Goal: Transaction & Acquisition: Purchase product/service

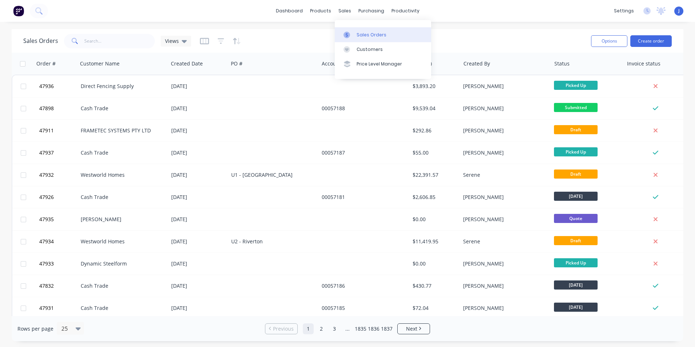
drag, startPoint x: 358, startPoint y: 33, endPoint x: 357, endPoint y: 28, distance: 5.3
click at [358, 33] on div "Sales Orders" at bounding box center [372, 35] width 30 height 7
click at [110, 35] on input "text" at bounding box center [119, 41] width 71 height 15
click at [95, 43] on input "text" at bounding box center [119, 41] width 71 height 15
type input "i"
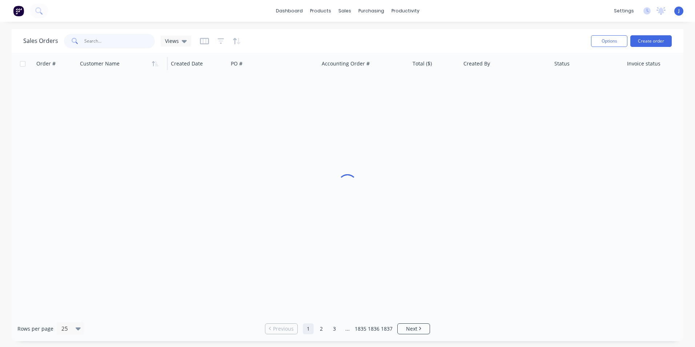
type input "K"
type input "calem"
drag, startPoint x: 113, startPoint y: 37, endPoint x: 31, endPoint y: 29, distance: 82.9
click at [31, 29] on div "Sales Orders calem Views Options Create order" at bounding box center [348, 41] width 672 height 24
type input "47558"
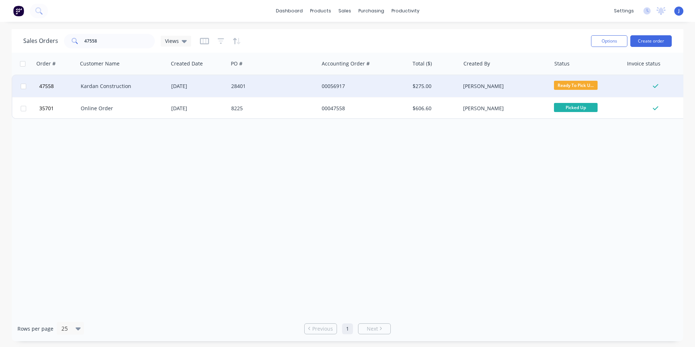
click at [121, 91] on div "Kardan Construction" at bounding box center [123, 86] width 91 height 22
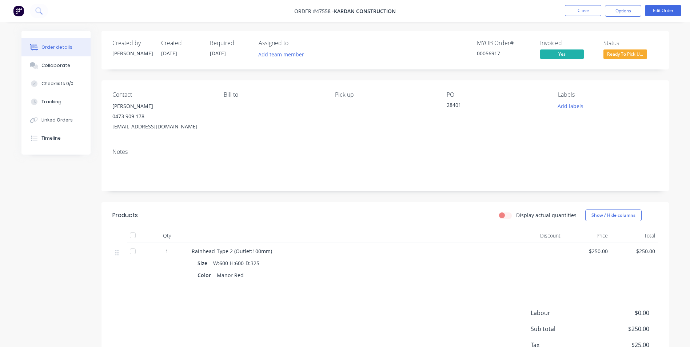
click at [638, 57] on span "Ready To Pick U..." at bounding box center [625, 53] width 44 height 9
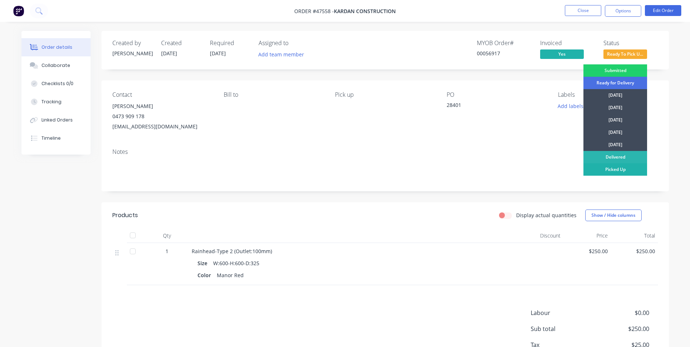
click at [632, 167] on div "Picked Up" at bounding box center [615, 169] width 64 height 12
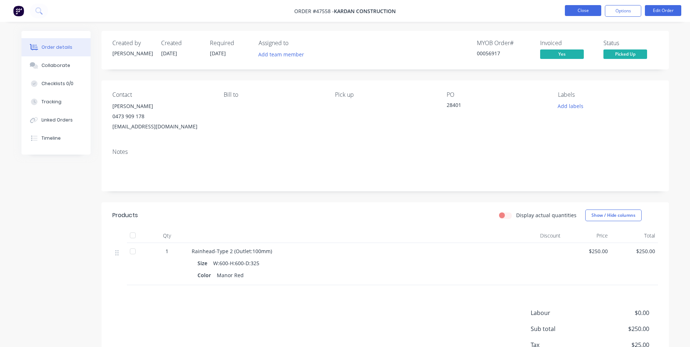
click at [586, 10] on button "Close" at bounding box center [583, 10] width 36 height 11
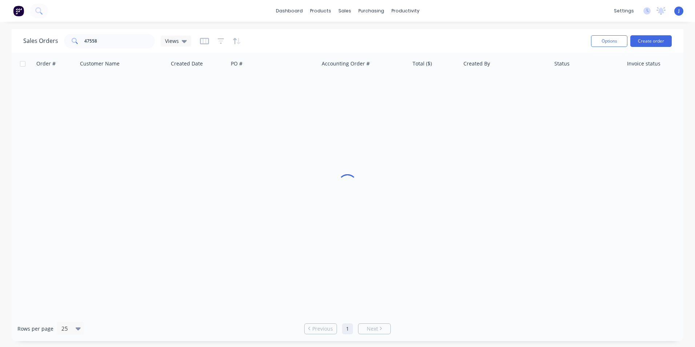
click at [564, 1] on div "dashboard products sales purchasing productivity dashboard products Product Cat…" at bounding box center [347, 11] width 695 height 22
drag, startPoint x: 113, startPoint y: 43, endPoint x: 25, endPoint y: 43, distance: 88.4
click at [25, 43] on div "Sales Orders 47558 Views" at bounding box center [107, 41] width 168 height 15
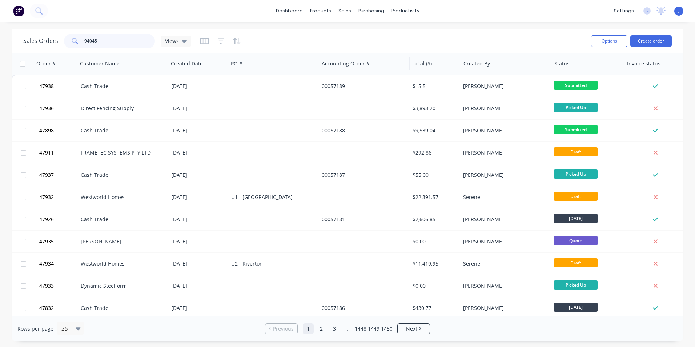
type input "94045"
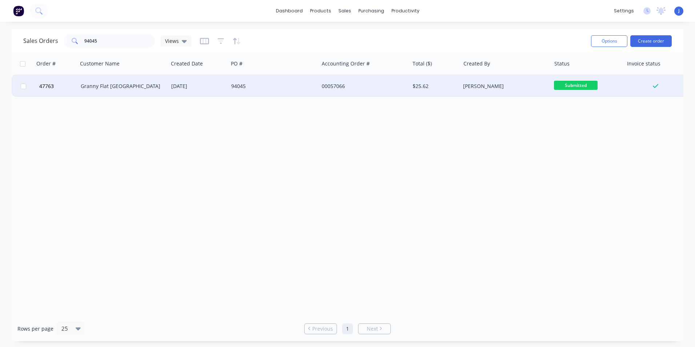
click at [384, 88] on div "00057066" at bounding box center [362, 86] width 81 height 7
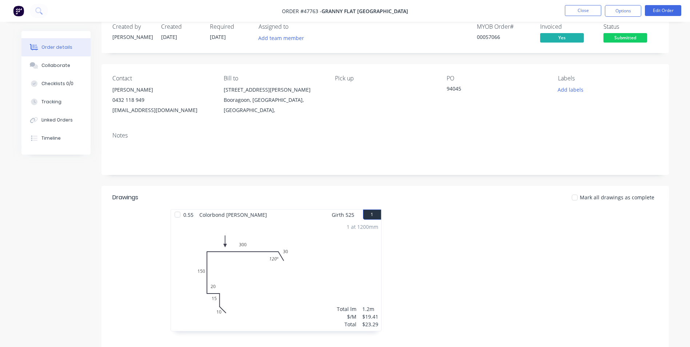
scroll to position [12, 0]
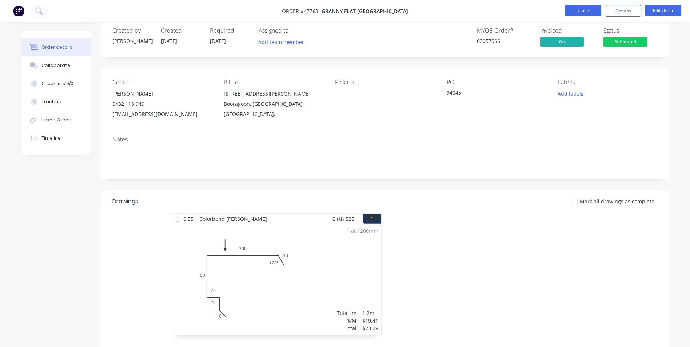
click at [573, 8] on button "Close" at bounding box center [583, 10] width 36 height 11
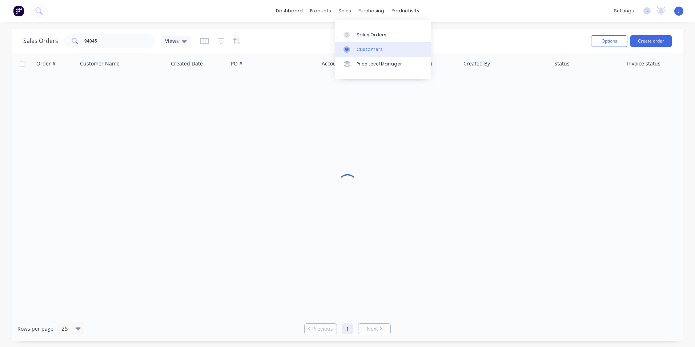
click at [360, 50] on div "Customers" at bounding box center [370, 49] width 26 height 7
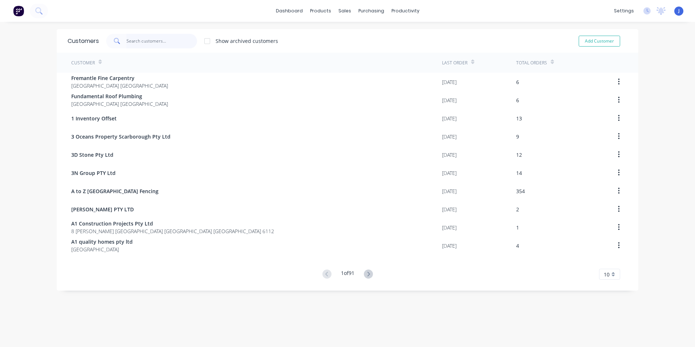
click at [166, 37] on input "text" at bounding box center [162, 41] width 71 height 15
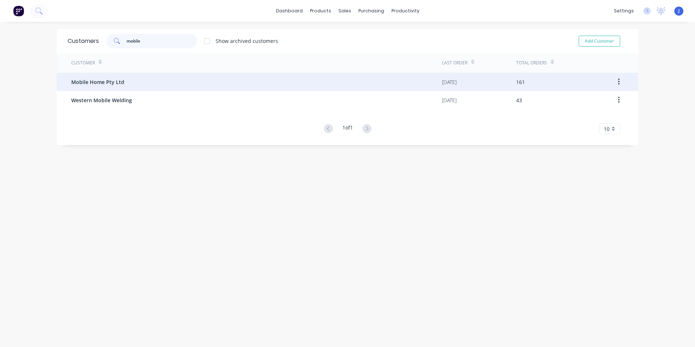
type input "mobile"
click at [140, 85] on div "Mobile Home Pty Ltd" at bounding box center [256, 82] width 371 height 18
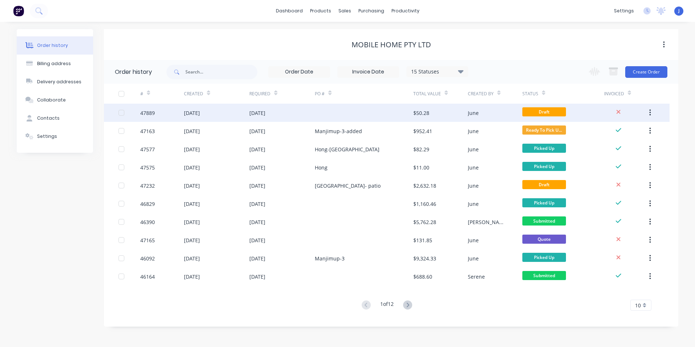
click at [368, 119] on div at bounding box center [364, 113] width 98 height 18
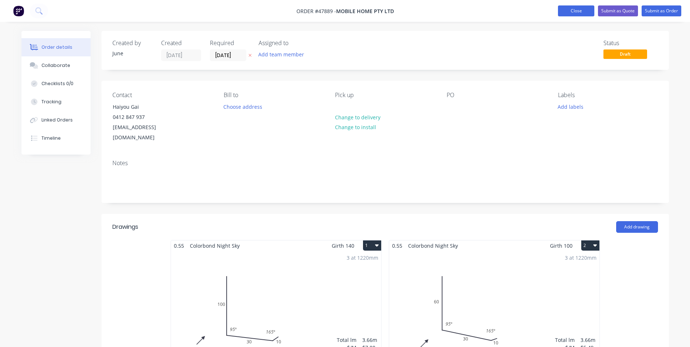
click at [571, 16] on button "Close" at bounding box center [576, 10] width 36 height 11
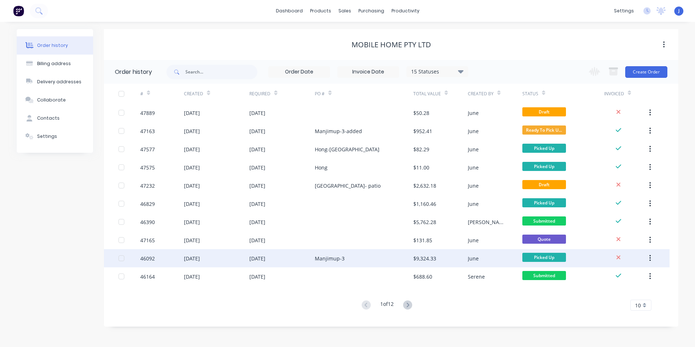
click at [377, 265] on div "Manjimup-3" at bounding box center [364, 258] width 98 height 18
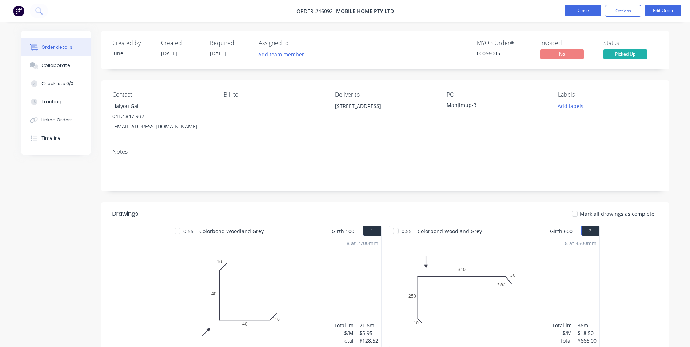
click at [576, 12] on button "Close" at bounding box center [583, 10] width 36 height 11
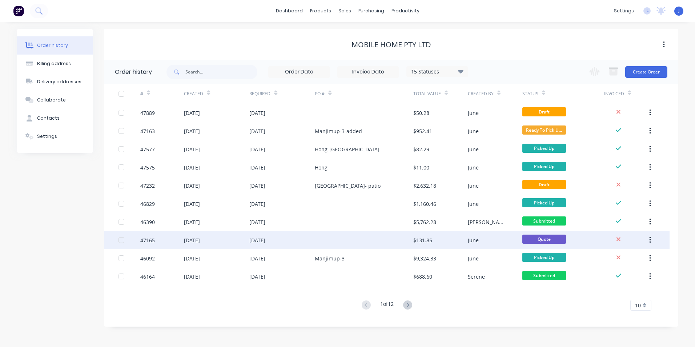
click at [361, 236] on div at bounding box center [364, 240] width 98 height 18
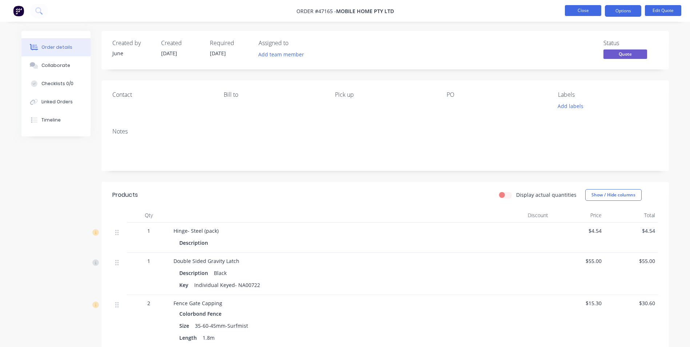
click at [576, 16] on button "Close" at bounding box center [583, 10] width 36 height 11
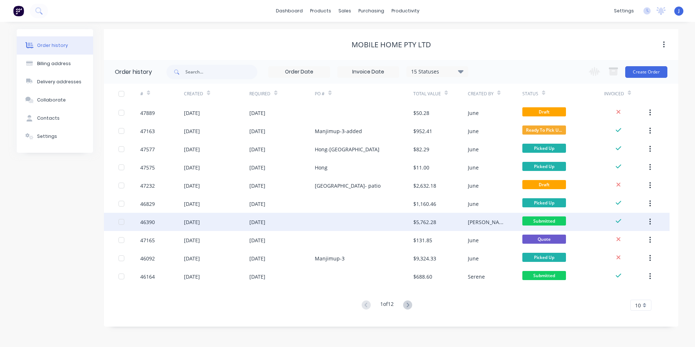
click at [411, 223] on div at bounding box center [364, 222] width 98 height 18
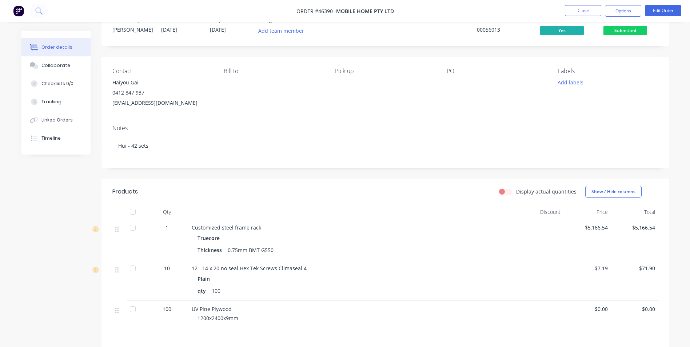
scroll to position [36, 0]
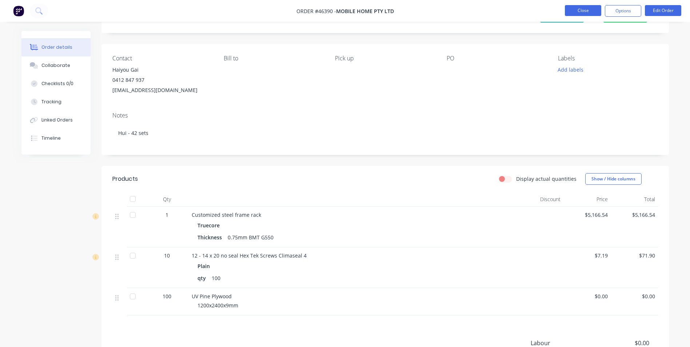
click at [596, 9] on button "Close" at bounding box center [583, 10] width 36 height 11
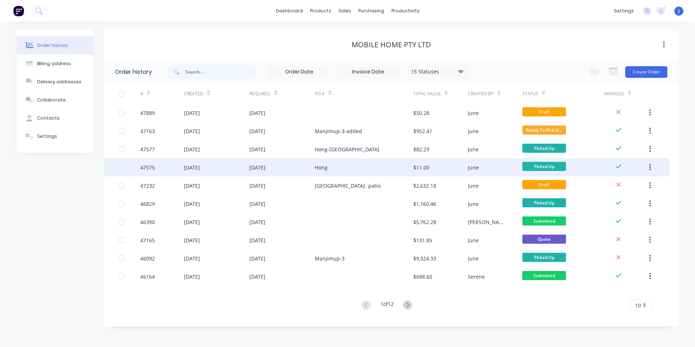
click at [413, 173] on div "$11.00" at bounding box center [440, 167] width 55 height 18
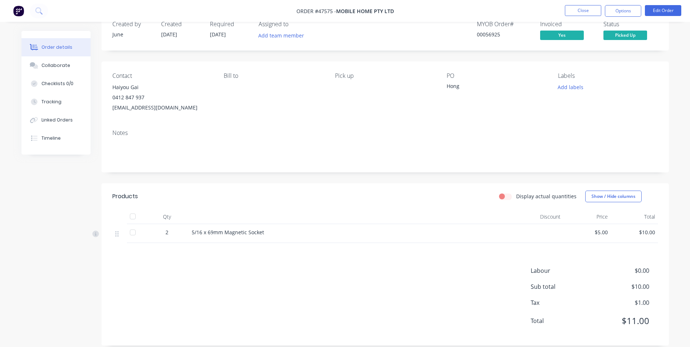
scroll to position [28, 0]
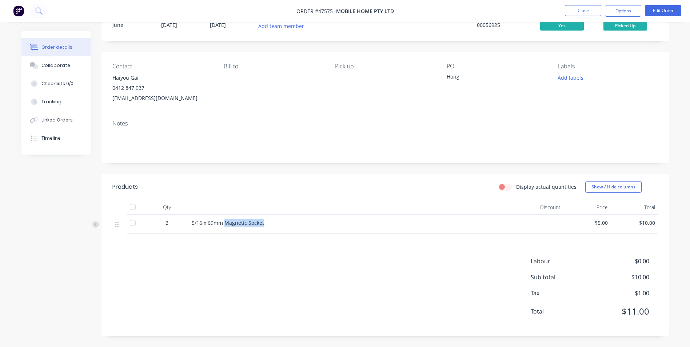
drag, startPoint x: 265, startPoint y: 224, endPoint x: 226, endPoint y: 220, distance: 39.0
click at [226, 220] on div "5/16 x 69mm Magnetic Socket" at bounding box center [352, 223] width 321 height 8
copy span "Magnetic Socket"
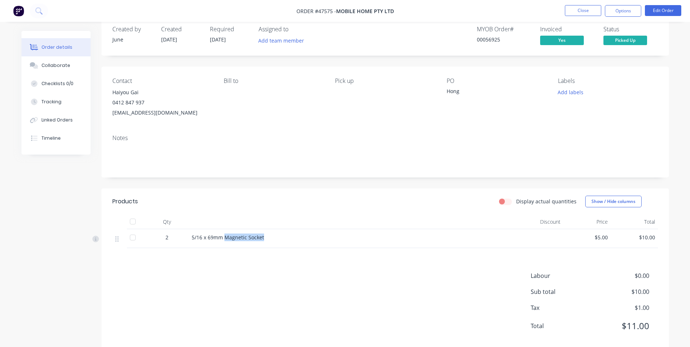
scroll to position [0, 0]
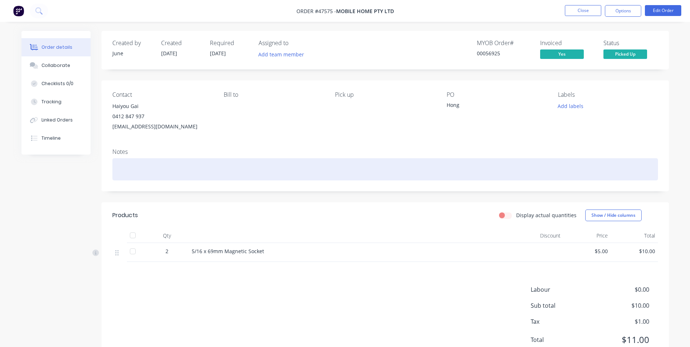
click at [172, 172] on div at bounding box center [384, 169] width 545 height 22
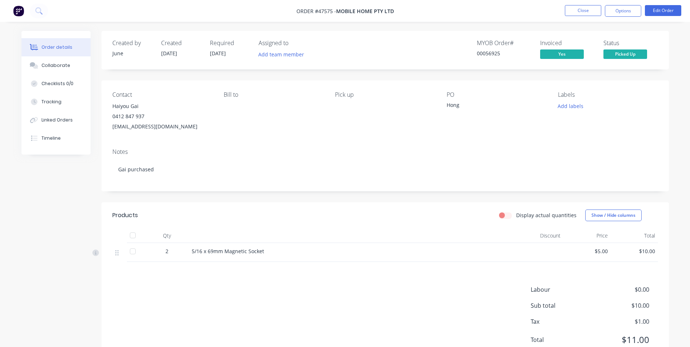
click at [302, 150] on div "Notes" at bounding box center [384, 151] width 545 height 7
click at [578, 8] on button "Close" at bounding box center [583, 10] width 36 height 11
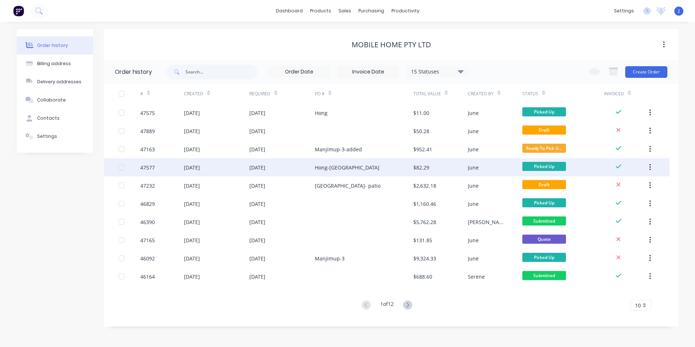
click at [372, 168] on div "Hong-[GEOGRAPHIC_DATA]" at bounding box center [364, 167] width 98 height 18
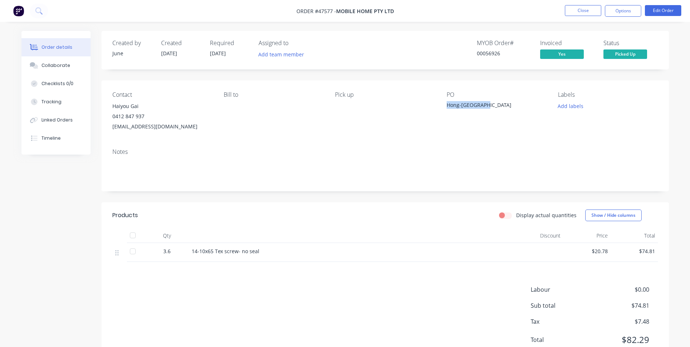
drag, startPoint x: 483, startPoint y: 104, endPoint x: 443, endPoint y: 104, distance: 39.6
click at [443, 104] on div "Contact Haiyou Gai 0412 847 937 mobilehomeau@hotmail.com Bill to Pick up PO Hon…" at bounding box center [384, 111] width 567 height 62
click at [479, 112] on div "PO Hong-bibra lake" at bounding box center [497, 111] width 100 height 40
click at [171, 251] on div "3.6" at bounding box center [167, 251] width 38 height 8
click at [582, 15] on button "Close" at bounding box center [583, 10] width 36 height 11
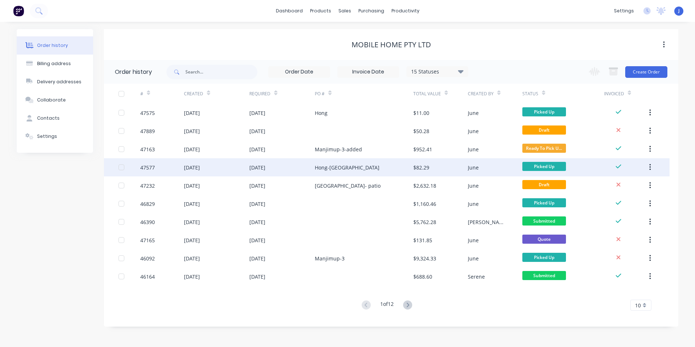
click at [369, 171] on div "Hong-[GEOGRAPHIC_DATA]" at bounding box center [364, 167] width 98 height 18
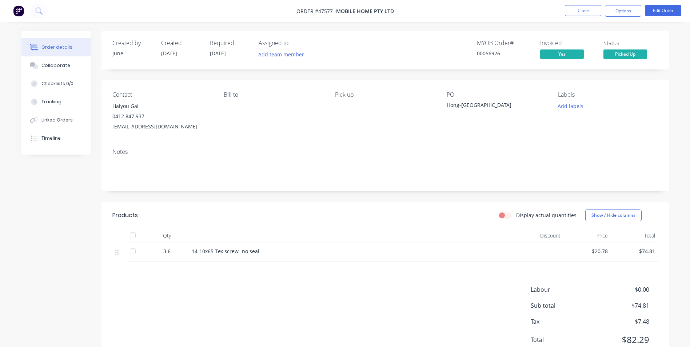
click at [181, 251] on div "3.6" at bounding box center [167, 251] width 38 height 8
click at [668, 11] on button "Edit Order" at bounding box center [663, 10] width 36 height 11
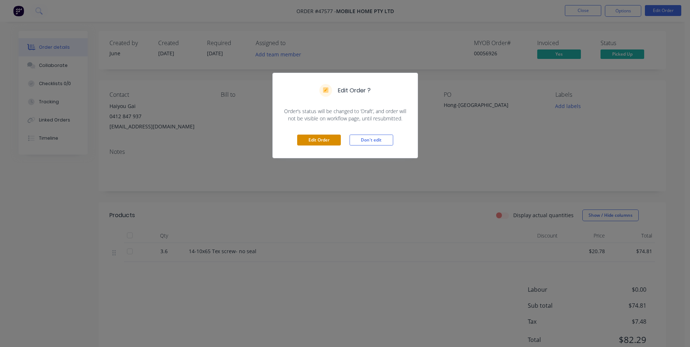
click at [325, 140] on button "Edit Order" at bounding box center [319, 140] width 44 height 11
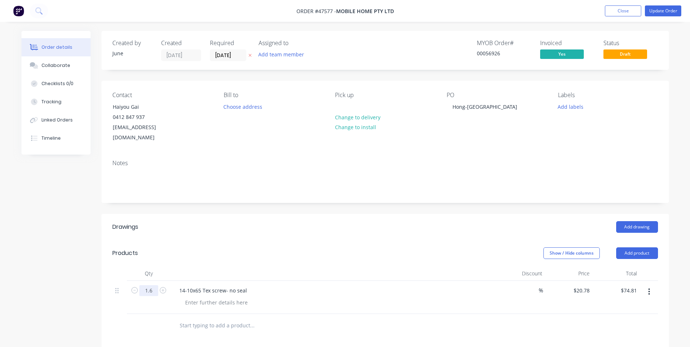
type input "1.6"
type input "$33.25"
click at [356, 247] on div "Show / Hide columns Add product" at bounding box center [442, 253] width 429 height 12
click at [660, 10] on button "Update Order" at bounding box center [663, 10] width 36 height 11
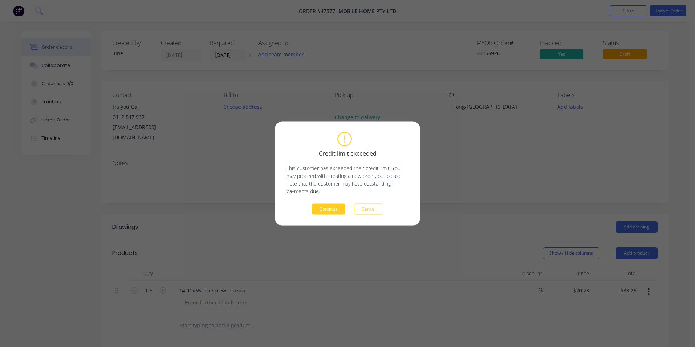
click at [339, 206] on button "Continue" at bounding box center [328, 209] width 33 height 11
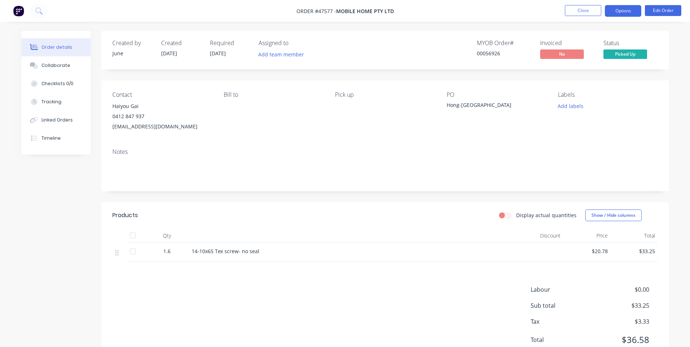
click at [623, 12] on button "Options" at bounding box center [623, 11] width 36 height 12
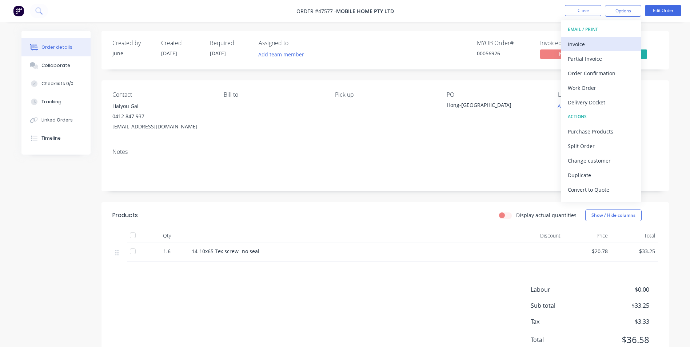
click at [610, 42] on div "Invoice" at bounding box center [601, 44] width 67 height 11
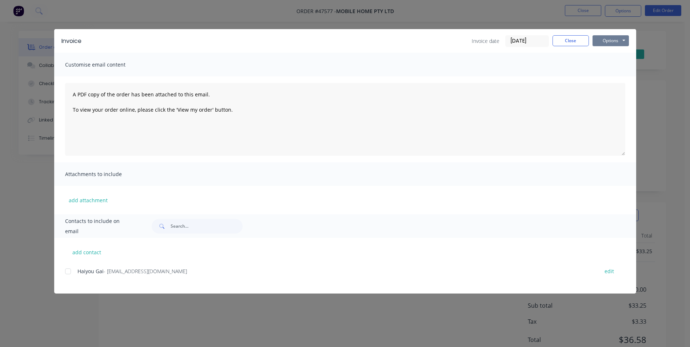
click at [621, 39] on button "Options" at bounding box center [610, 40] width 36 height 11
click at [616, 61] on button "Print" at bounding box center [615, 66] width 47 height 12
click at [571, 39] on button "Close" at bounding box center [570, 40] width 36 height 11
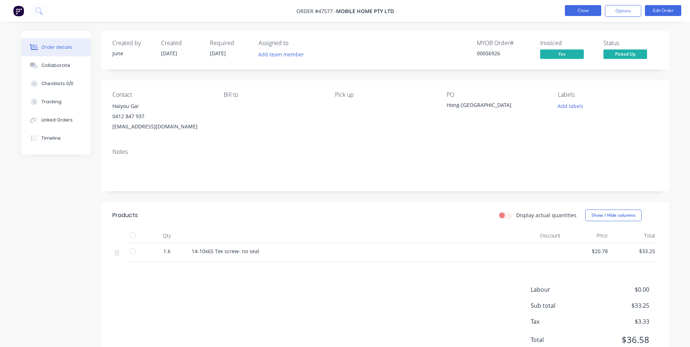
click at [579, 11] on button "Close" at bounding box center [583, 10] width 36 height 11
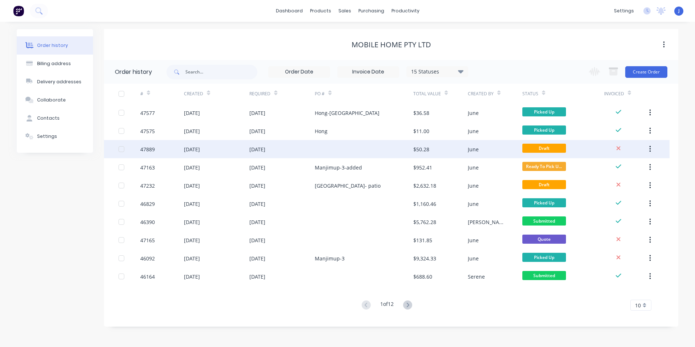
click at [431, 151] on div "$50.28" at bounding box center [440, 149] width 55 height 18
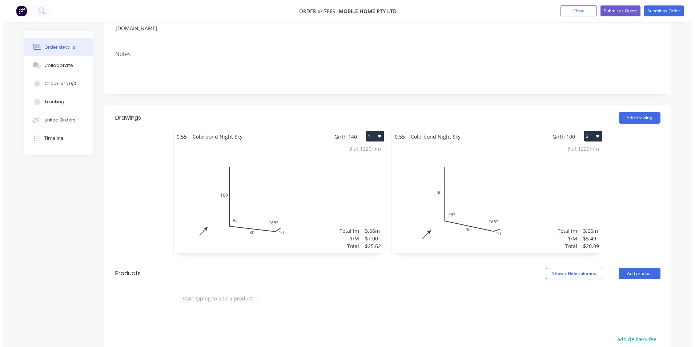
scroll to position [36, 0]
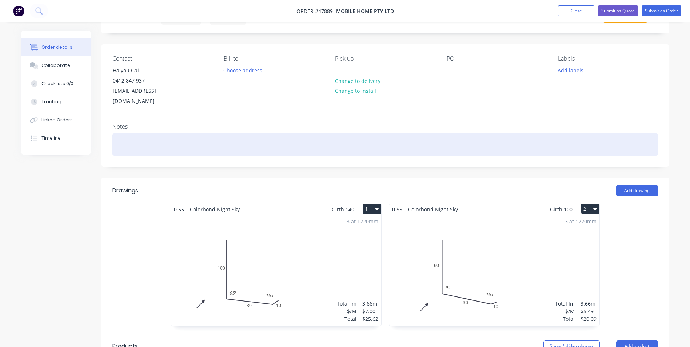
click at [118, 133] on div at bounding box center [384, 144] width 545 height 22
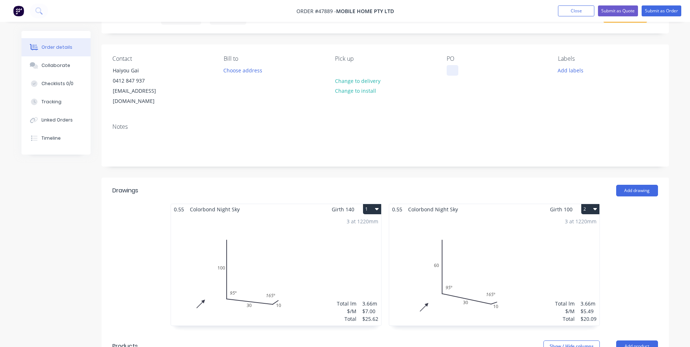
click at [448, 76] on div at bounding box center [453, 70] width 12 height 11
click at [510, 102] on div "Contact Haiyou Gai 0412 847 937 mobilehomeau@hotmail.com Bill to Choose address…" at bounding box center [384, 80] width 567 height 73
click at [656, 14] on button "Submit as Order" at bounding box center [661, 10] width 40 height 11
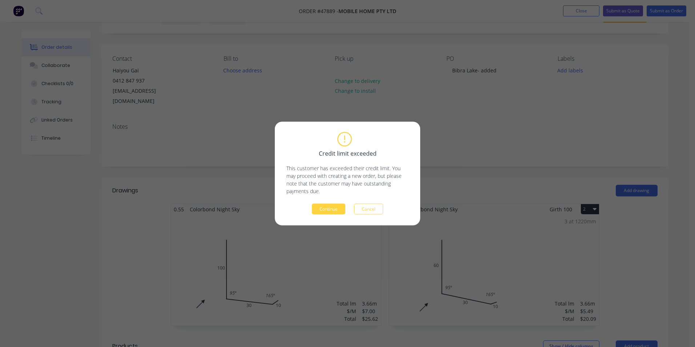
click at [324, 213] on button "Continue" at bounding box center [328, 209] width 33 height 11
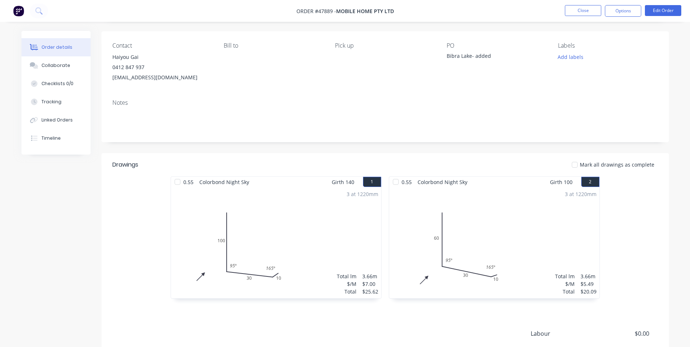
scroll to position [49, 0]
click at [581, 1] on nav "Order #47889 - Mobile Home Pty Ltd Close Options Edit Order" at bounding box center [345, 11] width 690 height 22
click at [576, 12] on button "Close" at bounding box center [583, 10] width 36 height 11
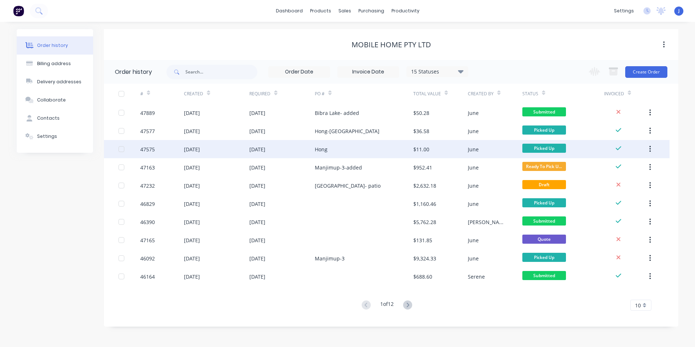
click at [345, 148] on div "Hong" at bounding box center [364, 149] width 98 height 18
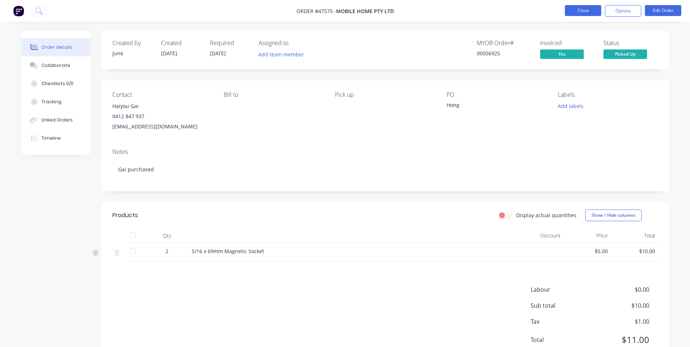
click at [587, 12] on button "Close" at bounding box center [583, 10] width 36 height 11
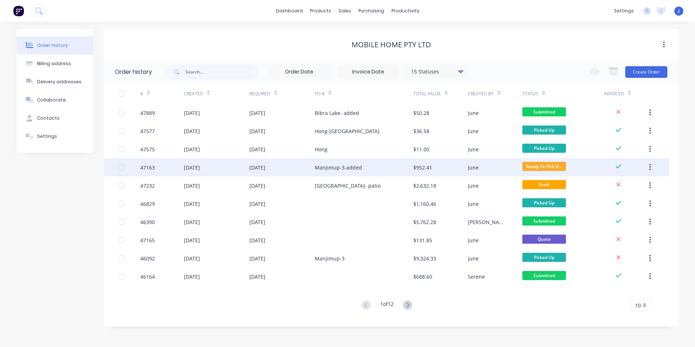
click at [429, 168] on div "$952.41" at bounding box center [422, 168] width 19 height 8
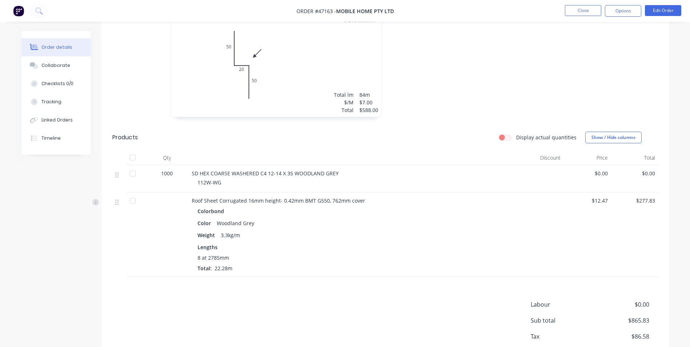
scroll to position [274, 0]
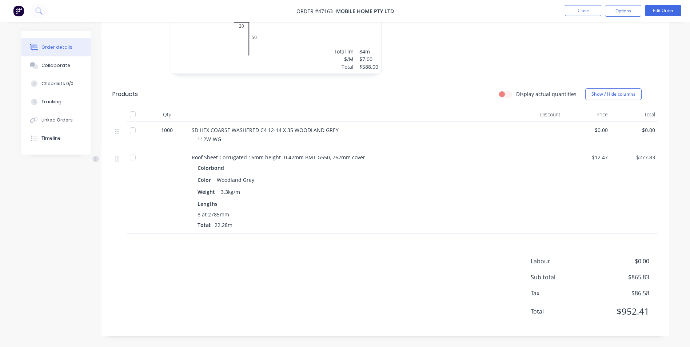
click at [575, 16] on li "Close" at bounding box center [583, 11] width 36 height 12
click at [577, 11] on button "Close" at bounding box center [583, 10] width 36 height 11
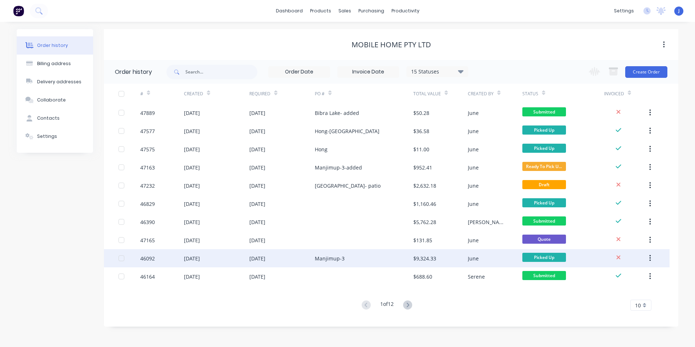
click at [369, 260] on div "Manjimup-3" at bounding box center [364, 258] width 98 height 18
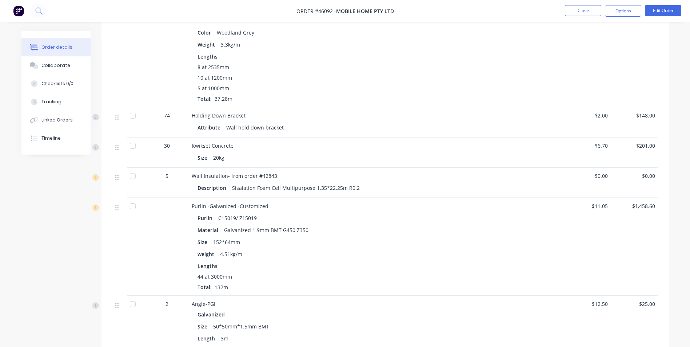
scroll to position [836, 0]
click at [316, 69] on div "8 at 2535mm" at bounding box center [352, 68] width 310 height 8
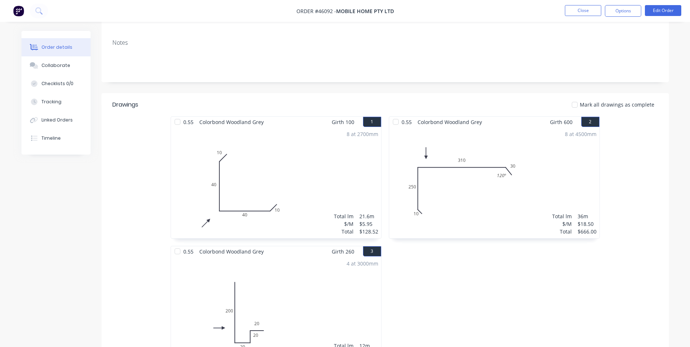
scroll to position [0, 0]
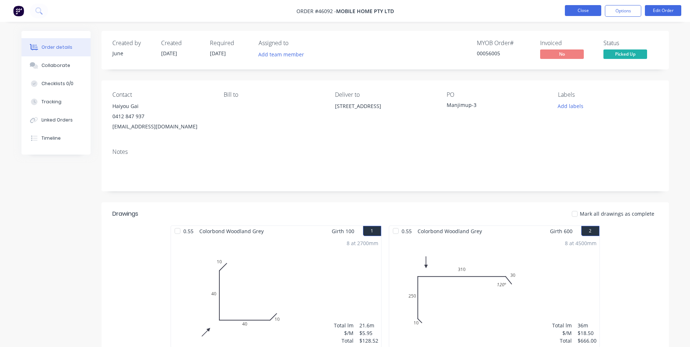
click at [587, 12] on button "Close" at bounding box center [583, 10] width 36 height 11
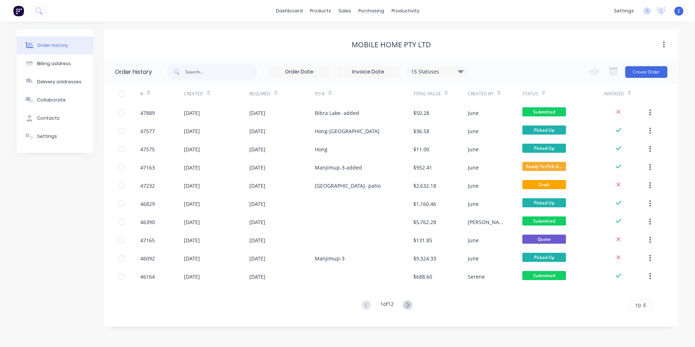
click at [408, 308] on icon at bounding box center [407, 304] width 9 height 9
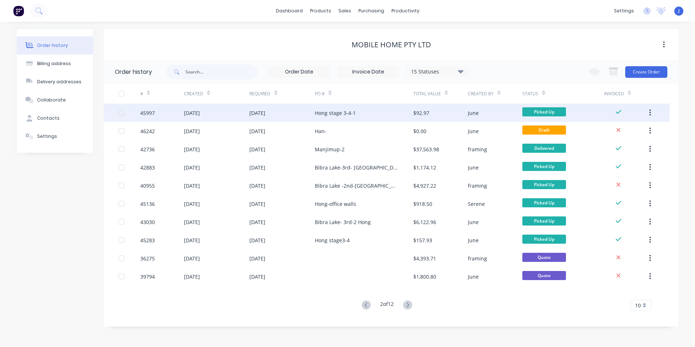
click at [345, 118] on div "Hong stage 3-4-1" at bounding box center [364, 113] width 98 height 18
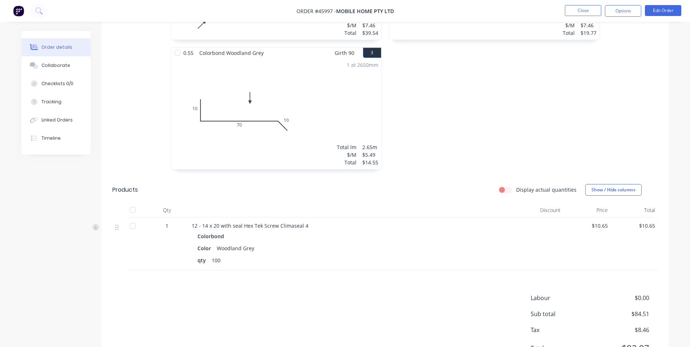
scroll to position [291, 0]
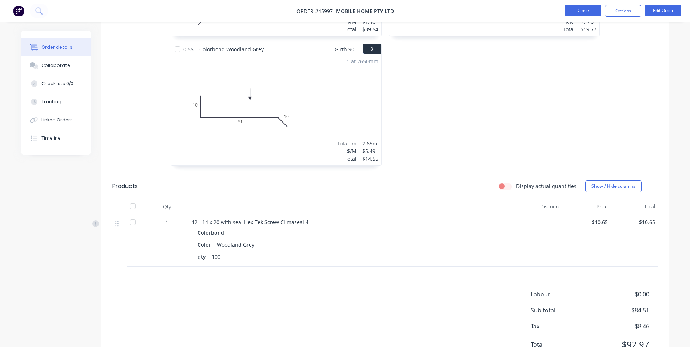
click at [578, 14] on button "Close" at bounding box center [583, 10] width 36 height 11
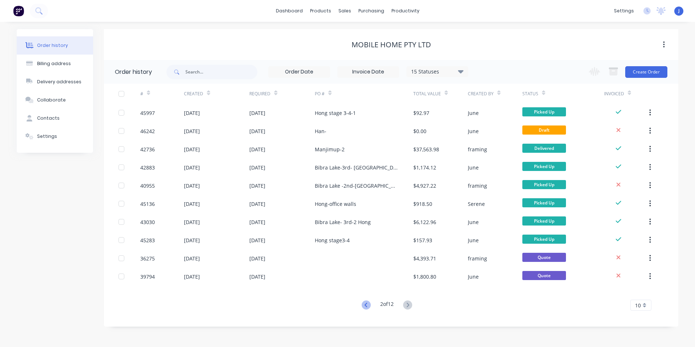
click at [367, 308] on icon at bounding box center [366, 304] width 9 height 9
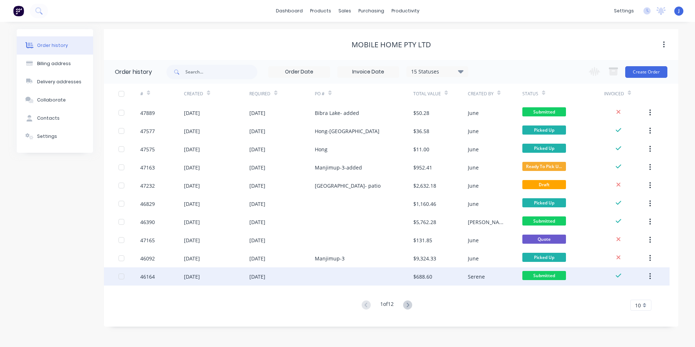
click at [369, 276] on div at bounding box center [364, 276] width 98 height 18
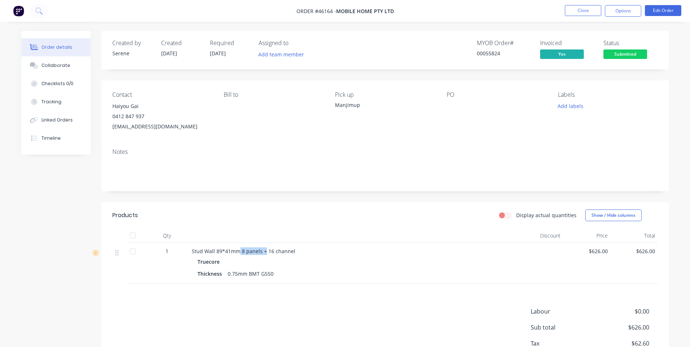
drag, startPoint x: 238, startPoint y: 250, endPoint x: 265, endPoint y: 245, distance: 27.0
click at [265, 245] on div "Stud Wall 89*41mm 8 panels + 16 channel Truecore Thickness 0.75mm BMT G550" at bounding box center [352, 263] width 327 height 41
click at [328, 257] on div "Truecore" at bounding box center [352, 261] width 310 height 11
drag, startPoint x: 271, startPoint y: 252, endPoint x: 303, endPoint y: 249, distance: 31.8
click at [303, 249] on div "Stud Wall 89*41mm 8 panels + 16 channel" at bounding box center [352, 251] width 321 height 8
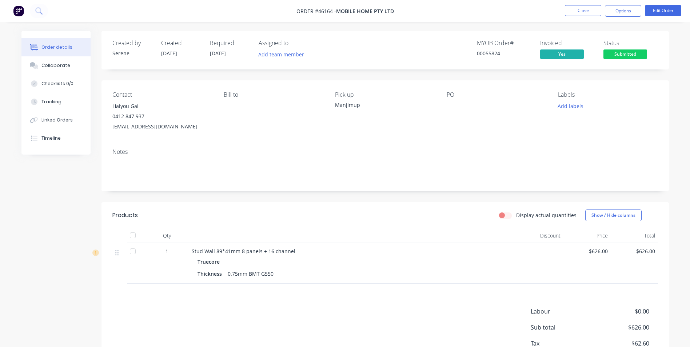
click at [357, 277] on div "Thickness 0.75mm BMT G550" at bounding box center [352, 273] width 310 height 11
click at [587, 8] on button "Close" at bounding box center [583, 10] width 36 height 11
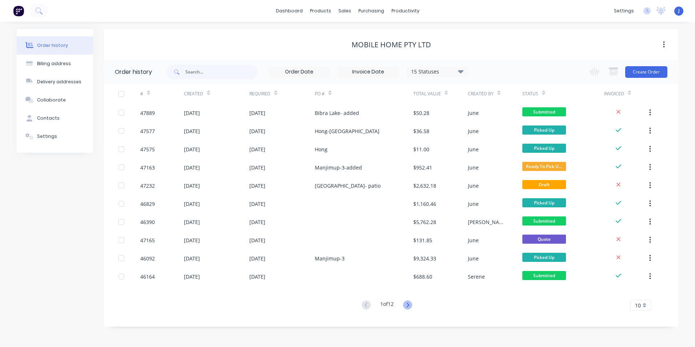
click at [411, 306] on icon at bounding box center [407, 304] width 9 height 9
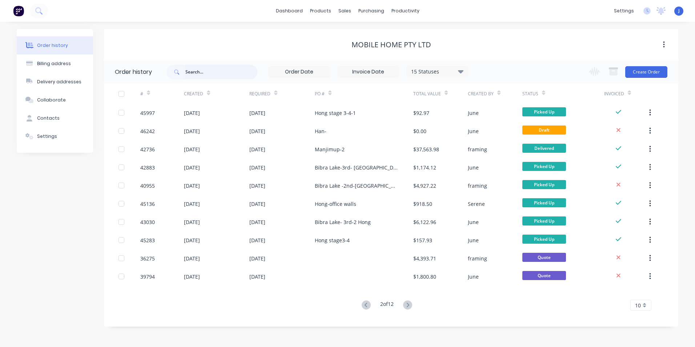
click at [205, 71] on input "text" at bounding box center [221, 72] width 72 height 15
type input "46390"
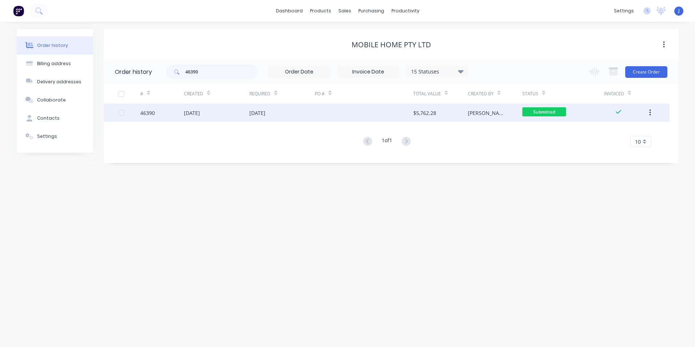
click at [220, 115] on div "[DATE]" at bounding box center [216, 113] width 65 height 18
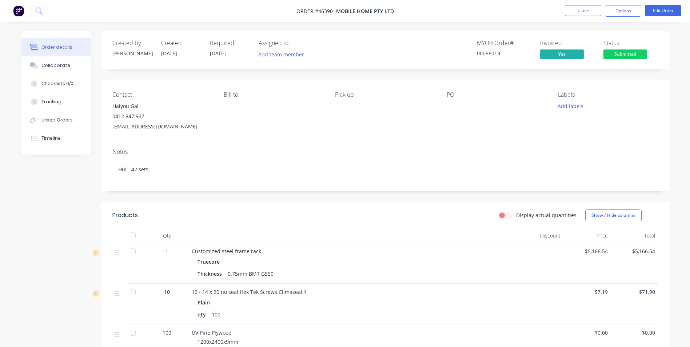
click at [451, 109] on div at bounding box center [492, 106] width 91 height 10
click at [666, 5] on button "Edit Order" at bounding box center [663, 10] width 36 height 11
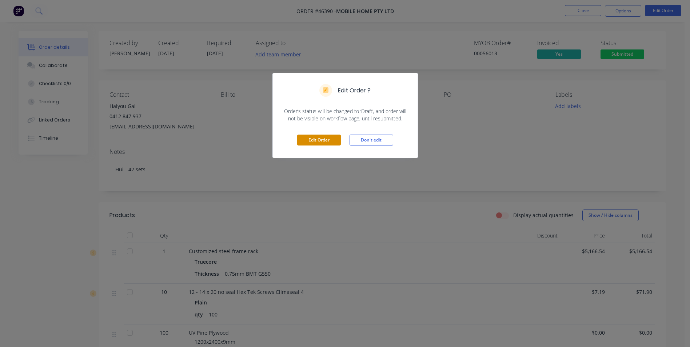
click at [307, 138] on button "Edit Order" at bounding box center [319, 140] width 44 height 11
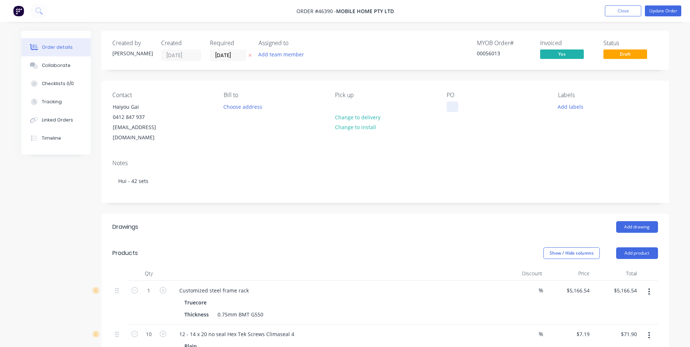
click at [451, 111] on div at bounding box center [453, 106] width 12 height 11
click at [425, 183] on div "Notes Hui - 42 sets" at bounding box center [384, 178] width 567 height 49
click at [661, 13] on button "Update Order" at bounding box center [663, 10] width 36 height 11
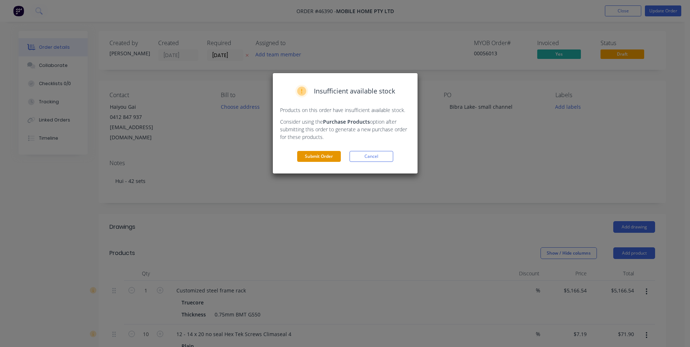
click at [329, 153] on button "Submit Order" at bounding box center [319, 156] width 44 height 11
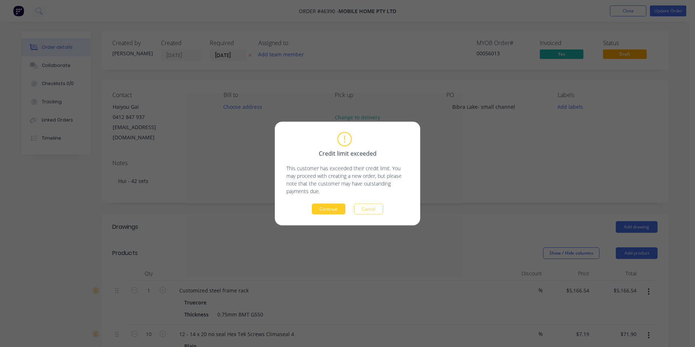
click at [341, 209] on button "Continue" at bounding box center [328, 209] width 33 height 11
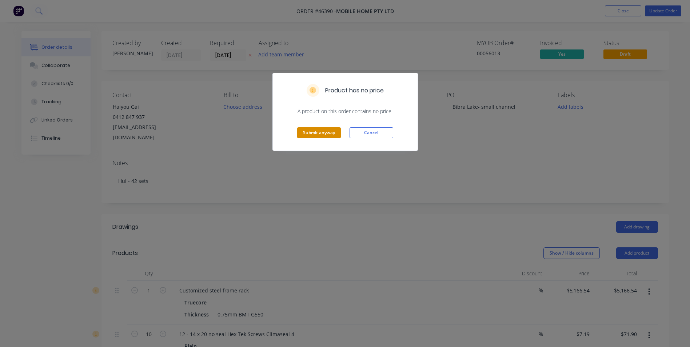
click at [315, 131] on button "Submit anyway" at bounding box center [319, 132] width 44 height 11
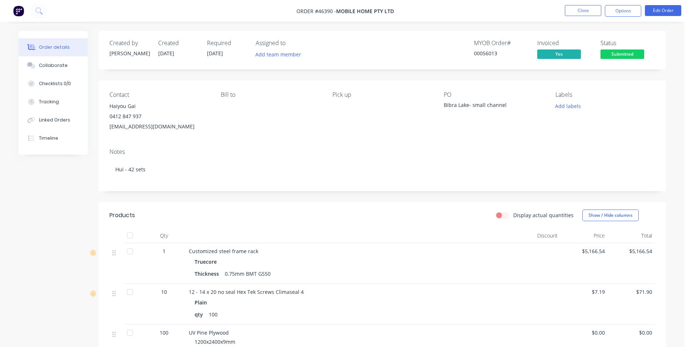
scroll to position [118, 0]
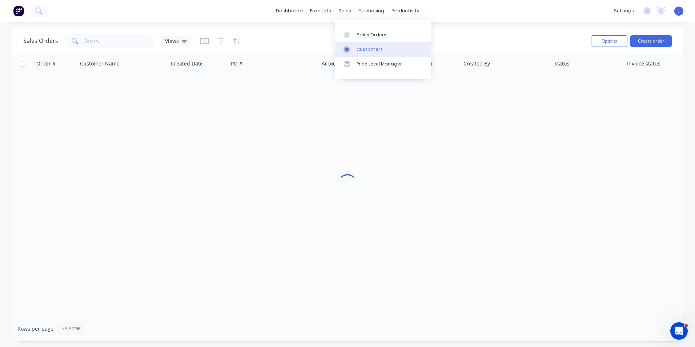
click at [352, 45] on link "Customers" at bounding box center [383, 49] width 96 height 15
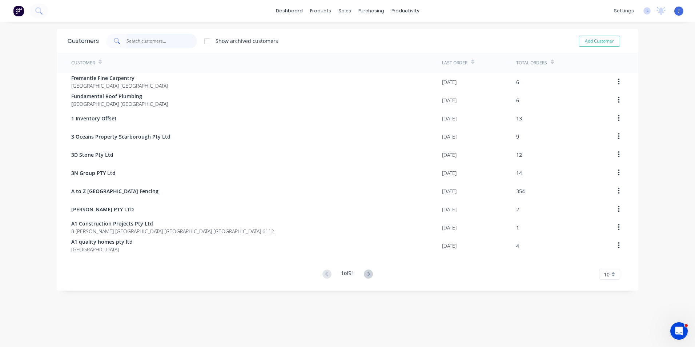
click at [144, 43] on input "text" at bounding box center [162, 41] width 71 height 15
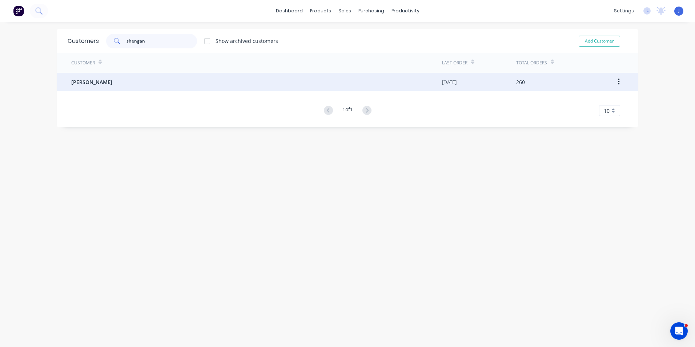
type input "shengan"
click at [134, 76] on div "Li, ShengAn" at bounding box center [256, 82] width 371 height 18
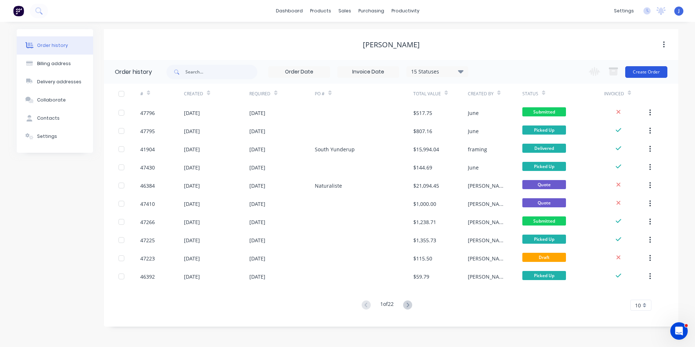
click at [648, 73] on button "Create Order" at bounding box center [646, 72] width 42 height 12
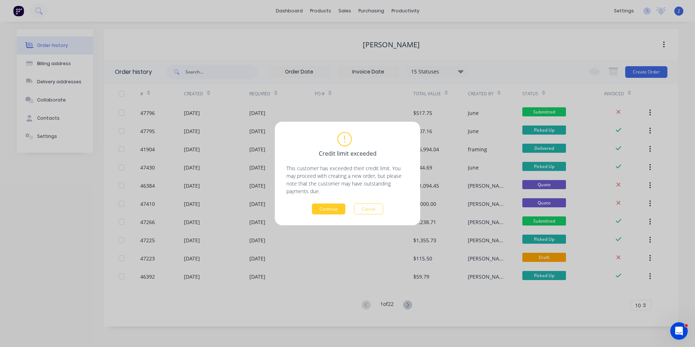
click at [335, 211] on button "Continue" at bounding box center [328, 209] width 33 height 11
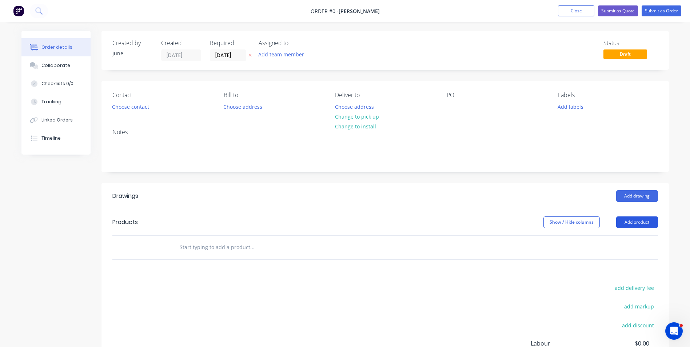
click at [626, 221] on button "Add product" at bounding box center [637, 222] width 42 height 12
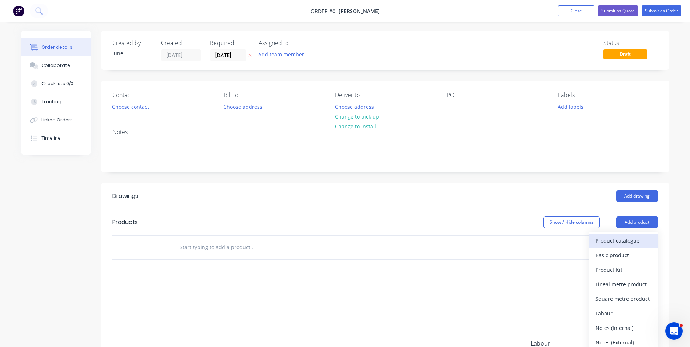
click at [600, 242] on div "Product catalogue" at bounding box center [623, 240] width 56 height 11
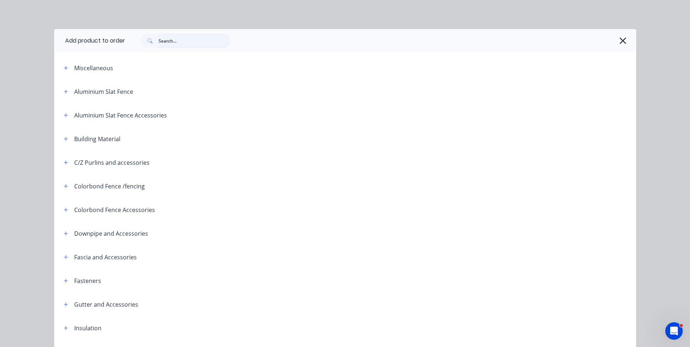
click at [202, 40] on input "text" at bounding box center [195, 40] width 72 height 15
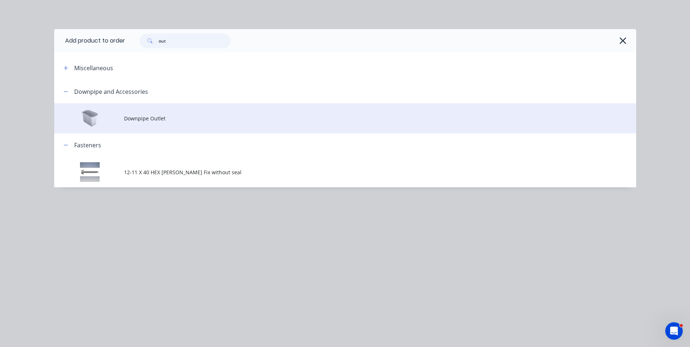
type input "out"
click at [169, 117] on span "Downpipe Outlet" at bounding box center [328, 119] width 409 height 8
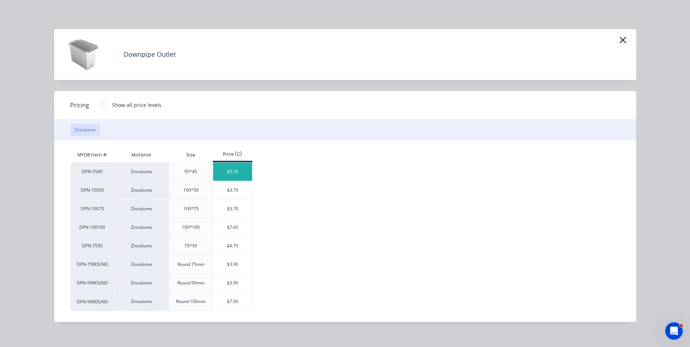
click at [224, 167] on div "$3.70" at bounding box center [232, 172] width 39 height 18
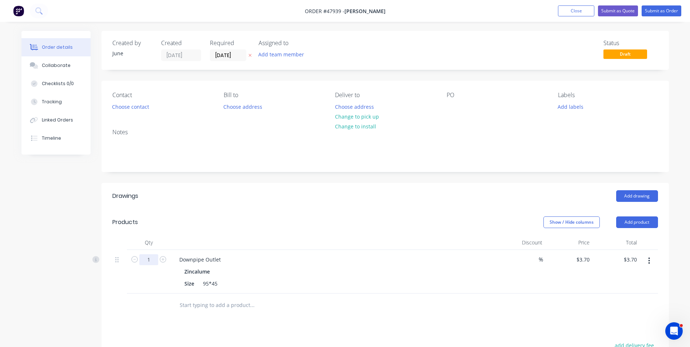
click at [149, 259] on input "1" at bounding box center [148, 259] width 19 height 11
type input "4"
type input "$14.80"
click at [353, 257] on div "Downpipe Outlet" at bounding box center [333, 259] width 321 height 11
click at [638, 223] on button "Add product" at bounding box center [637, 222] width 42 height 12
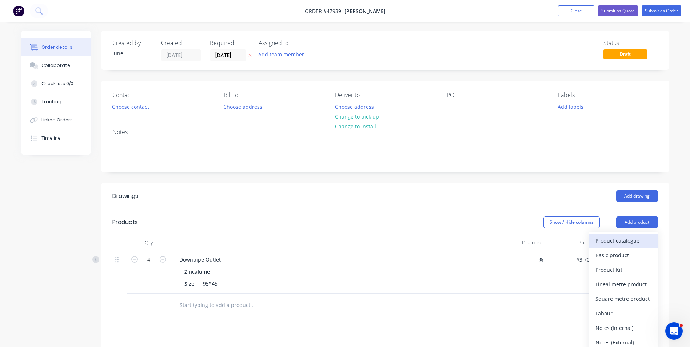
click at [644, 243] on div "Product catalogue" at bounding box center [623, 240] width 56 height 11
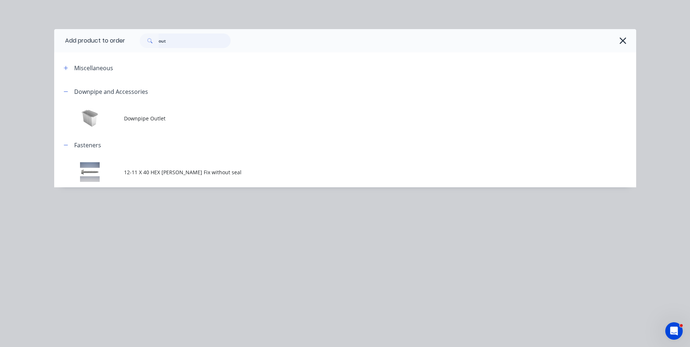
drag, startPoint x: 176, startPoint y: 43, endPoint x: 96, endPoint y: 35, distance: 80.7
click at [96, 35] on header "Add product to order out" at bounding box center [345, 40] width 582 height 23
type input "rivet"
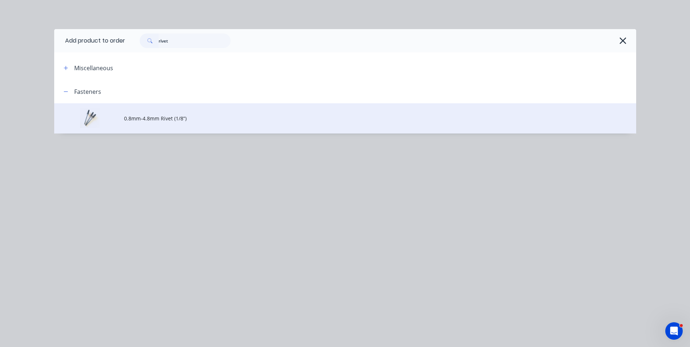
click at [137, 119] on span "0.8mm-4.8mm Rivet (1/8”)" at bounding box center [328, 119] width 409 height 8
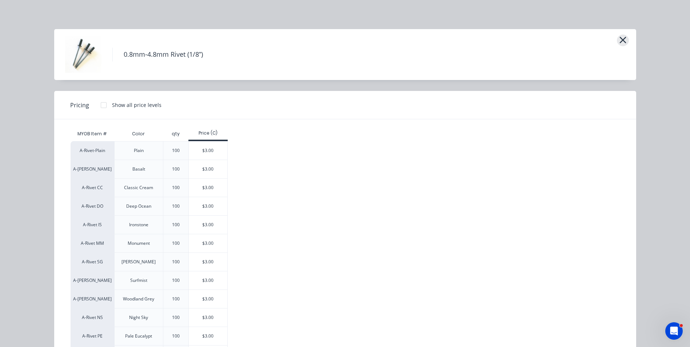
click at [622, 40] on icon "button" at bounding box center [623, 40] width 8 height 10
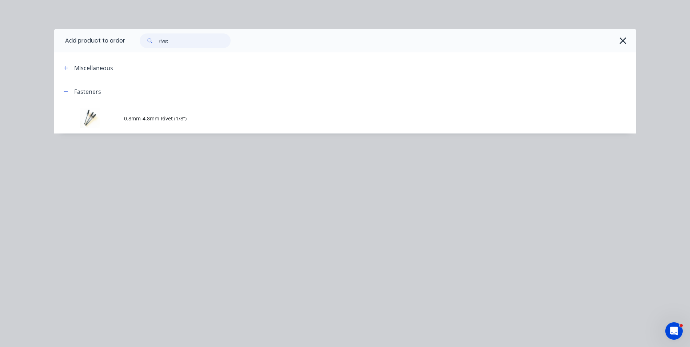
drag, startPoint x: 185, startPoint y: 40, endPoint x: 143, endPoint y: 35, distance: 42.5
click at [143, 35] on div "rivet" at bounding box center [185, 40] width 91 height 15
type input "n"
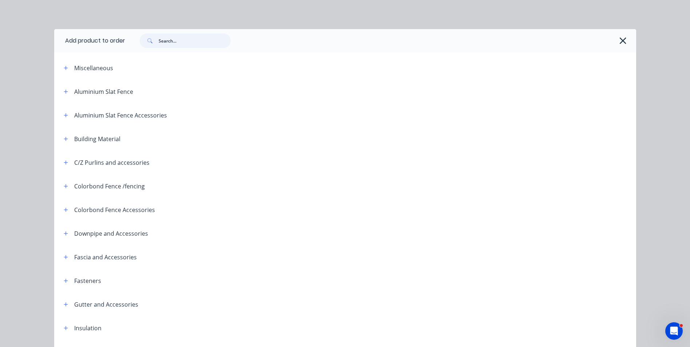
click at [179, 40] on input "text" at bounding box center [195, 40] width 72 height 15
click at [197, 41] on input "text" at bounding box center [195, 40] width 72 height 15
type input "narrow"
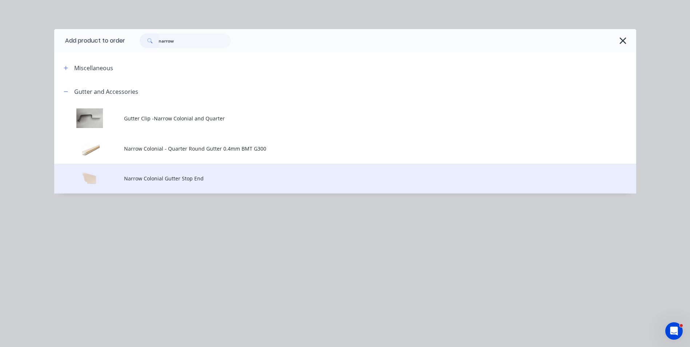
click at [201, 183] on td "Narrow Colonial Gutter Stop End" at bounding box center [380, 179] width 512 height 30
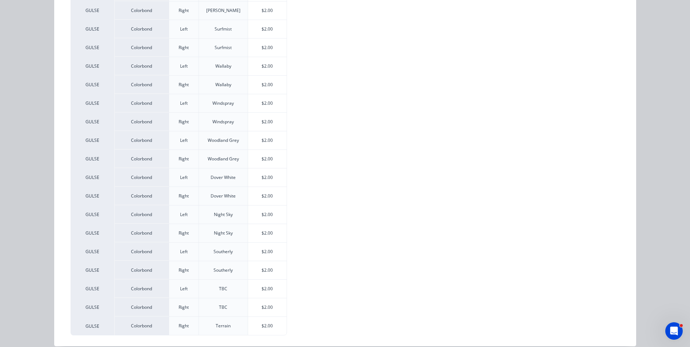
scroll to position [560, 0]
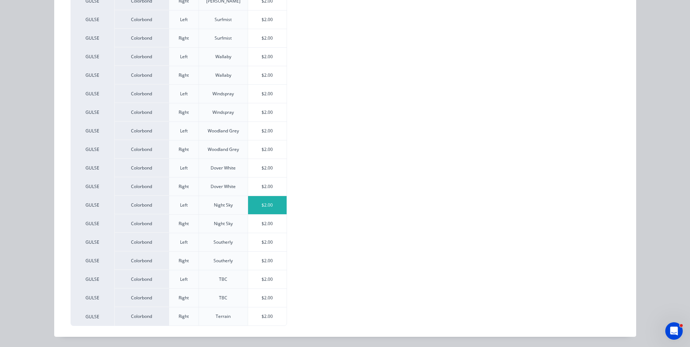
click at [268, 211] on div "$2.00" at bounding box center [267, 205] width 39 height 18
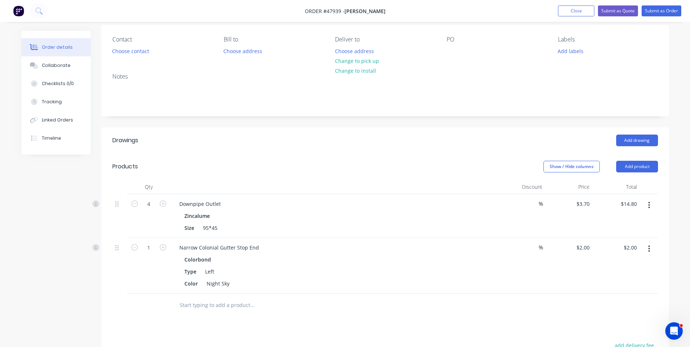
scroll to position [145, 0]
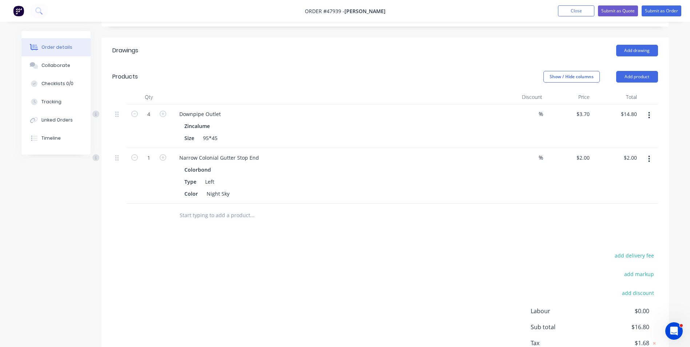
click at [655, 156] on button "button" at bounding box center [648, 158] width 17 height 13
click at [645, 193] on div "Duplicate" at bounding box center [623, 192] width 56 height 11
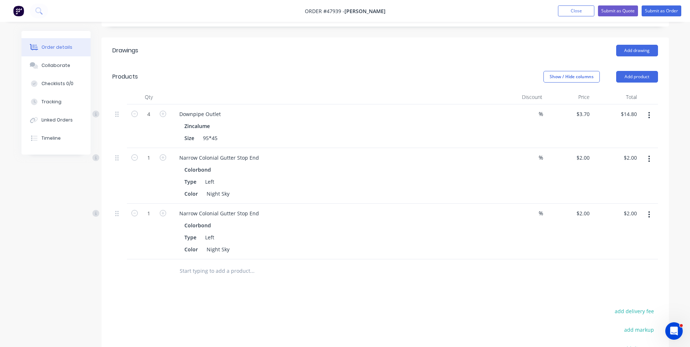
click at [650, 211] on icon "button" at bounding box center [649, 215] width 2 height 8
click at [646, 235] on div "Edit" at bounding box center [623, 233] width 56 height 11
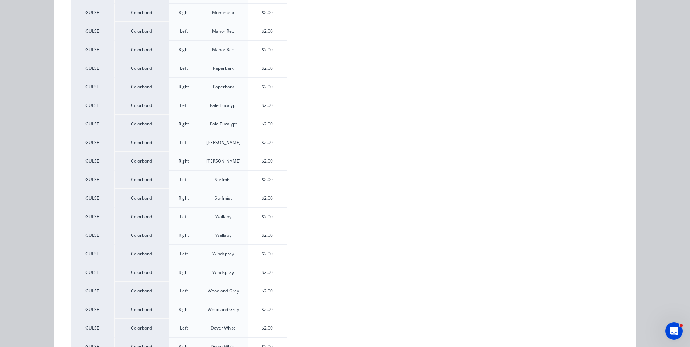
scroll to position [509, 0]
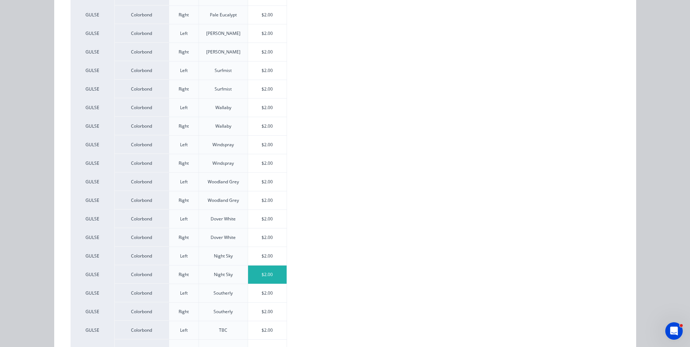
click at [260, 277] on div "$2.00" at bounding box center [267, 274] width 39 height 18
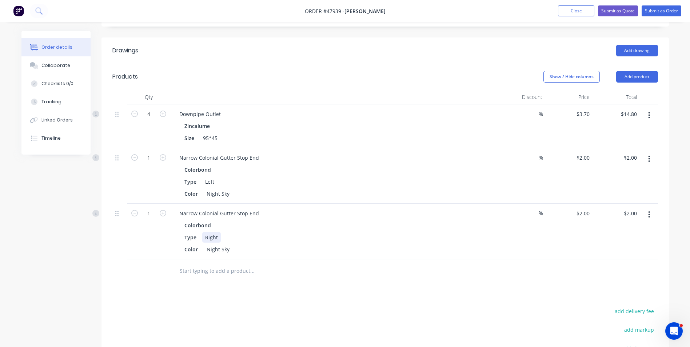
click at [351, 242] on div "Type Right" at bounding box center [332, 237] width 303 height 11
click at [349, 242] on div "Type Right" at bounding box center [332, 237] width 303 height 11
click at [401, 212] on div "Narrow Colonial Gutter Stop End" at bounding box center [333, 213] width 321 height 11
click at [400, 288] on div "Drawings Add drawing Products Show / Hide columns Add product Qty Discount Pric…" at bounding box center [384, 239] width 567 height 404
click at [635, 73] on button "Add product" at bounding box center [637, 77] width 42 height 12
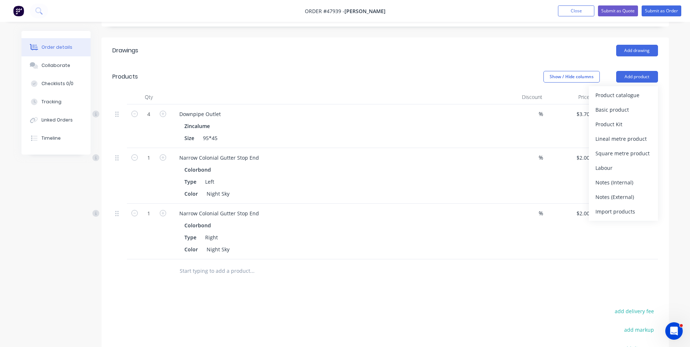
click at [634, 91] on div "Product catalogue" at bounding box center [623, 95] width 56 height 11
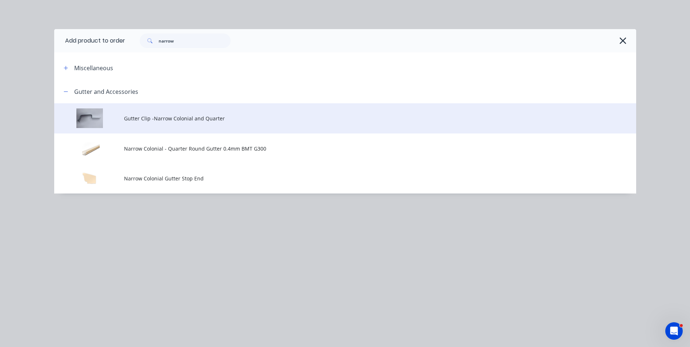
click at [173, 120] on span "Gutter Clip -Narrow Colonial and Quarter" at bounding box center [328, 119] width 409 height 8
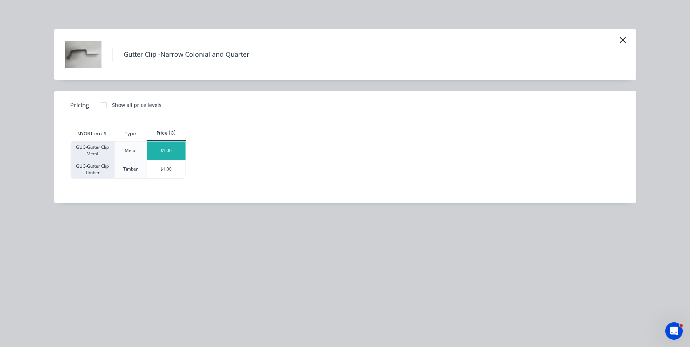
click at [166, 151] on div "$1.00" at bounding box center [166, 150] width 39 height 18
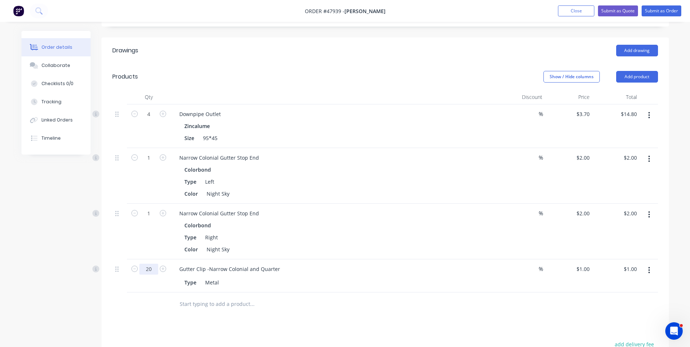
type input "20"
type input "$20.00"
click at [531, 314] on div at bounding box center [384, 304] width 545 height 24
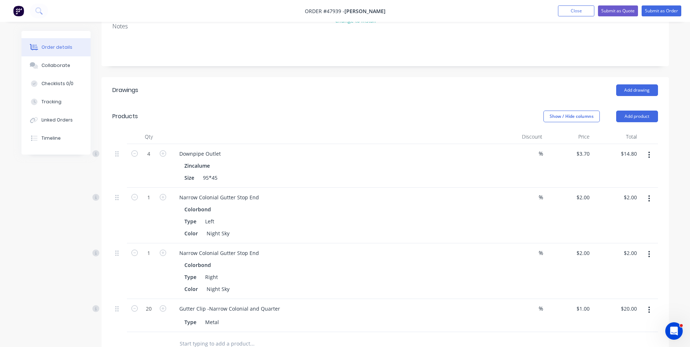
scroll to position [109, 0]
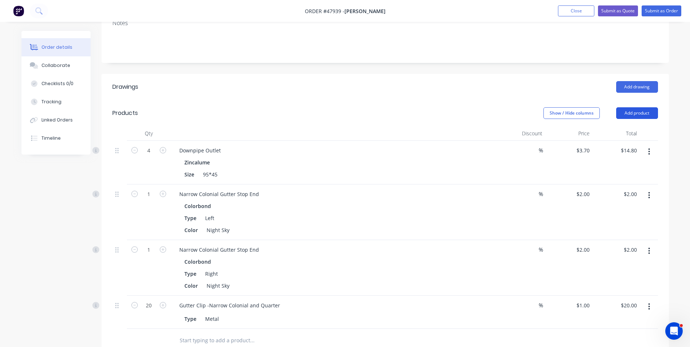
click at [630, 117] on button "Add product" at bounding box center [637, 113] width 42 height 12
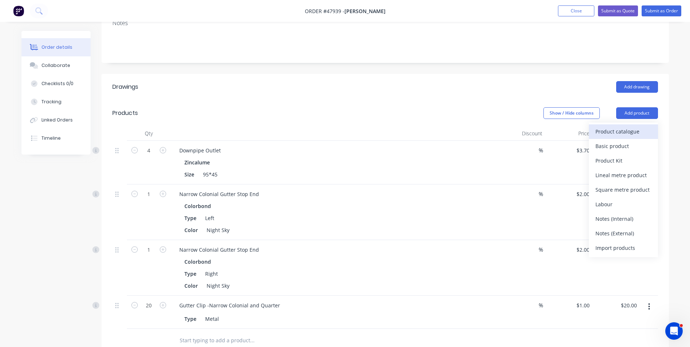
click at [603, 130] on div "Product catalogue" at bounding box center [623, 131] width 56 height 11
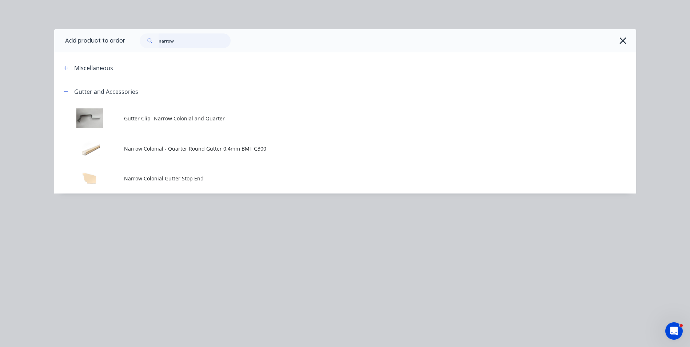
drag, startPoint x: 131, startPoint y: 47, endPoint x: 96, endPoint y: 47, distance: 35.3
click at [96, 47] on header "Add product to order narrow" at bounding box center [345, 40] width 582 height 23
type input "sarking"
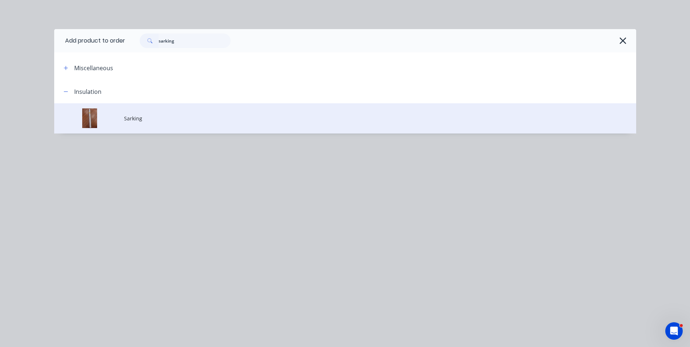
click at [131, 125] on td "Sarking" at bounding box center [380, 118] width 512 height 30
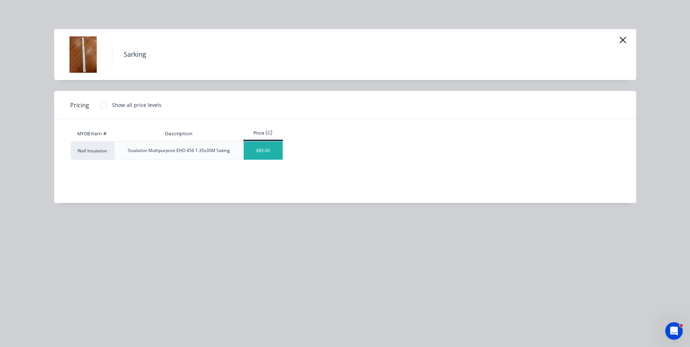
click at [259, 152] on div "$80.00" at bounding box center [263, 150] width 39 height 18
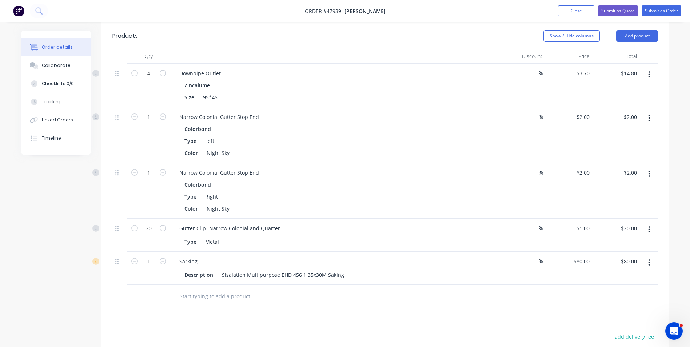
scroll to position [255, 0]
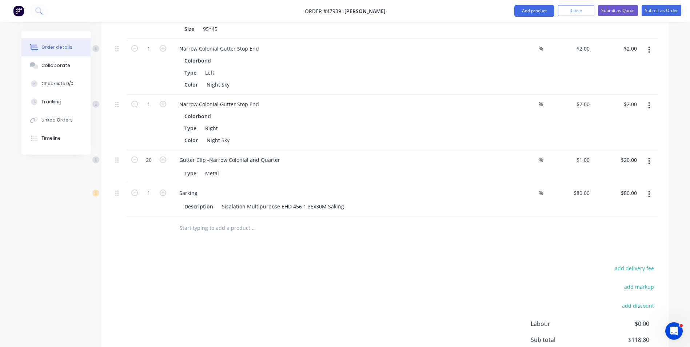
click at [167, 193] on button "button" at bounding box center [162, 192] width 9 height 8
type input "2"
type input "$160.00"
click at [173, 243] on div "Drawings Add drawing Products Show / Hide columns Add product Qty Discount Pric…" at bounding box center [384, 163] width 567 height 470
click at [267, 260] on div "Drawings Add drawing Products Show / Hide columns Add product Qty Discount Pric…" at bounding box center [384, 163] width 567 height 470
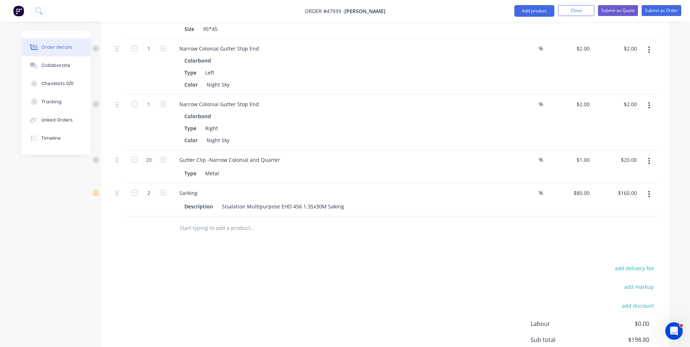
click at [650, 195] on button "button" at bounding box center [648, 194] width 17 height 13
click at [634, 259] on div "Delete" at bounding box center [623, 257] width 56 height 11
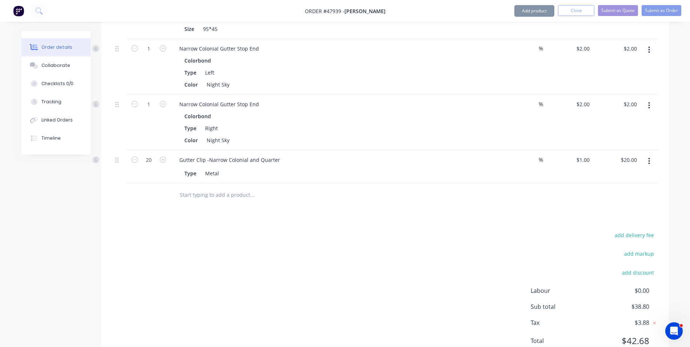
click at [461, 253] on div "add delivery fee add markup add discount Labour $0.00 Sub total $38.80 Tax $3.8…" at bounding box center [384, 292] width 545 height 124
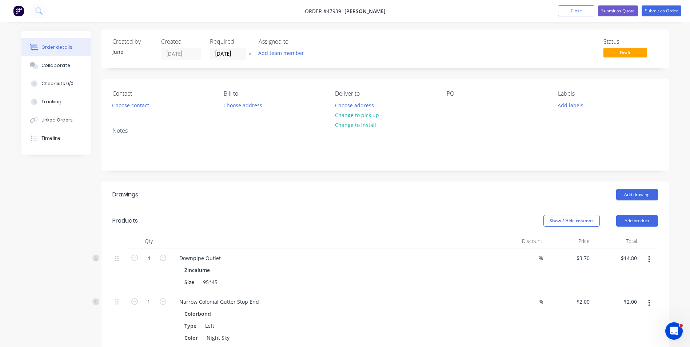
scroll to position [0, 0]
click at [371, 118] on button "Change to pick up" at bounding box center [357, 117] width 52 height 10
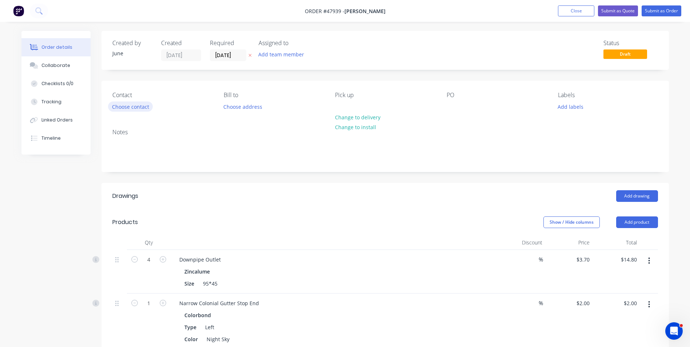
click at [140, 106] on button "Choose contact" at bounding box center [130, 106] width 45 height 10
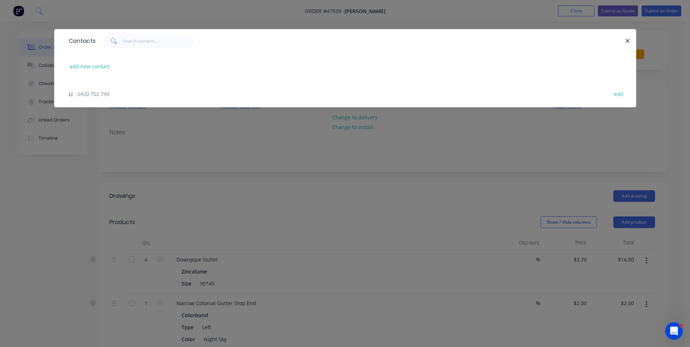
click at [112, 95] on div "LI - 0420 702 799 edit" at bounding box center [345, 93] width 560 height 27
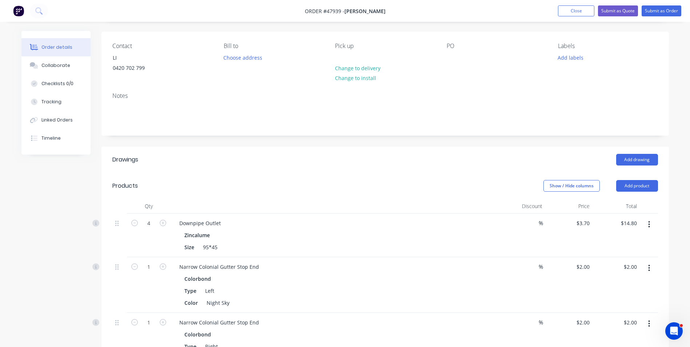
scroll to position [109, 0]
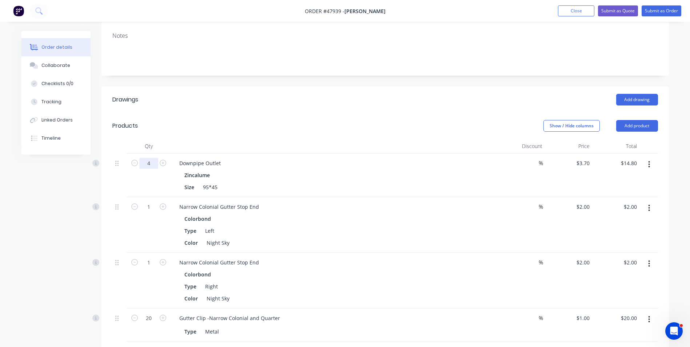
click at [155, 163] on input "4" at bounding box center [148, 163] width 19 height 11
type input "6"
type input "$22.20"
click at [372, 104] on div "Add drawing" at bounding box center [442, 100] width 429 height 12
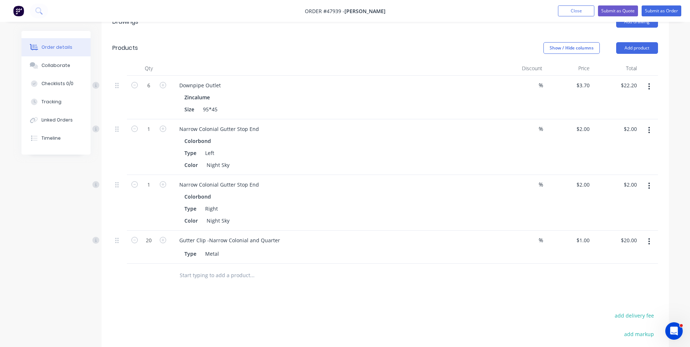
scroll to position [145, 0]
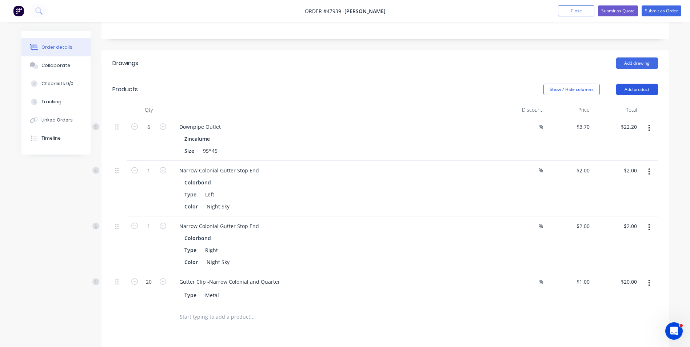
click at [630, 87] on button "Add product" at bounding box center [637, 90] width 42 height 12
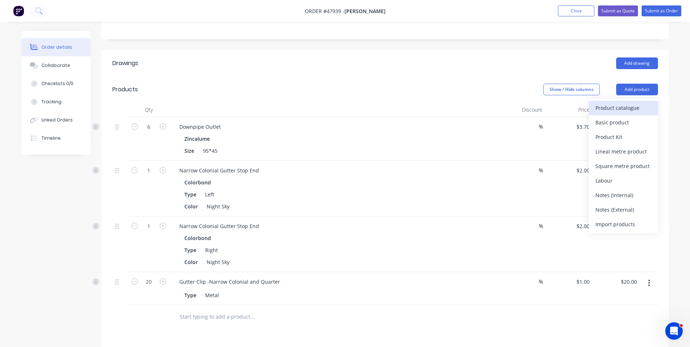
click at [601, 105] on div "Product catalogue" at bounding box center [623, 108] width 56 height 11
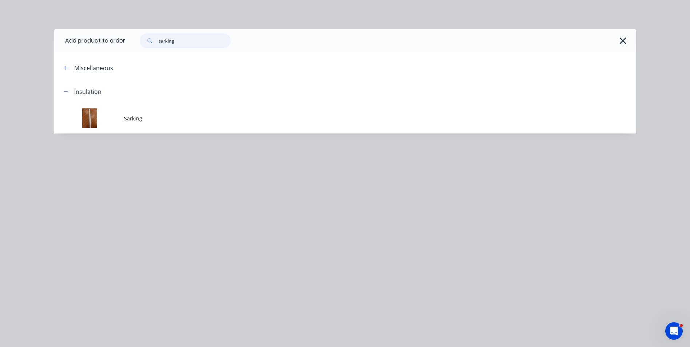
drag, startPoint x: 178, startPoint y: 38, endPoint x: 114, endPoint y: 44, distance: 64.6
click at [114, 44] on header "Add product to order sarking" at bounding box center [345, 40] width 582 height 23
type input "d"
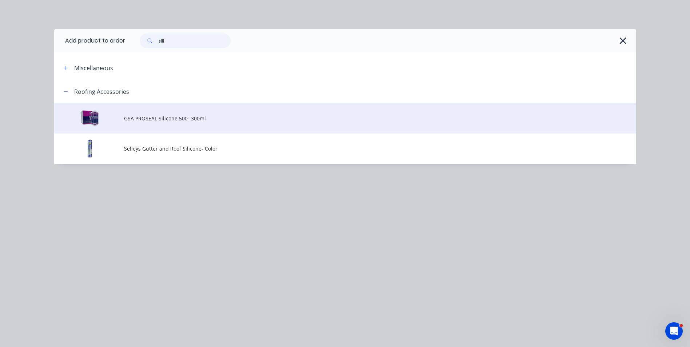
type input "sili"
click at [184, 121] on span "GSA PROSEAL Silicone 500 -300ml" at bounding box center [328, 119] width 409 height 8
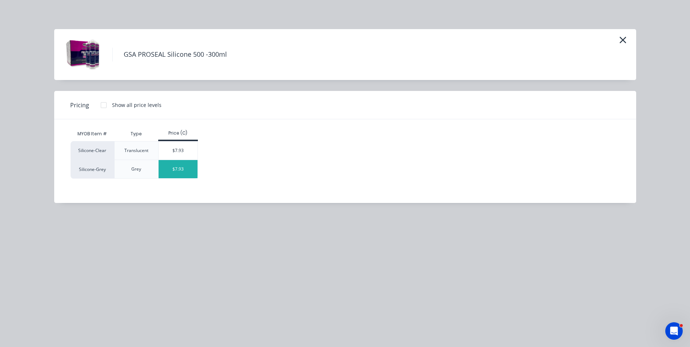
click at [180, 167] on div "$7.93" at bounding box center [178, 169] width 39 height 18
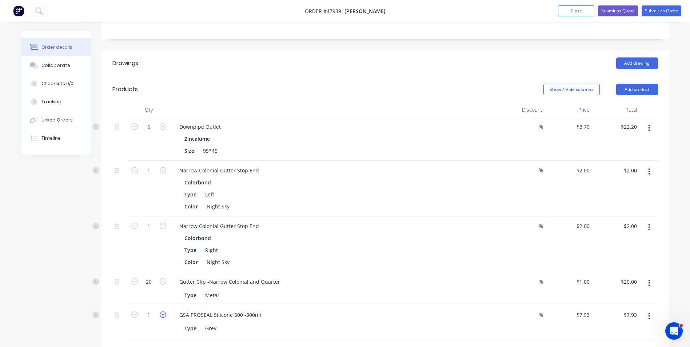
click at [160, 315] on icon "button" at bounding box center [163, 314] width 7 height 7
type input "2"
type input "$15.86"
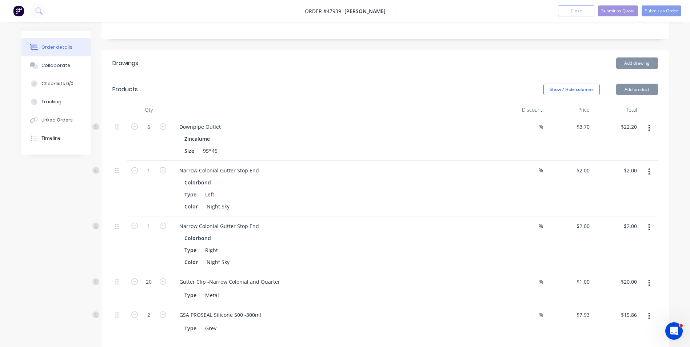
click at [68, 304] on div "Created by June Created 12/08/25 Required 12/08/25 Assigned to Add team member …" at bounding box center [344, 208] width 647 height 646
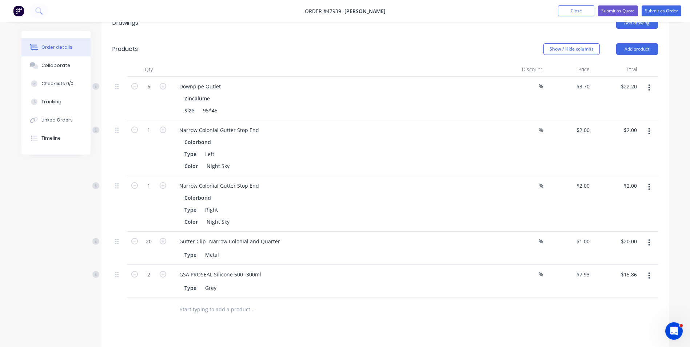
scroll to position [184, 0]
click at [651, 53] on button "Add product" at bounding box center [637, 51] width 42 height 12
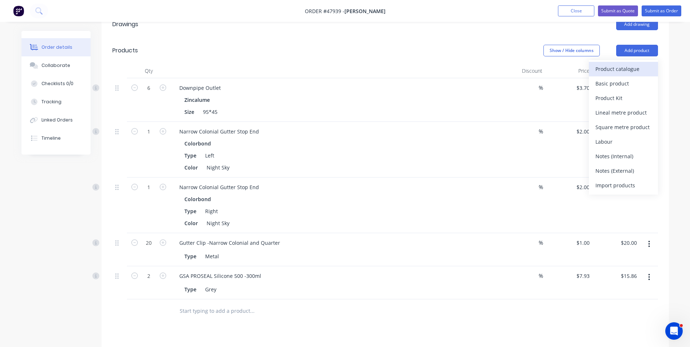
click at [626, 69] on div "Product catalogue" at bounding box center [623, 69] width 56 height 11
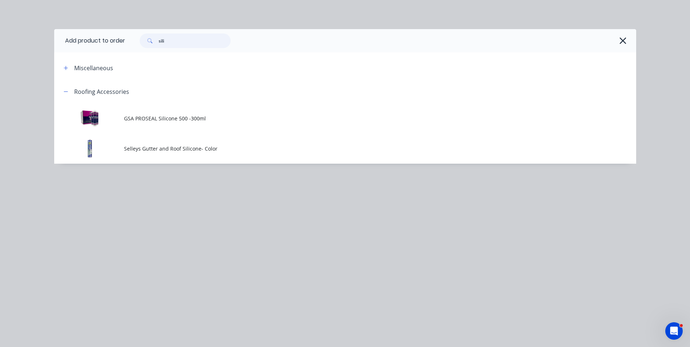
drag, startPoint x: 194, startPoint y: 42, endPoint x: 124, endPoint y: 45, distance: 70.2
click at [124, 45] on header "Add product to order sili" at bounding box center [345, 40] width 582 height 23
type input "narrow"
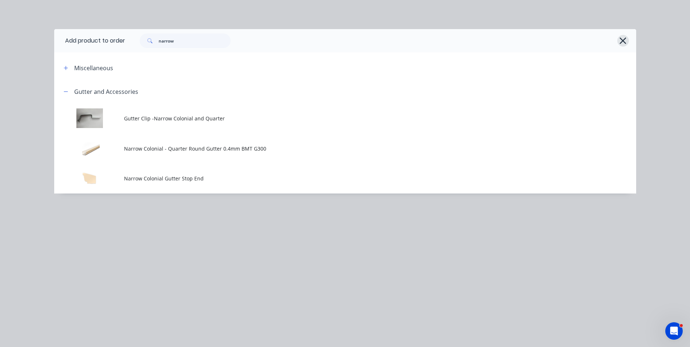
click at [628, 41] on button "button" at bounding box center [623, 41] width 12 height 12
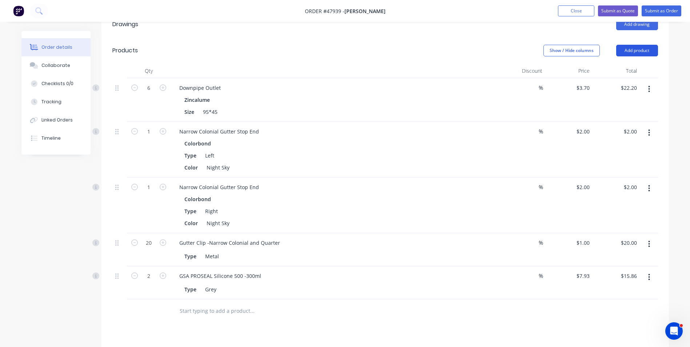
click at [627, 56] on button "Add product" at bounding box center [637, 51] width 42 height 12
click at [407, 52] on div "Show / Hide columns Add product" at bounding box center [442, 51] width 429 height 12
click at [653, 50] on button "Add product" at bounding box center [637, 51] width 42 height 12
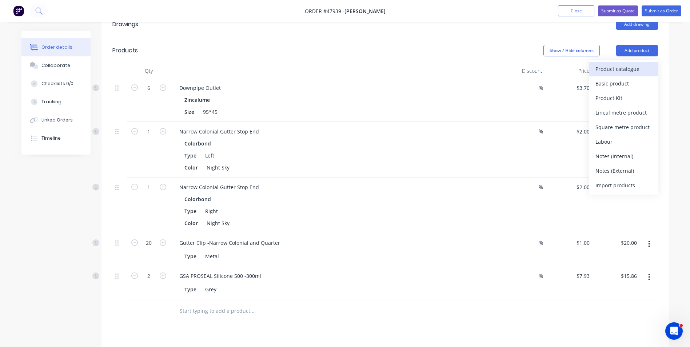
click at [636, 69] on div "Product catalogue" at bounding box center [623, 69] width 56 height 11
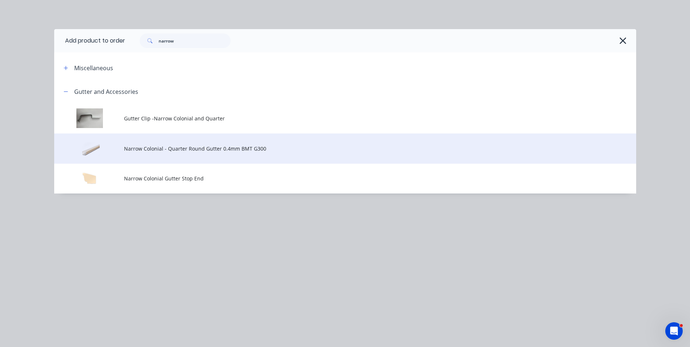
click at [181, 150] on span "Narrow Colonial - Quarter Round Gutter 0.4mm BMT G300" at bounding box center [328, 149] width 409 height 8
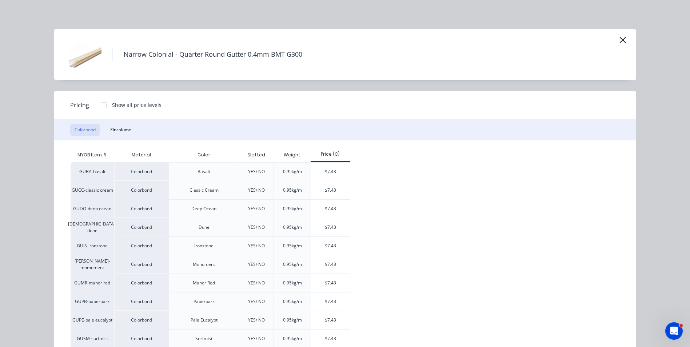
click at [625, 43] on div "Narrow Colonial - Quarter Round Gutter 0.4mm BMT G300" at bounding box center [345, 54] width 582 height 51
click at [619, 38] on icon "button" at bounding box center [623, 40] width 8 height 10
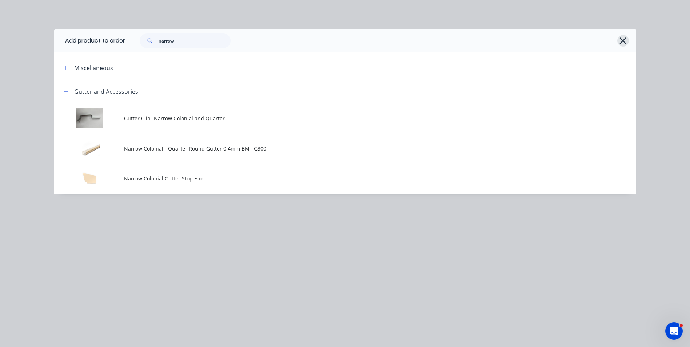
click at [617, 40] on button "button" at bounding box center [623, 41] width 12 height 12
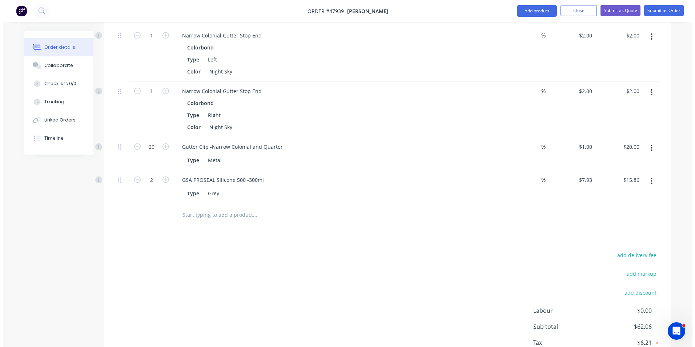
scroll to position [330, 0]
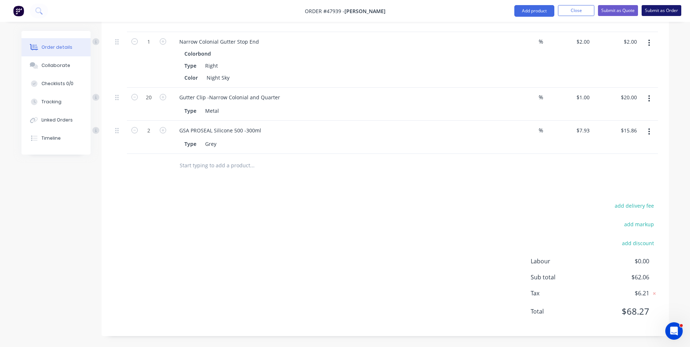
click at [668, 7] on button "Submit as Order" at bounding box center [661, 10] width 40 height 11
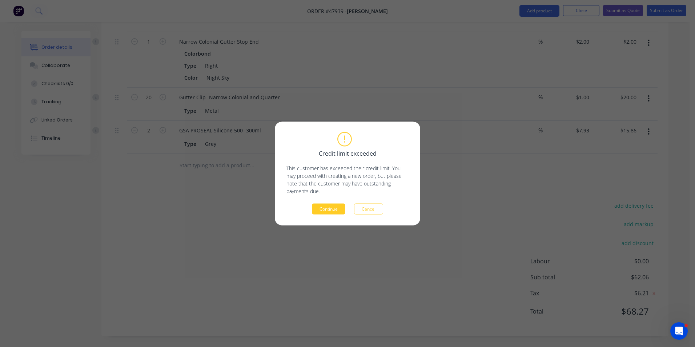
click at [326, 206] on button "Continue" at bounding box center [328, 209] width 33 height 11
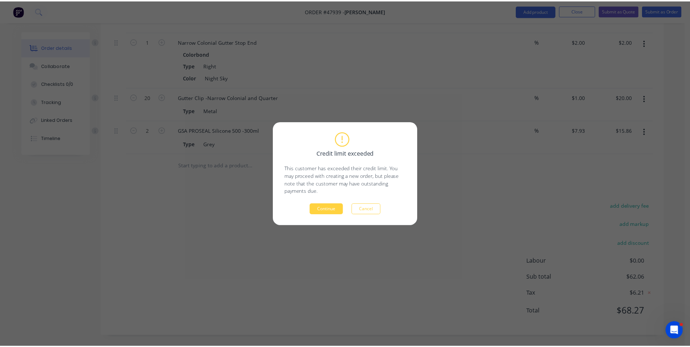
scroll to position [0, 0]
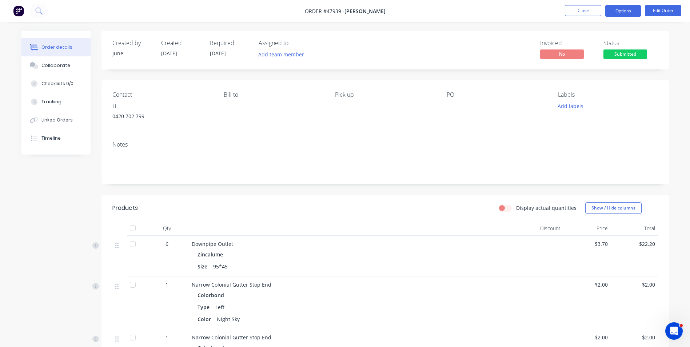
click at [621, 9] on button "Options" at bounding box center [623, 11] width 36 height 12
click at [472, 134] on div "Contact LI 0420 702 799 Bill to Pick up PO Labels Add labels" at bounding box center [384, 107] width 567 height 55
click at [622, 13] on button "Options" at bounding box center [623, 11] width 36 height 12
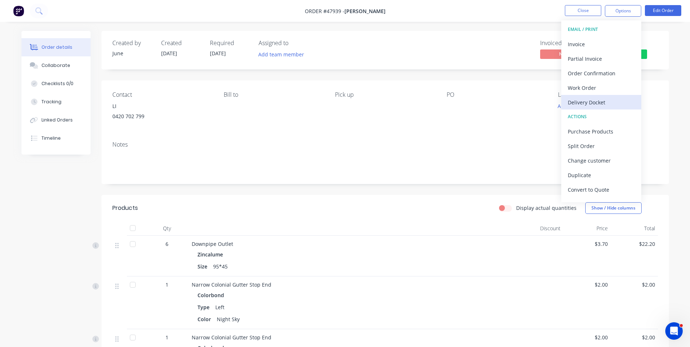
click at [591, 105] on div "Delivery Docket" at bounding box center [601, 102] width 67 height 11
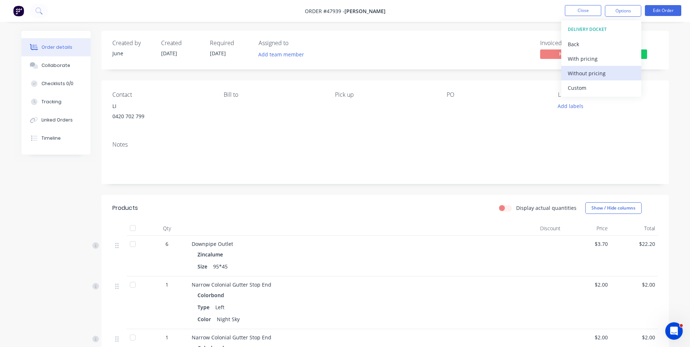
click at [592, 67] on button "Without pricing" at bounding box center [601, 73] width 80 height 15
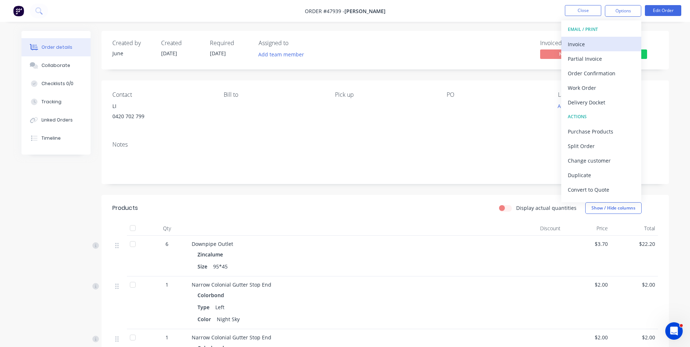
click at [598, 39] on div "Invoice" at bounding box center [601, 44] width 67 height 11
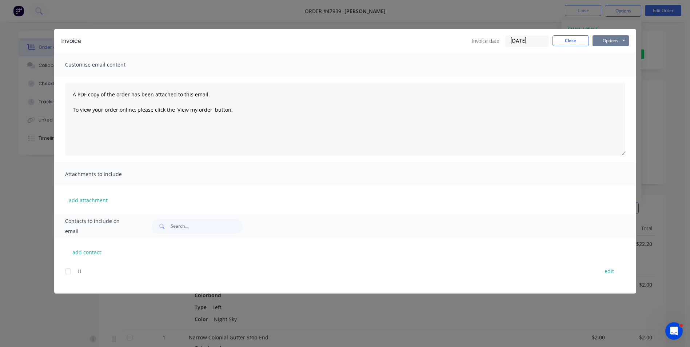
click at [605, 43] on button "Options" at bounding box center [610, 40] width 36 height 11
click at [612, 65] on button "Print" at bounding box center [615, 66] width 47 height 12
click at [580, 39] on button "Close" at bounding box center [570, 40] width 36 height 11
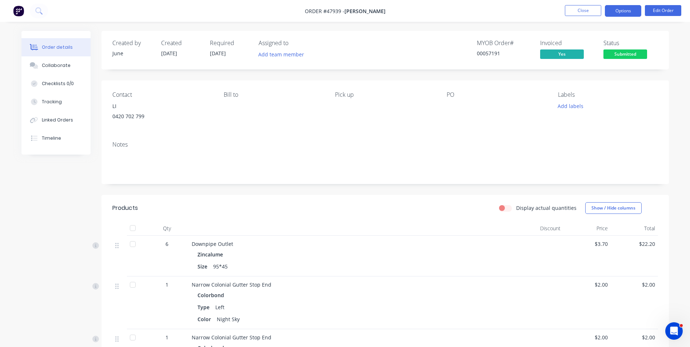
click at [628, 11] on button "Options" at bounding box center [623, 11] width 36 height 12
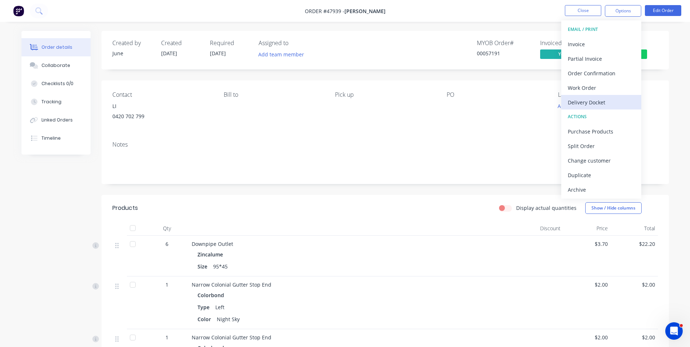
click at [601, 103] on div "Delivery Docket" at bounding box center [601, 102] width 67 height 11
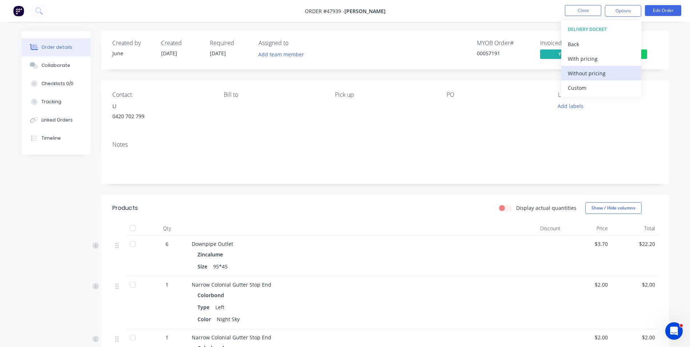
click at [598, 75] on div "Without pricing" at bounding box center [601, 73] width 67 height 11
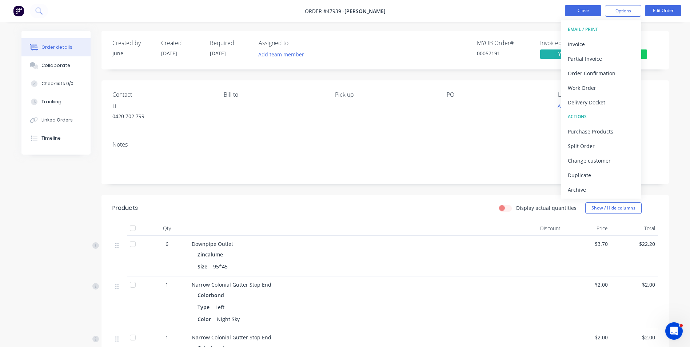
click at [571, 8] on button "Close" at bounding box center [583, 10] width 36 height 11
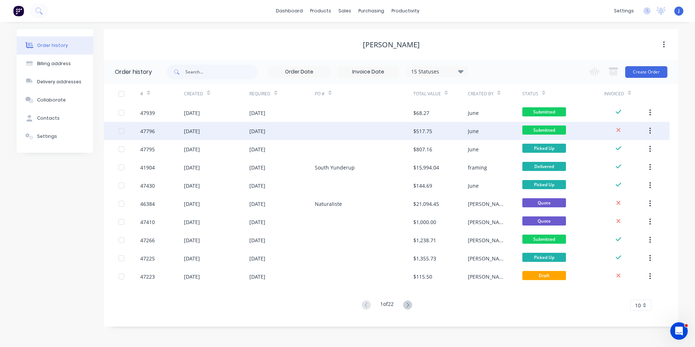
click at [344, 129] on div at bounding box center [364, 131] width 98 height 18
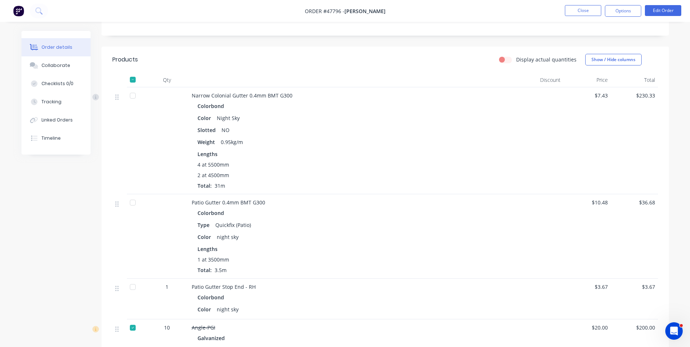
scroll to position [145, 0]
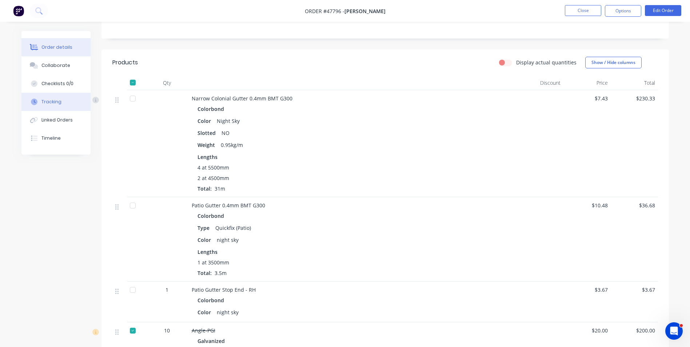
click at [49, 104] on div "Tracking" at bounding box center [51, 102] width 20 height 7
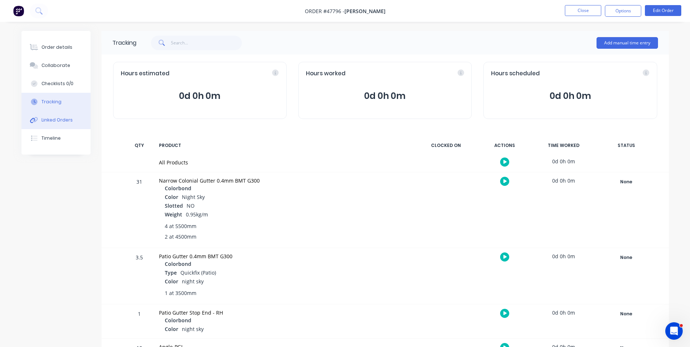
click at [49, 113] on button "Linked Orders" at bounding box center [55, 120] width 69 height 18
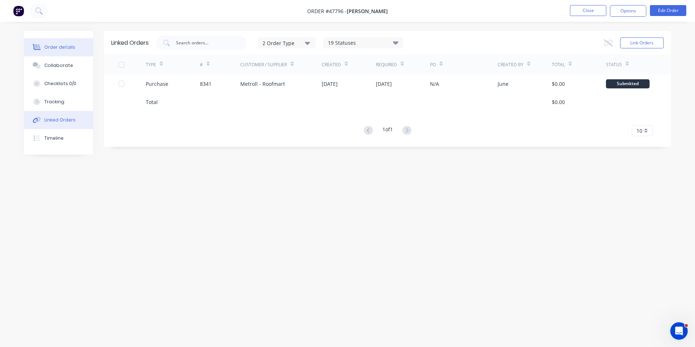
click at [54, 43] on button "Order details" at bounding box center [58, 47] width 69 height 18
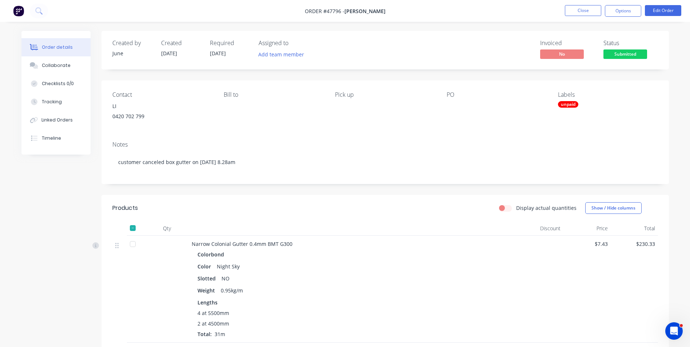
scroll to position [36, 0]
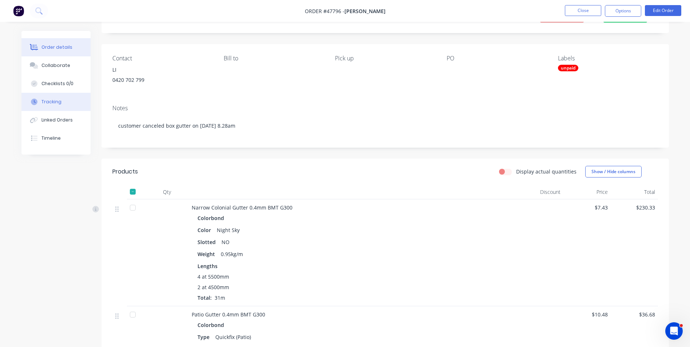
click at [62, 99] on button "Tracking" at bounding box center [55, 102] width 69 height 18
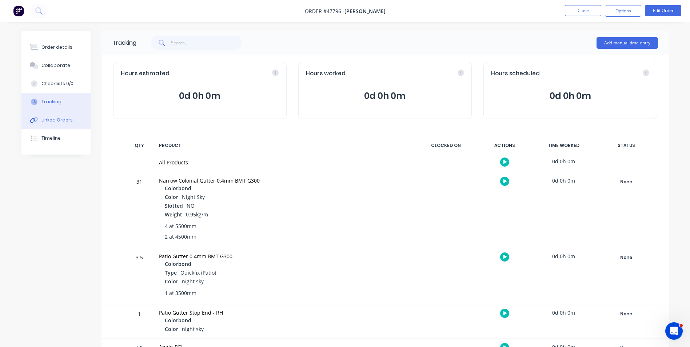
click at [57, 116] on button "Linked Orders" at bounding box center [55, 120] width 69 height 18
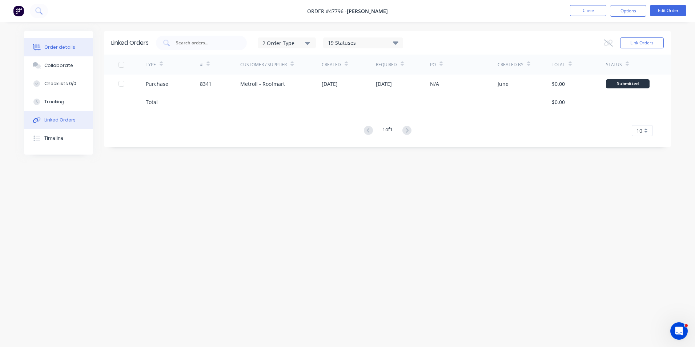
click at [39, 50] on icon at bounding box center [38, 47] width 6 height 6
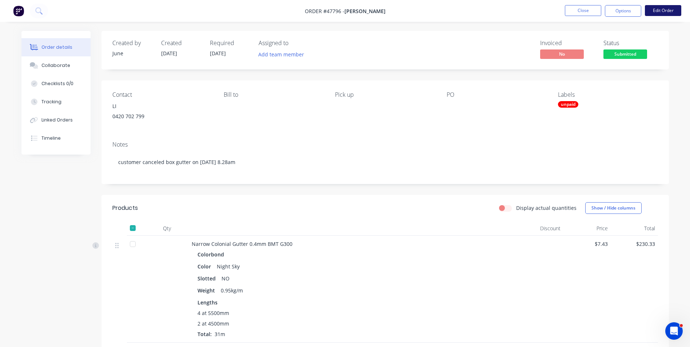
click at [666, 11] on button "Edit Order" at bounding box center [663, 10] width 36 height 11
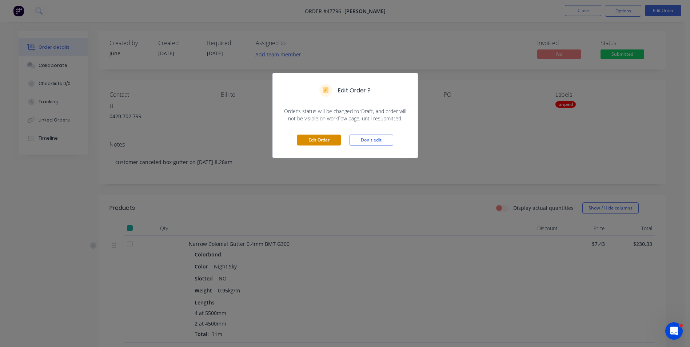
click at [308, 142] on button "Edit Order" at bounding box center [319, 140] width 44 height 11
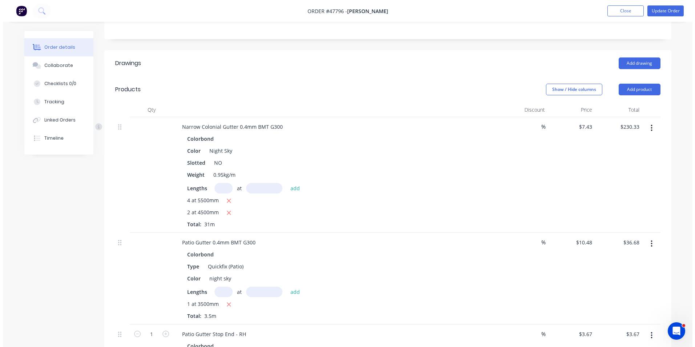
scroll to position [291, 0]
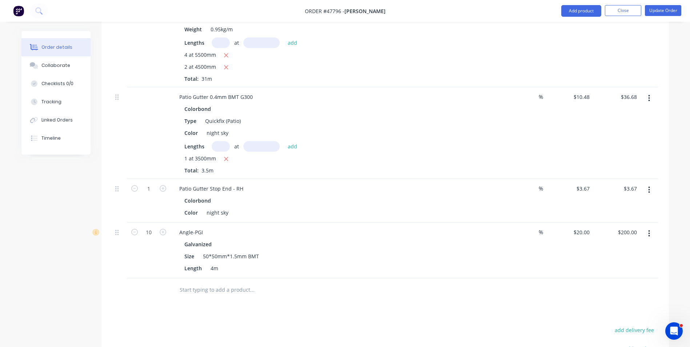
click at [650, 193] on button "button" at bounding box center [648, 189] width 17 height 13
click at [637, 225] on div "Duplicate" at bounding box center [623, 223] width 56 height 11
click at [237, 286] on div "Patio Gutter Stop End - RH" at bounding box center [211, 288] width 76 height 11
click at [299, 289] on div "Patio Gutter Stop End - LH" at bounding box center [333, 288] width 321 height 11
click at [667, 16] on li "Update Order" at bounding box center [663, 11] width 36 height 12
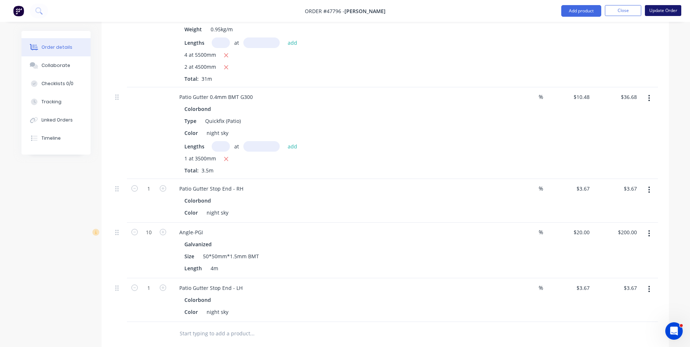
click at [670, 14] on button "Update Order" at bounding box center [663, 10] width 36 height 11
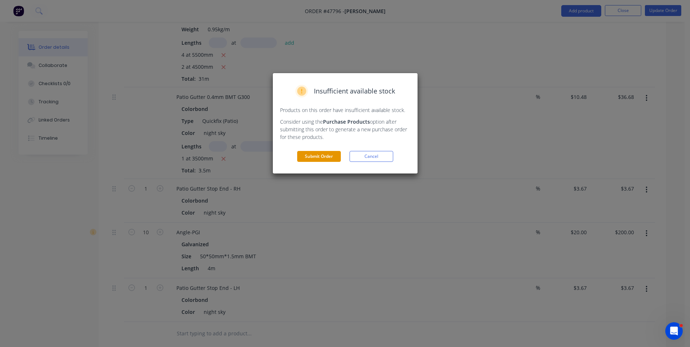
click at [329, 155] on button "Submit Order" at bounding box center [319, 156] width 44 height 11
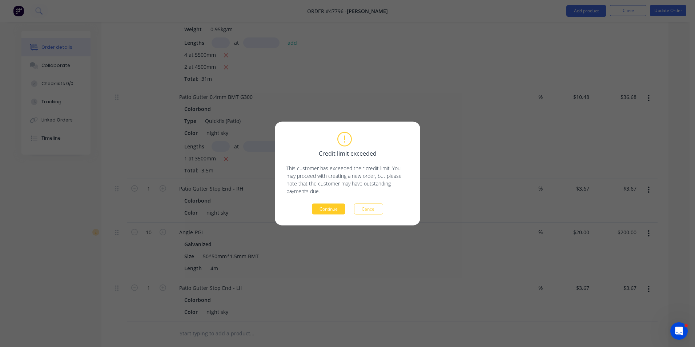
click at [332, 211] on button "Continue" at bounding box center [328, 209] width 33 height 11
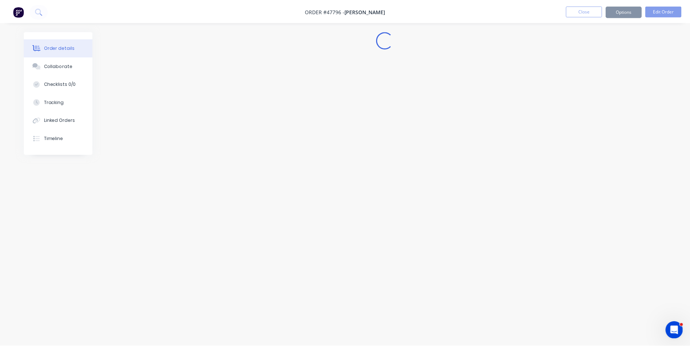
scroll to position [0, 0]
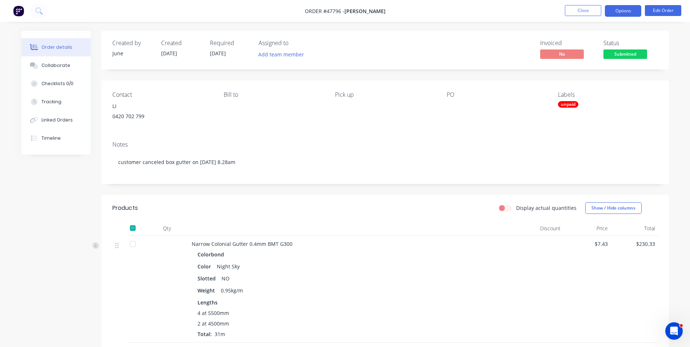
click at [618, 13] on button "Options" at bounding box center [623, 11] width 36 height 12
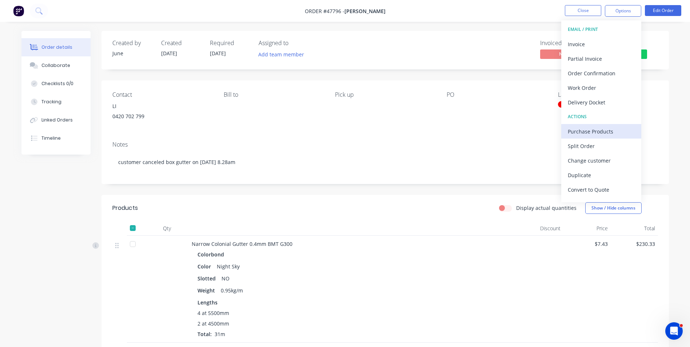
click at [591, 129] on div "Purchase Products" at bounding box center [601, 131] width 67 height 11
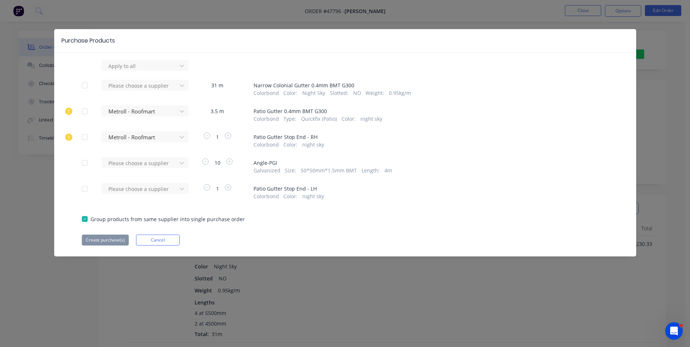
click at [88, 189] on div at bounding box center [84, 188] width 15 height 15
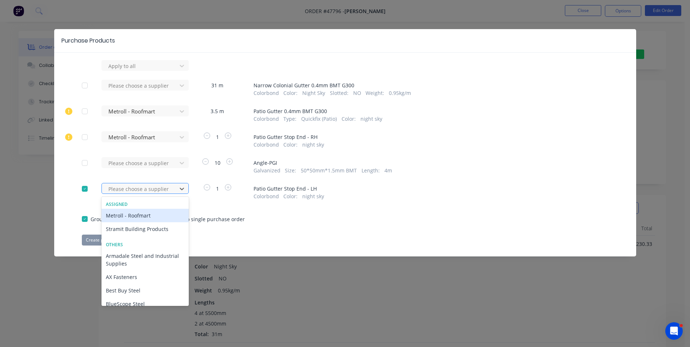
click at [132, 190] on div at bounding box center [140, 188] width 65 height 9
click at [135, 208] on div "Assigned Metroll - Roofmart Stramit Building Products" at bounding box center [144, 218] width 87 height 40
click at [132, 215] on div "Metroll - Roofmart" at bounding box center [144, 215] width 87 height 13
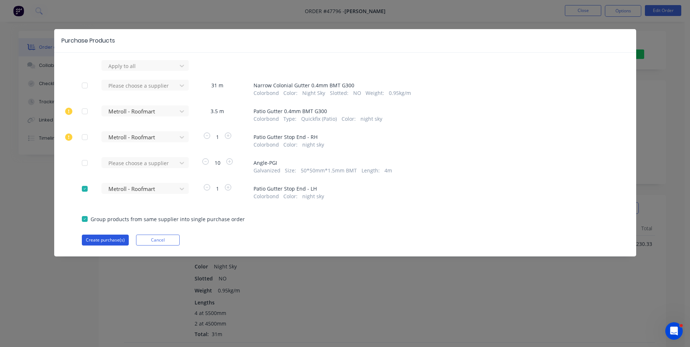
click at [108, 240] on button "Create purchase(s)" at bounding box center [105, 240] width 47 height 11
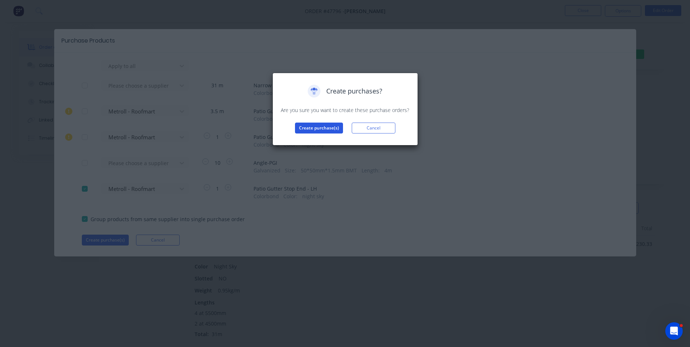
click at [333, 131] on button "Create purchase(s)" at bounding box center [319, 128] width 48 height 11
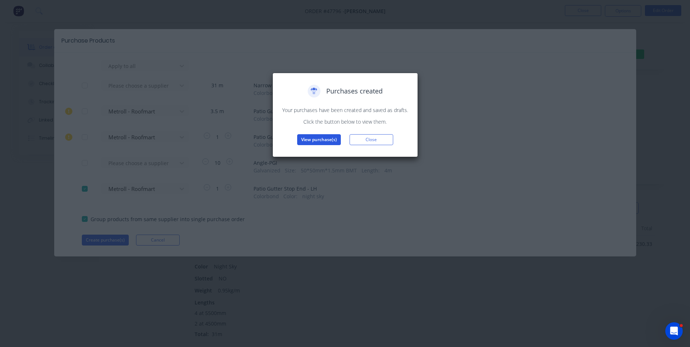
click at [332, 143] on button "View purchase(s)" at bounding box center [319, 139] width 44 height 11
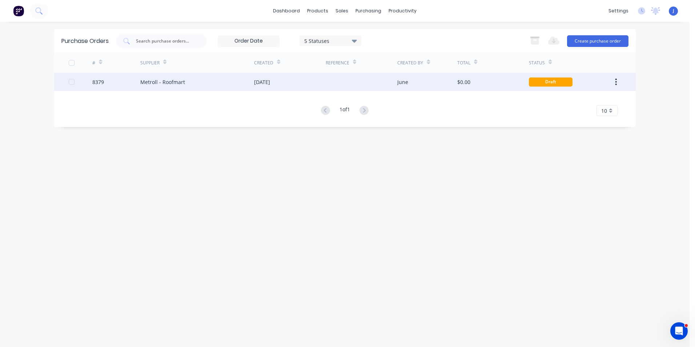
click at [428, 89] on div "June" at bounding box center [427, 82] width 60 height 18
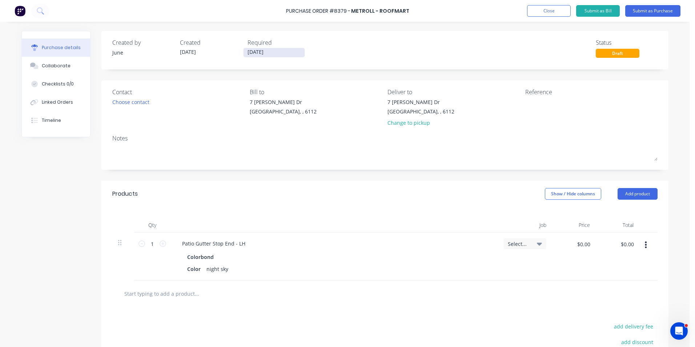
click at [267, 49] on input "[DATE]" at bounding box center [274, 52] width 61 height 9
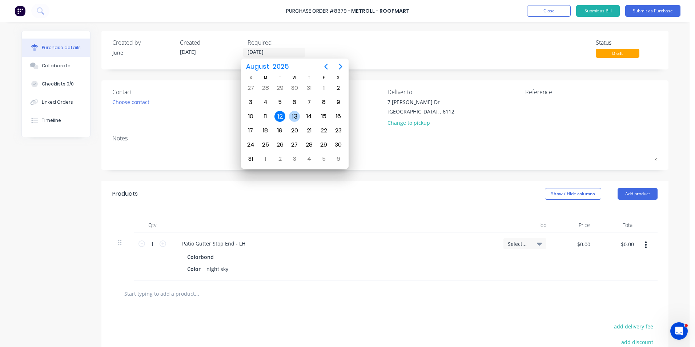
click at [296, 115] on div "13" at bounding box center [294, 116] width 11 height 11
type input "[DATE]"
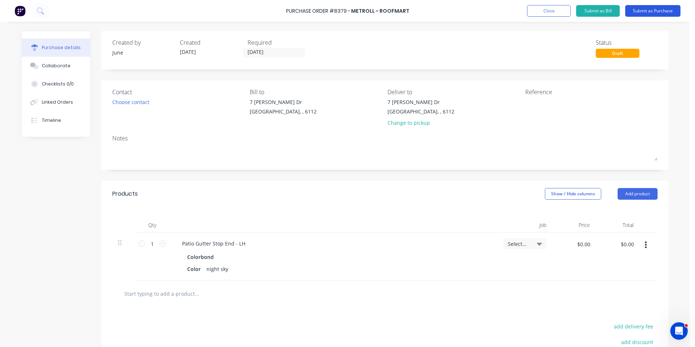
click at [650, 12] on button "Submit as Purchase" at bounding box center [652, 11] width 55 height 12
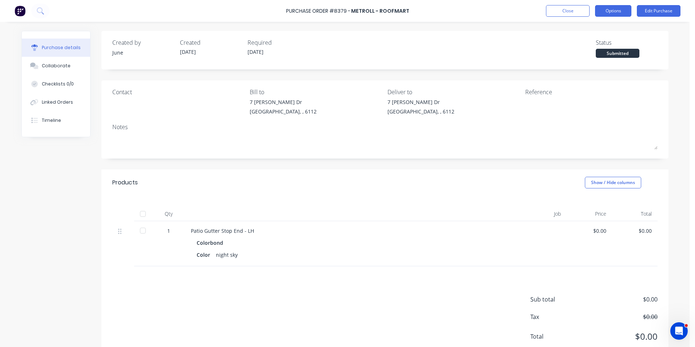
click at [611, 6] on button "Options" at bounding box center [613, 11] width 36 height 12
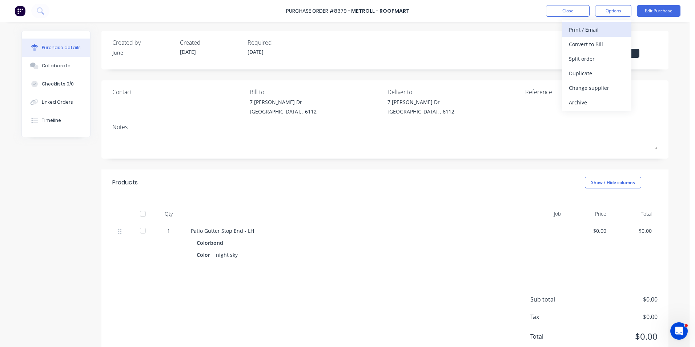
click at [605, 31] on div "Print / Email" at bounding box center [597, 29] width 56 height 11
click at [606, 61] on div "Without pricing" at bounding box center [597, 58] width 56 height 11
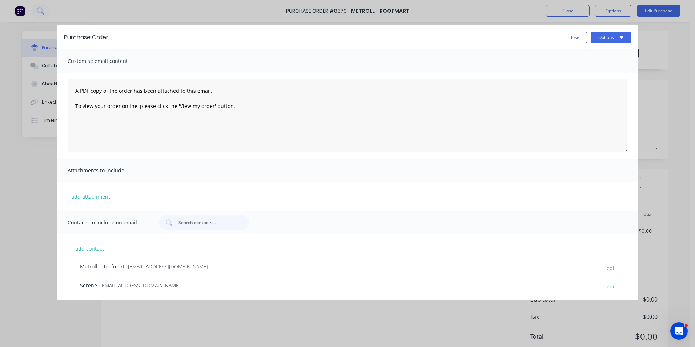
click at [70, 264] on div at bounding box center [70, 265] width 15 height 15
click at [604, 39] on button "Options" at bounding box center [611, 38] width 40 height 12
click at [597, 67] on div "Email" at bounding box center [597, 70] width 56 height 11
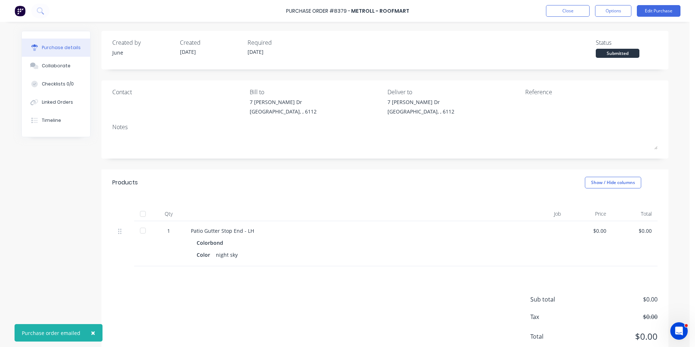
click at [45, 104] on div "Linked Orders" at bounding box center [57, 102] width 31 height 7
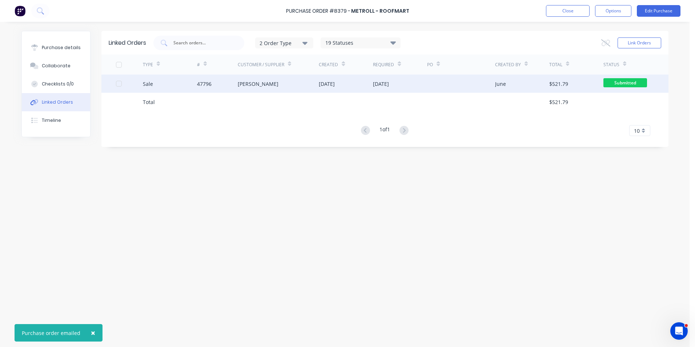
click at [335, 85] on div "[DATE]" at bounding box center [327, 84] width 16 height 8
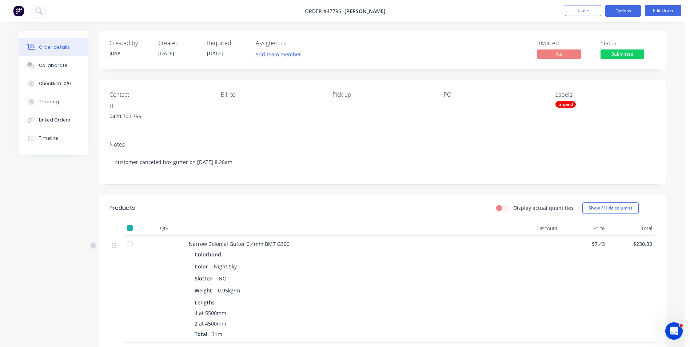
click at [630, 14] on button "Options" at bounding box center [623, 11] width 36 height 12
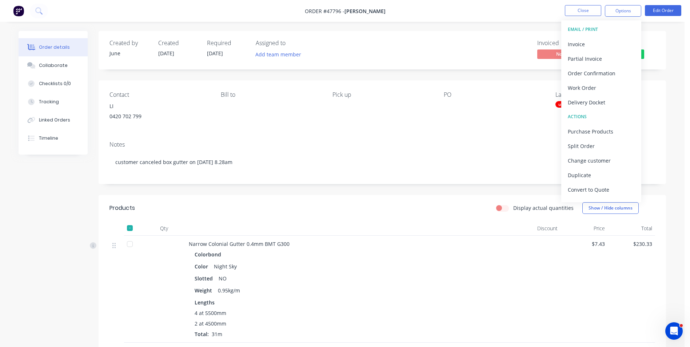
click at [456, 40] on div "Invoiced No Status Submitted" at bounding box center [491, 50] width 327 height 21
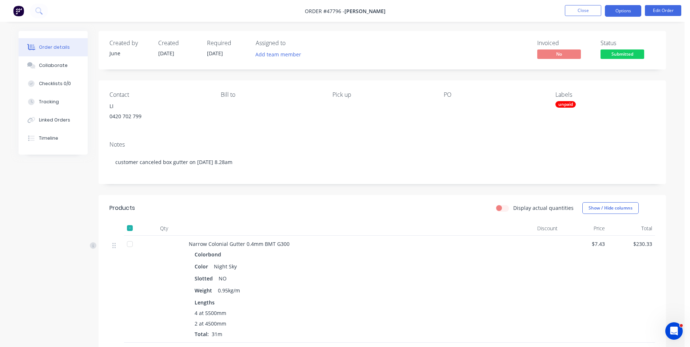
click at [627, 9] on button "Options" at bounding box center [623, 11] width 36 height 12
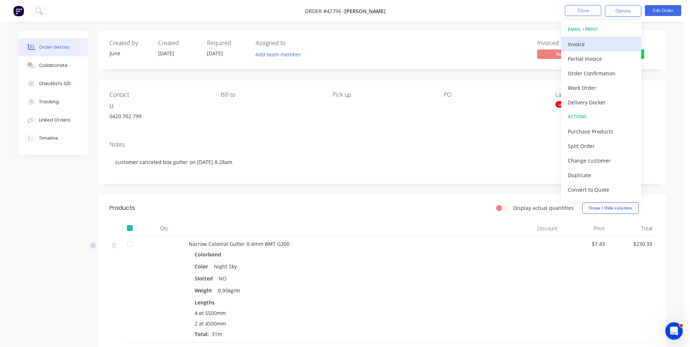
click at [611, 39] on div "Invoice" at bounding box center [601, 44] width 67 height 11
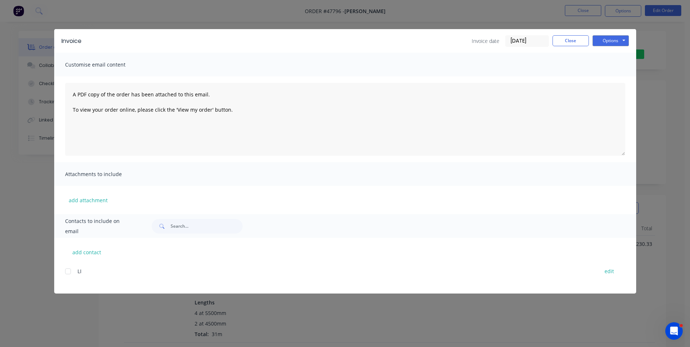
click at [605, 47] on div "Options Preview Print Email" at bounding box center [610, 41] width 36 height 12
click at [608, 37] on button "Options" at bounding box center [610, 40] width 36 height 11
click at [605, 65] on button "Print" at bounding box center [615, 66] width 47 height 12
click at [576, 44] on button "Close" at bounding box center [570, 40] width 36 height 11
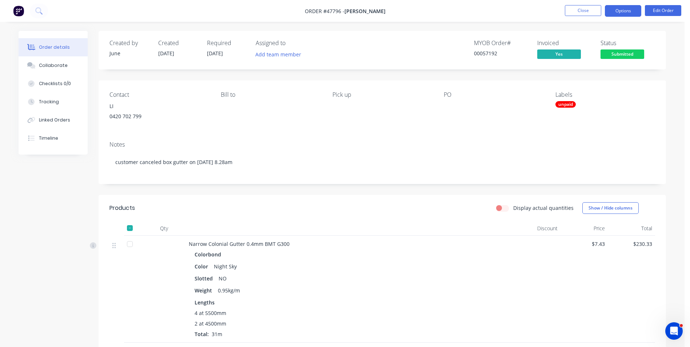
click at [617, 10] on button "Options" at bounding box center [623, 11] width 36 height 12
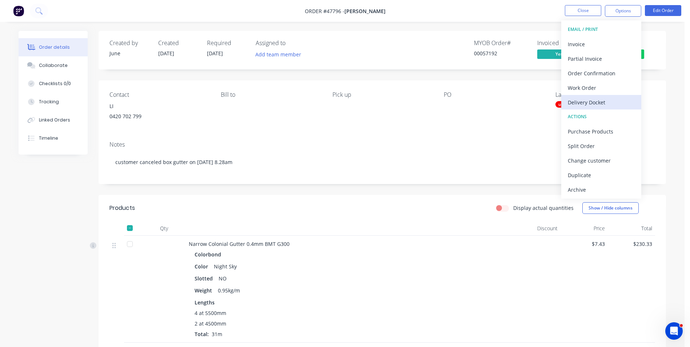
click at [602, 99] on div "Delivery Docket" at bounding box center [601, 102] width 67 height 11
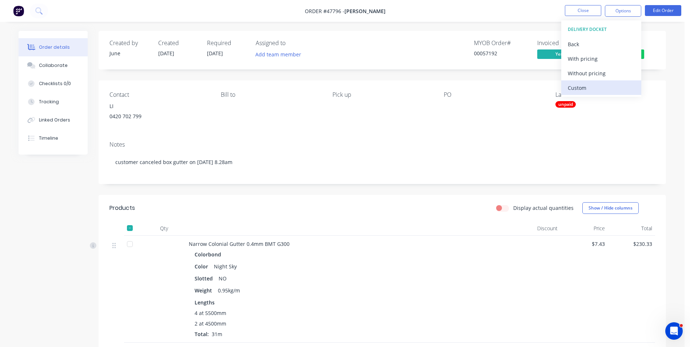
click at [603, 90] on div "Custom" at bounding box center [601, 88] width 67 height 11
click at [603, 78] on div "Without pricing" at bounding box center [601, 73] width 67 height 11
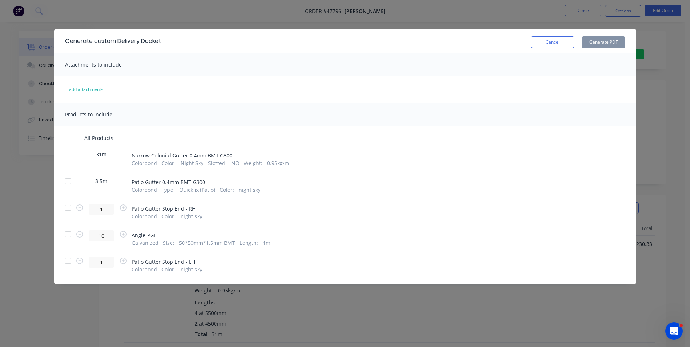
click at [72, 156] on div at bounding box center [68, 154] width 15 height 15
click at [600, 39] on button "Generate PDF" at bounding box center [603, 42] width 44 height 12
click at [557, 41] on button "Cancel" at bounding box center [553, 42] width 44 height 12
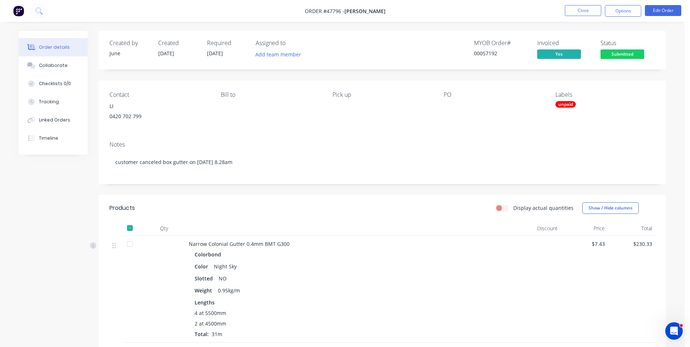
click at [529, 95] on div "PO" at bounding box center [494, 94] width 100 height 7
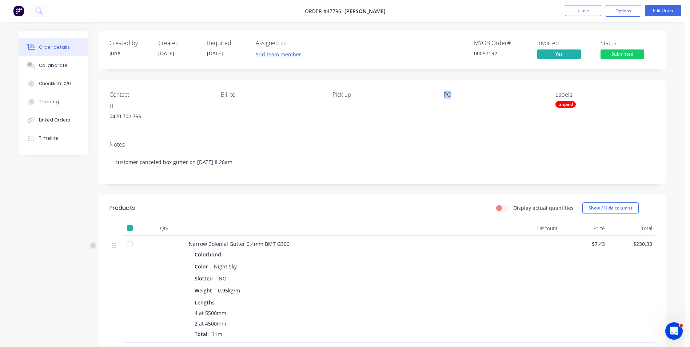
click at [527, 111] on div at bounding box center [489, 106] width 91 height 10
click at [527, 112] on div "PO" at bounding box center [494, 107] width 100 height 33
click at [527, 113] on div "PO" at bounding box center [494, 107] width 100 height 33
drag, startPoint x: 527, startPoint y: 113, endPoint x: 533, endPoint y: 118, distance: 7.2
click at [531, 117] on div "PO" at bounding box center [494, 107] width 100 height 33
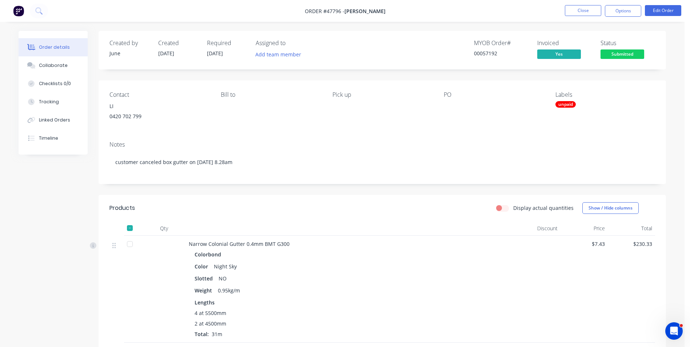
click at [533, 118] on div "PO" at bounding box center [494, 107] width 100 height 33
click at [535, 119] on div "PO" at bounding box center [494, 107] width 100 height 33
drag, startPoint x: 535, startPoint y: 119, endPoint x: 389, endPoint y: 144, distance: 147.9
click at [389, 144] on div "Notes" at bounding box center [381, 144] width 545 height 7
click at [569, 104] on div "unpaid" at bounding box center [565, 104] width 20 height 7
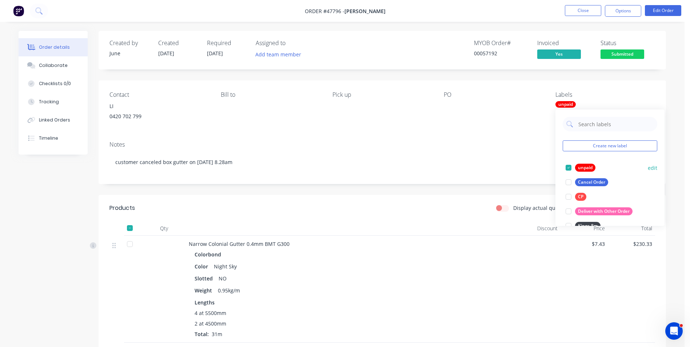
click at [569, 168] on div at bounding box center [568, 167] width 15 height 15
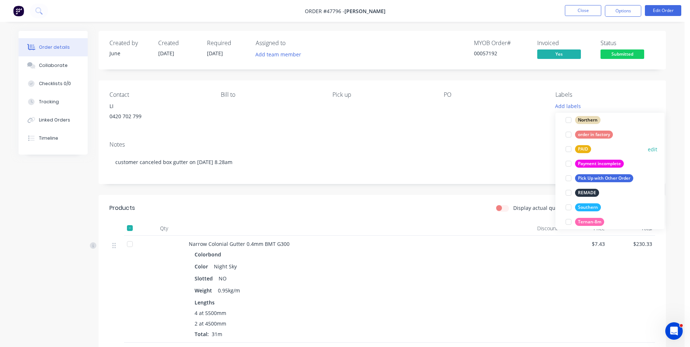
click at [567, 149] on div at bounding box center [568, 149] width 15 height 15
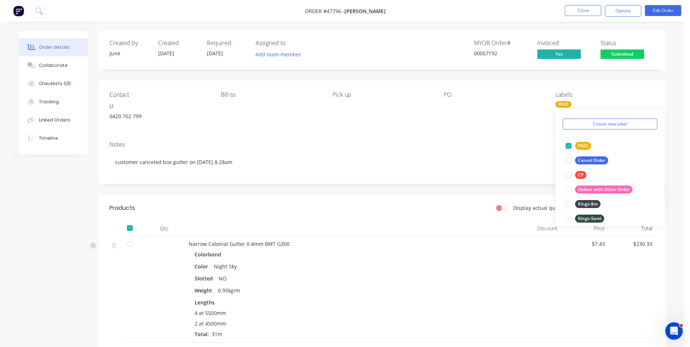
click at [462, 134] on div "Contact LI [PHONE_NUMBER] Bill to Pick up PO Labels PAID" at bounding box center [382, 107] width 567 height 55
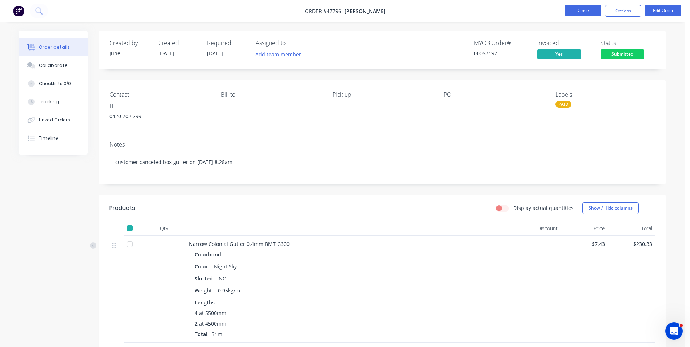
click at [596, 10] on button "Close" at bounding box center [583, 10] width 36 height 11
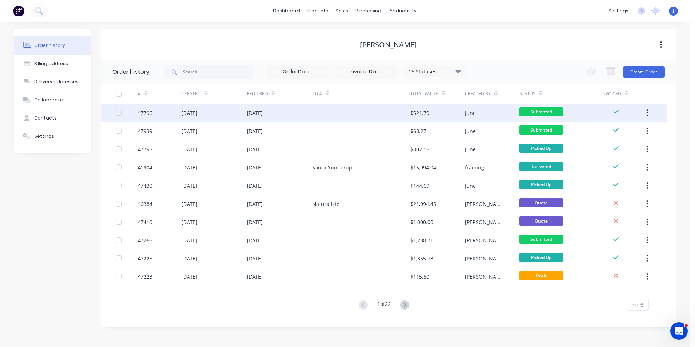
click at [263, 115] on div "15 Aug 2025" at bounding box center [255, 113] width 16 height 8
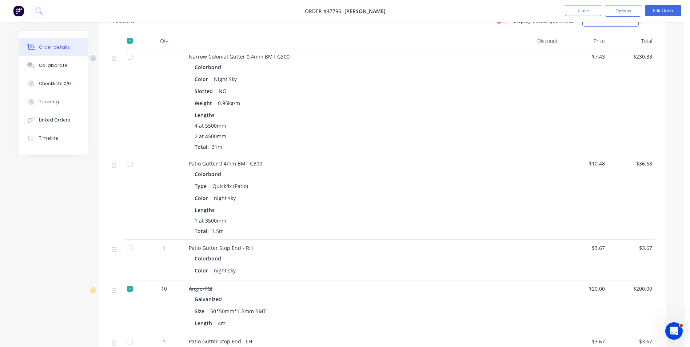
scroll to position [291, 0]
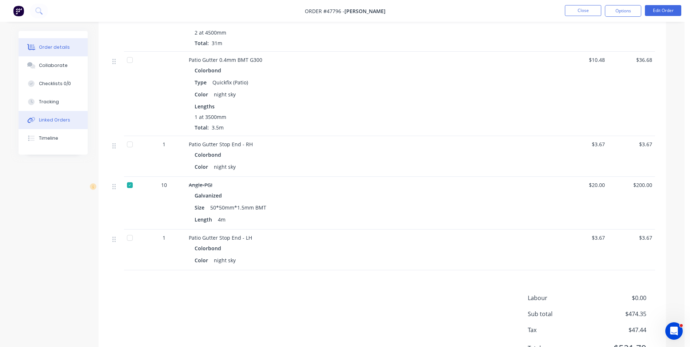
click at [47, 116] on button "Linked Orders" at bounding box center [53, 120] width 69 height 18
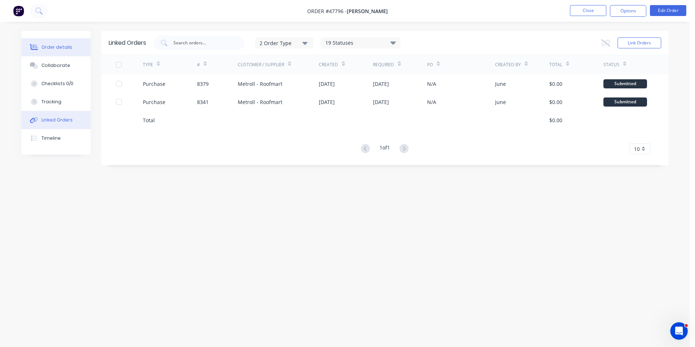
click at [55, 48] on div "Order details" at bounding box center [56, 47] width 31 height 7
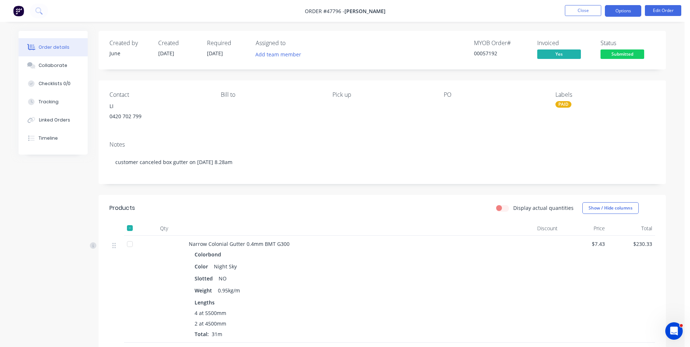
click at [634, 5] on button "Options" at bounding box center [623, 11] width 36 height 12
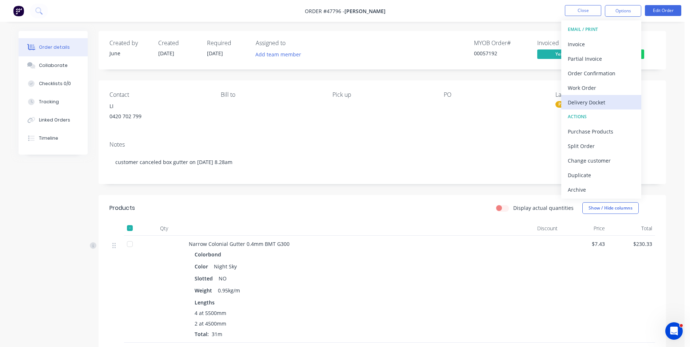
click at [587, 107] on div "Delivery Docket" at bounding box center [601, 102] width 67 height 11
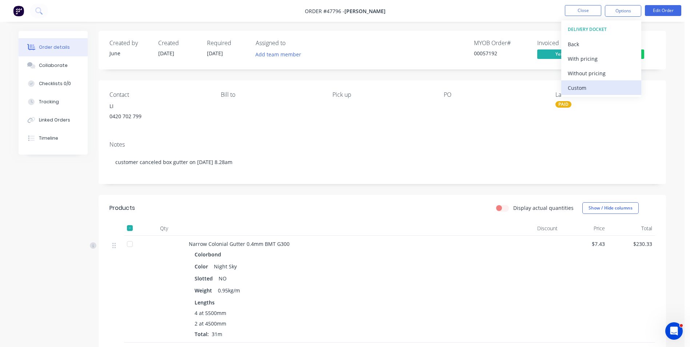
click at [587, 91] on div "Custom" at bounding box center [601, 88] width 67 height 11
click at [588, 73] on div "Without pricing" at bounding box center [601, 73] width 67 height 11
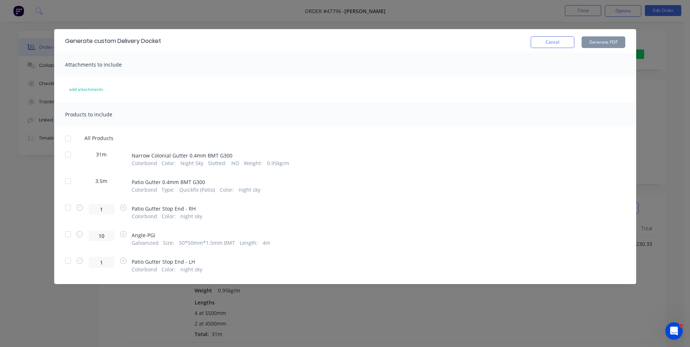
click at [68, 181] on div at bounding box center [68, 181] width 15 height 15
click at [64, 209] on div at bounding box center [68, 207] width 15 height 15
click at [68, 260] on div at bounding box center [68, 260] width 15 height 15
click at [609, 39] on button "Generate PDF" at bounding box center [603, 42] width 44 height 12
click at [564, 37] on button "Cancel" at bounding box center [553, 42] width 44 height 12
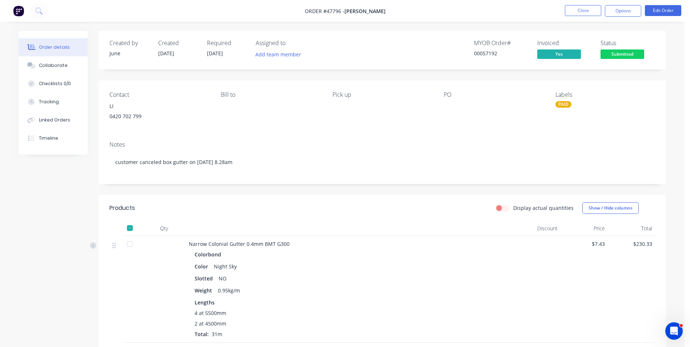
click at [136, 243] on div at bounding box center [130, 244] width 15 height 15
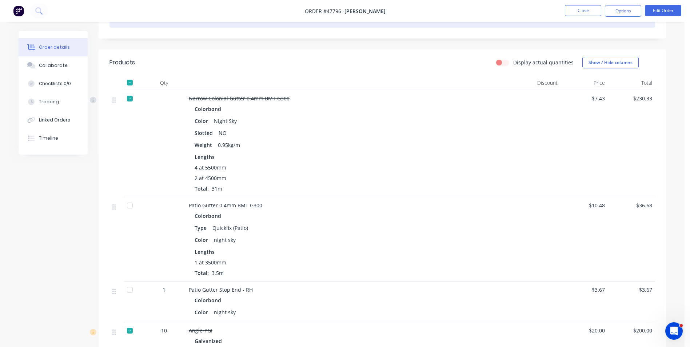
scroll to position [73, 0]
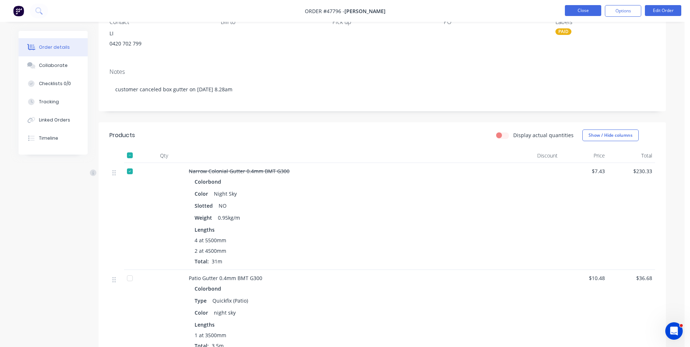
click at [581, 10] on button "Close" at bounding box center [583, 10] width 36 height 11
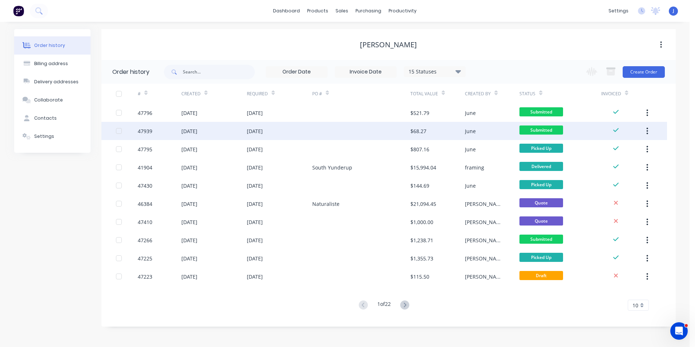
click at [350, 133] on div at bounding box center [361, 131] width 98 height 18
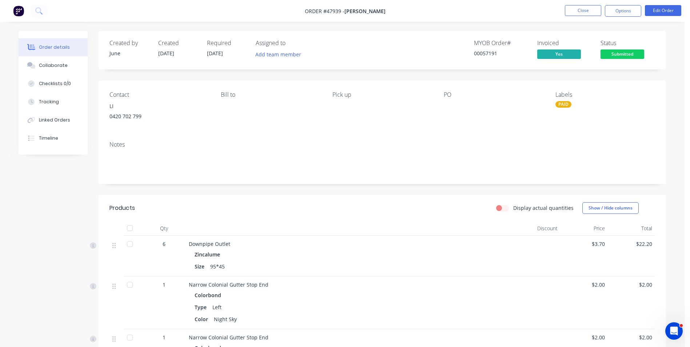
click at [626, 53] on span "Submitted" at bounding box center [622, 53] width 44 height 9
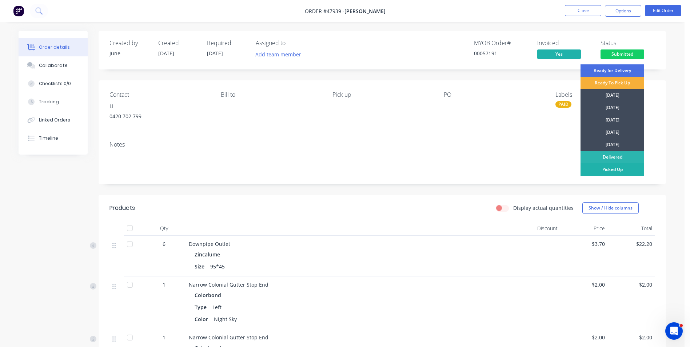
click at [603, 169] on div "Picked Up" at bounding box center [612, 169] width 64 height 12
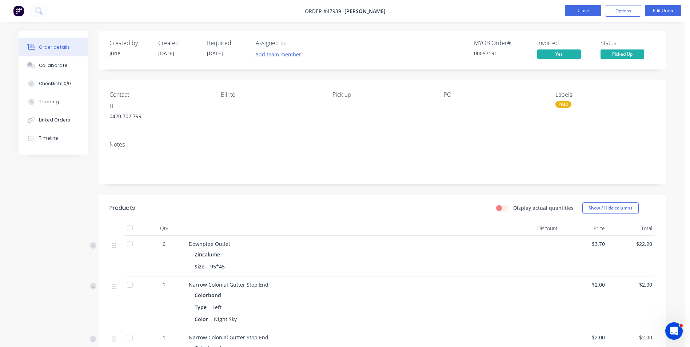
click at [576, 12] on button "Close" at bounding box center [583, 10] width 36 height 11
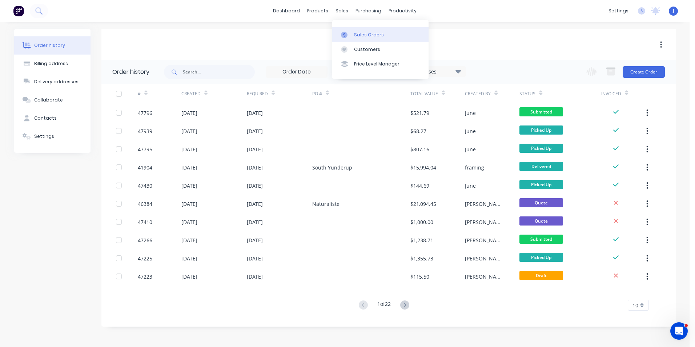
click at [349, 36] on div at bounding box center [346, 35] width 11 height 7
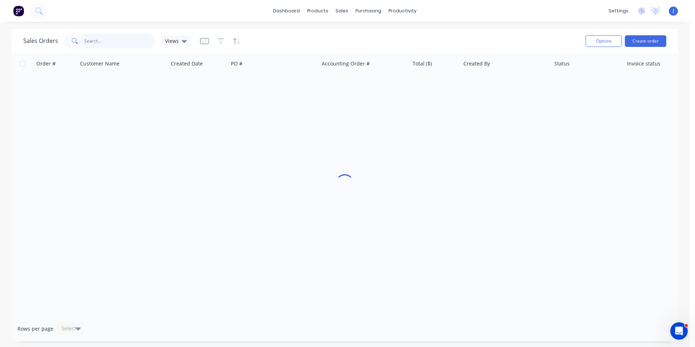
click at [127, 38] on input "text" at bounding box center [119, 41] width 71 height 15
type input "47812"
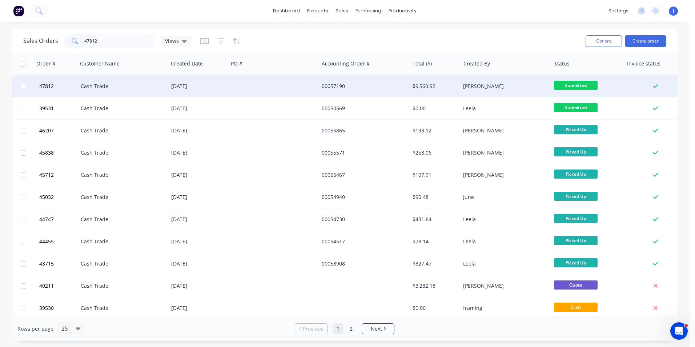
click at [260, 84] on div at bounding box center [273, 86] width 91 height 22
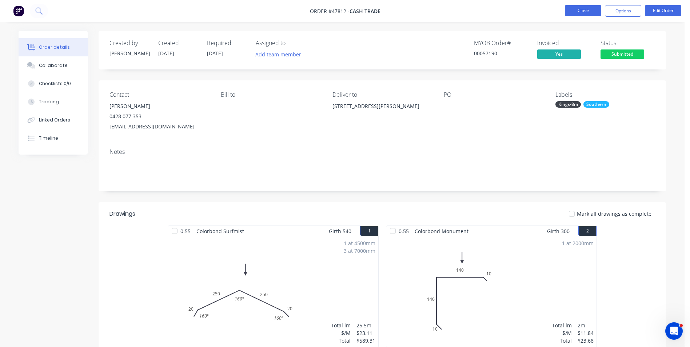
click at [589, 12] on button "Close" at bounding box center [583, 10] width 36 height 11
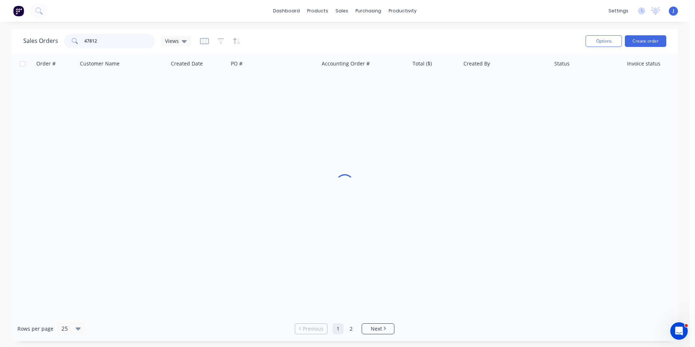
drag, startPoint x: 129, startPoint y: 45, endPoint x: 30, endPoint y: 45, distance: 98.9
click at [30, 45] on div "Sales Orders 47812 Views" at bounding box center [107, 41] width 168 height 15
paste input "0413 554 028"
type input "0413 554 028"
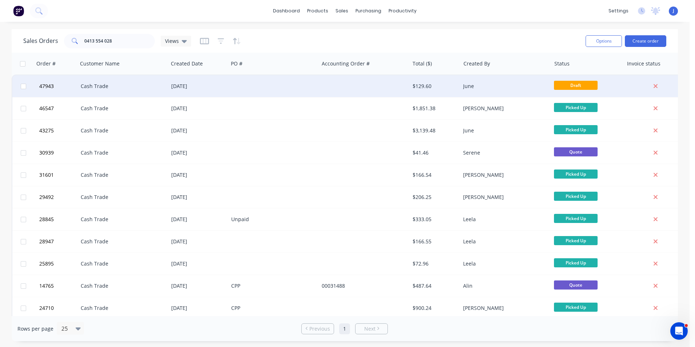
click at [195, 81] on div "[DATE]" at bounding box center [198, 86] width 60 height 22
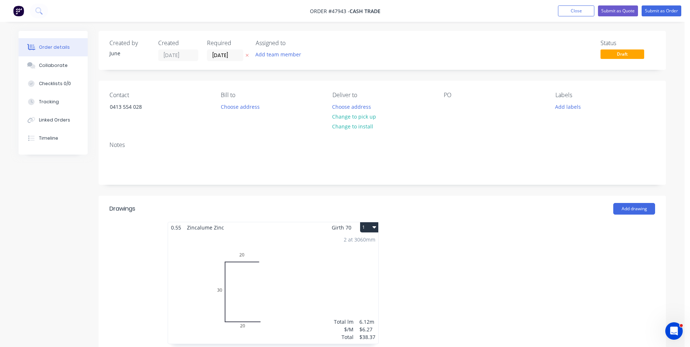
click at [512, 225] on div at bounding box center [491, 286] width 218 height 129
click at [575, 10] on button "Close" at bounding box center [576, 10] width 36 height 11
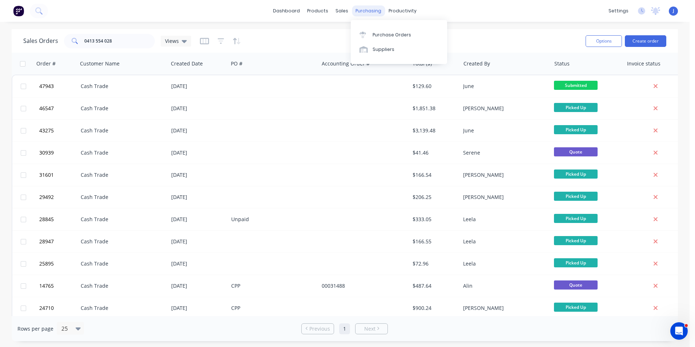
click at [367, 10] on div "purchasing" at bounding box center [368, 10] width 33 height 11
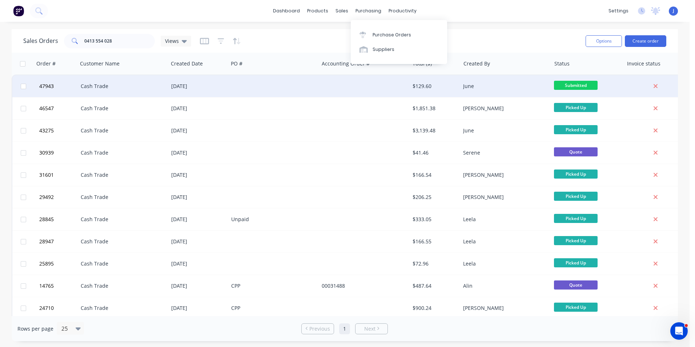
click at [403, 79] on div at bounding box center [364, 86] width 91 height 22
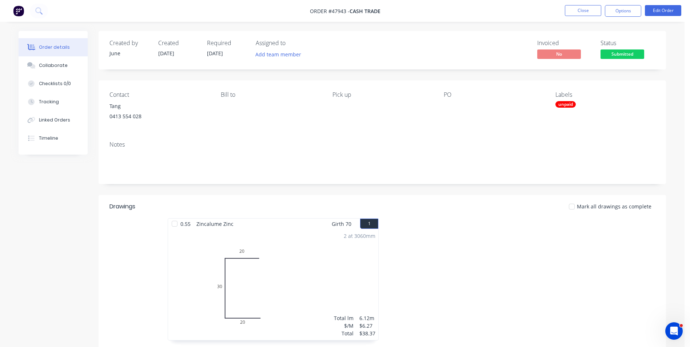
click at [529, 13] on nav "Order #47943 - Cash Trade Close Options Edit Order" at bounding box center [345, 11] width 690 height 22
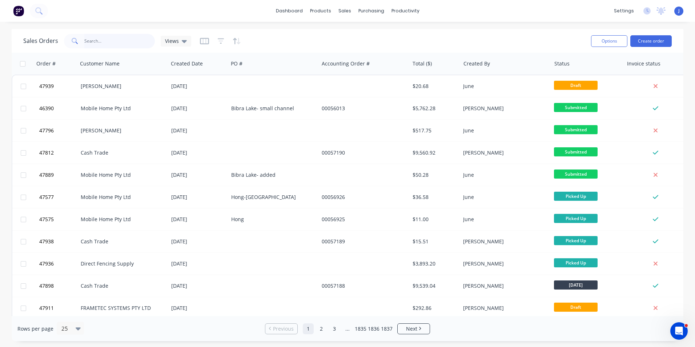
click at [120, 44] on input "text" at bounding box center [119, 41] width 71 height 15
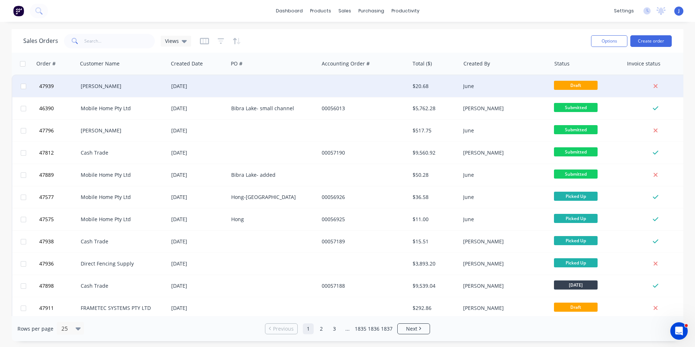
click at [335, 83] on div at bounding box center [364, 86] width 91 height 22
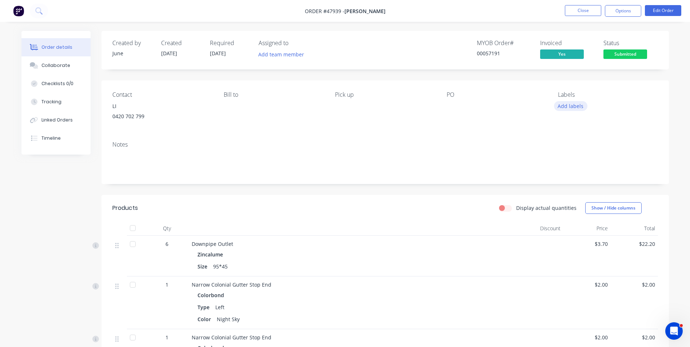
click at [570, 103] on button "Add labels" at bounding box center [570, 106] width 33 height 10
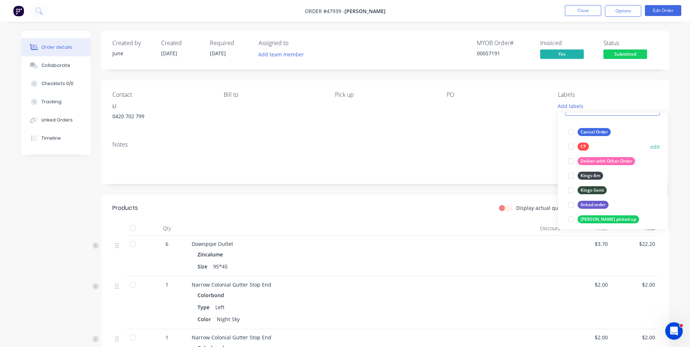
scroll to position [109, 0]
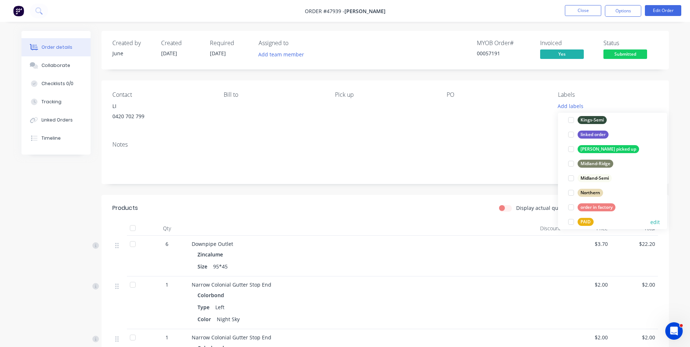
click at [571, 221] on div at bounding box center [571, 222] width 15 height 15
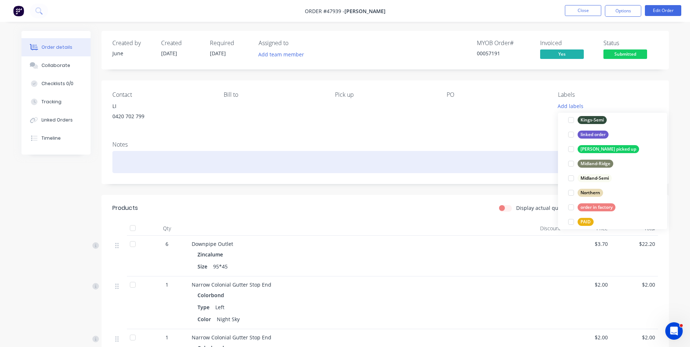
scroll to position [0, 0]
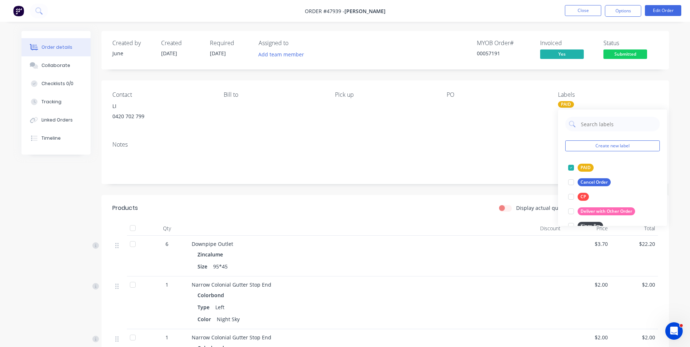
click at [461, 131] on div "Contact LI [PHONE_NUMBER] Bill to Pick up PO Labels PAID" at bounding box center [384, 107] width 567 height 55
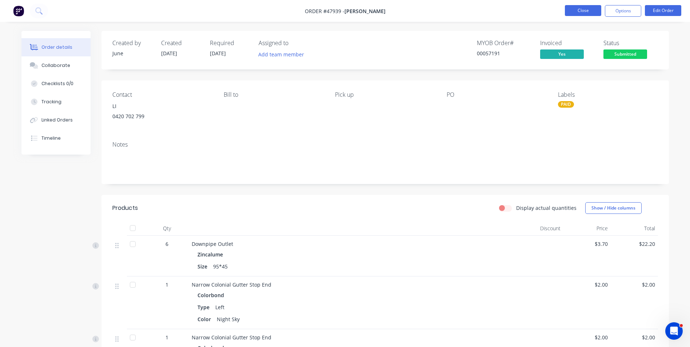
click at [571, 8] on button "Close" at bounding box center [583, 10] width 36 height 11
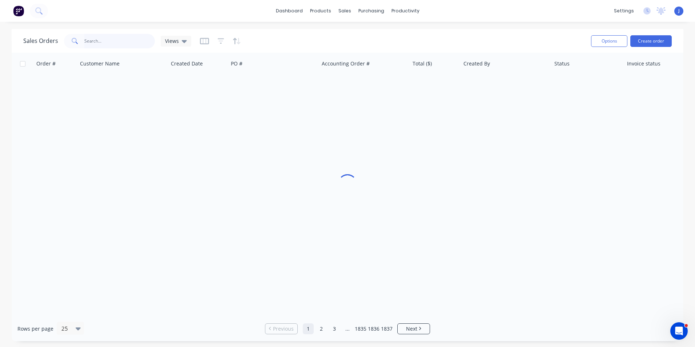
click at [90, 45] on input "text" at bounding box center [119, 41] width 71 height 15
type input "94045"
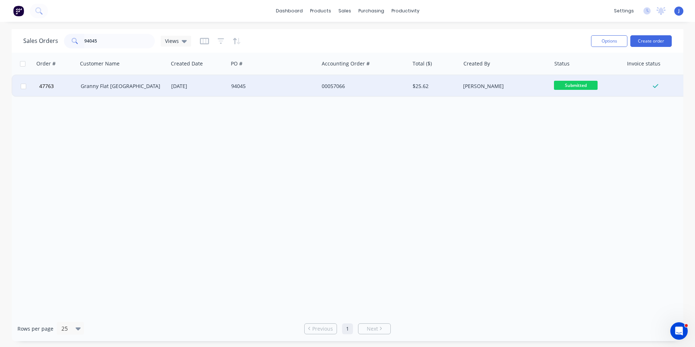
click at [114, 87] on div "Granny Flat [GEOGRAPHIC_DATA]" at bounding box center [121, 86] width 81 height 7
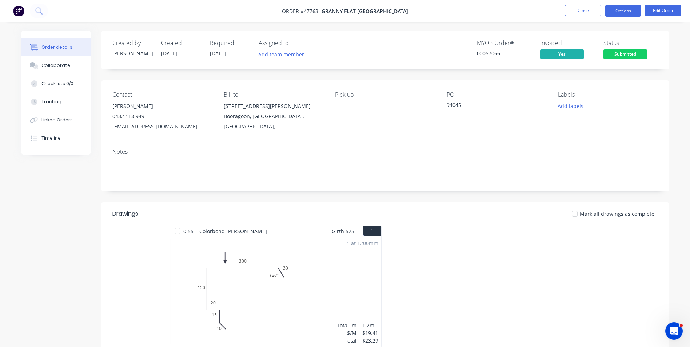
click at [626, 12] on button "Options" at bounding box center [623, 11] width 36 height 12
click at [429, 123] on div "Pick up" at bounding box center [385, 111] width 100 height 40
click at [610, 53] on span "Submitted" at bounding box center [625, 53] width 44 height 9
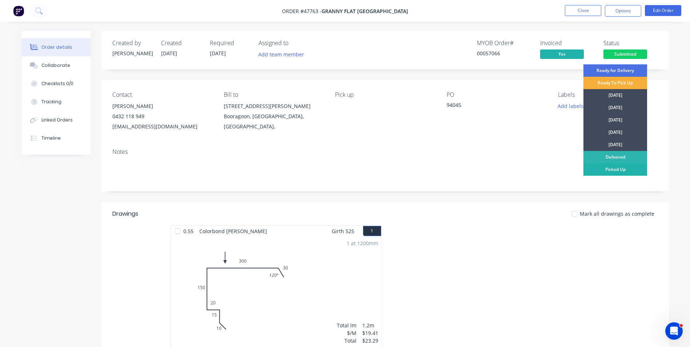
click at [608, 167] on div "Picked Up" at bounding box center [615, 169] width 64 height 12
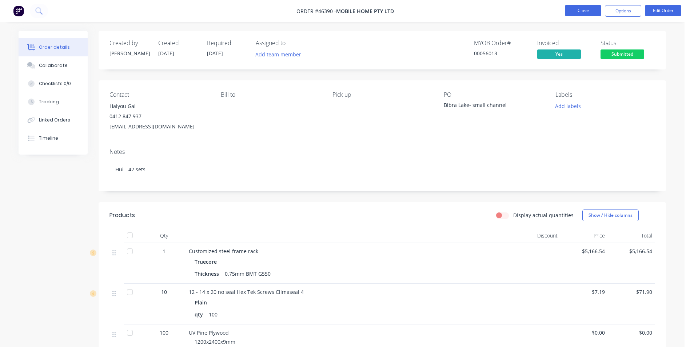
click at [568, 7] on button "Close" at bounding box center [583, 10] width 36 height 11
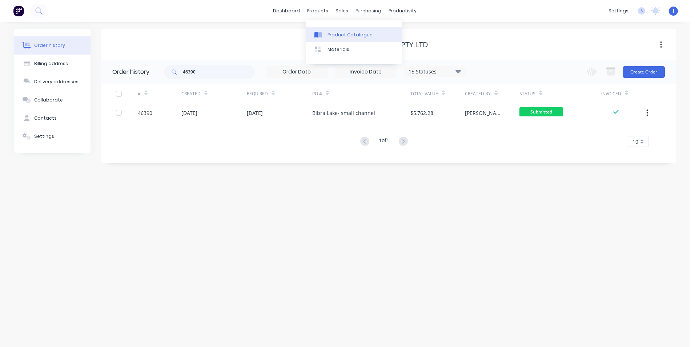
click at [325, 33] on div at bounding box center [320, 35] width 11 height 7
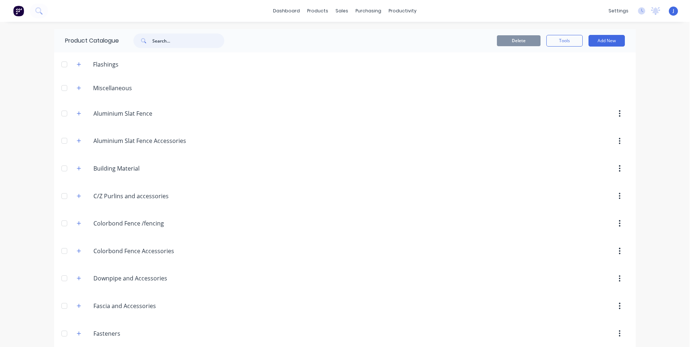
click at [169, 44] on input "text" at bounding box center [188, 40] width 72 height 15
click at [77, 200] on button "button" at bounding box center [79, 195] width 9 height 9
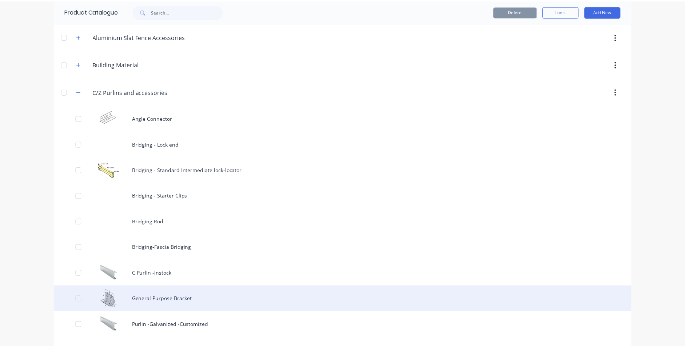
scroll to position [109, 0]
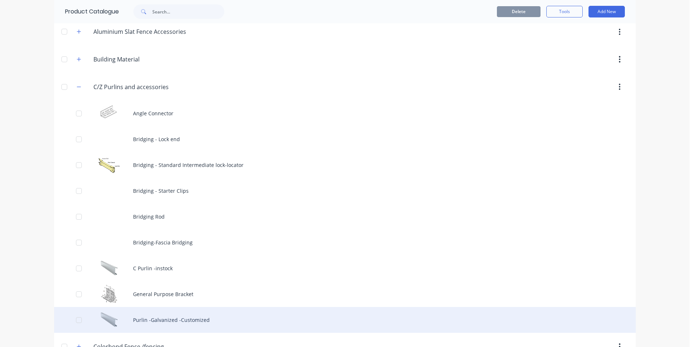
click at [154, 318] on div "Purlin -Galvanized -Customized" at bounding box center [345, 320] width 582 height 26
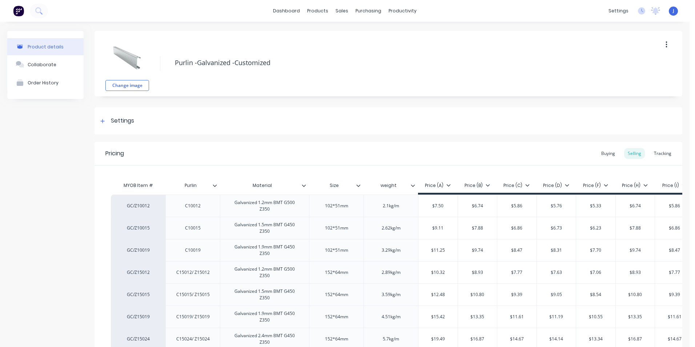
type textarea "x"
click at [249, 151] on div "Pricing Buying Selling Tracking" at bounding box center [389, 154] width 588 height 24
click at [340, 34] on icon at bounding box center [341, 35] width 7 height 7
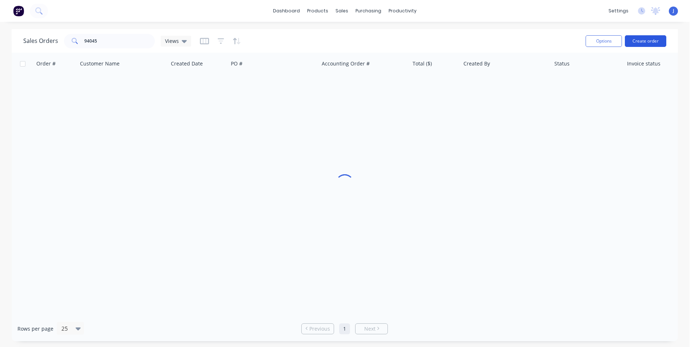
click at [650, 39] on button "Create order" at bounding box center [645, 41] width 41 height 12
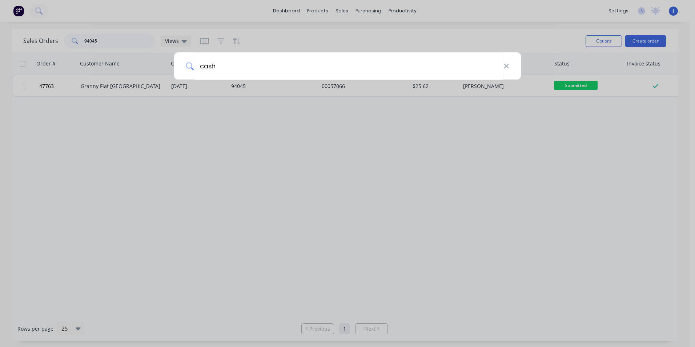
type input "cash"
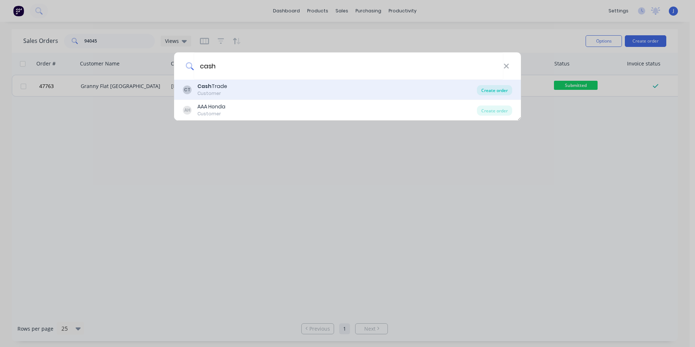
click at [501, 92] on div "Create order" at bounding box center [494, 90] width 35 height 10
click at [494, 89] on div "Create order" at bounding box center [494, 90] width 35 height 10
click at [492, 85] on div "Create order" at bounding box center [494, 90] width 35 height 10
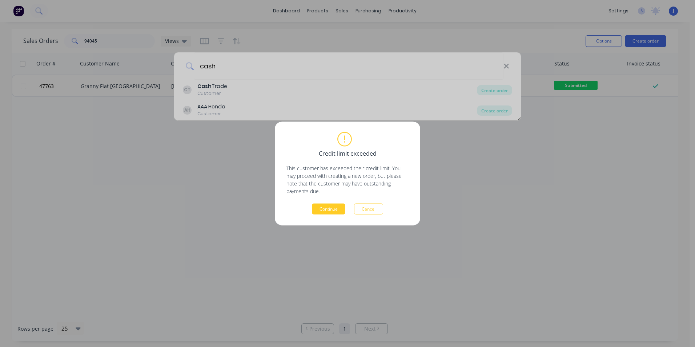
click at [330, 212] on button "Continue" at bounding box center [328, 209] width 33 height 11
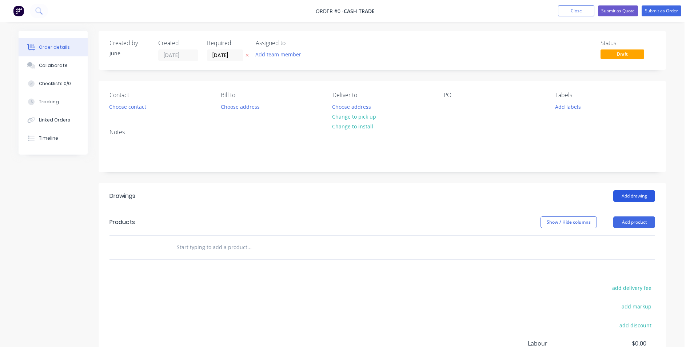
click at [632, 194] on button "Add drawing" at bounding box center [634, 196] width 42 height 12
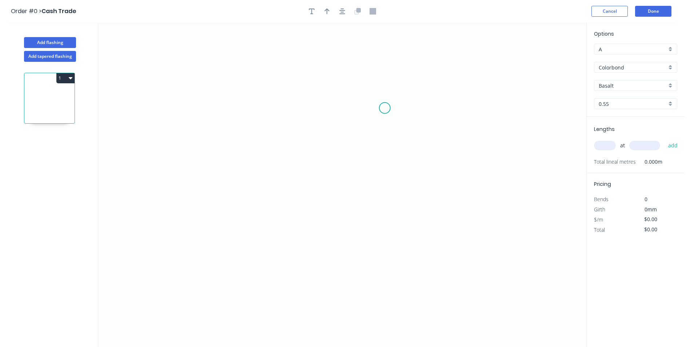
click at [374, 111] on icon "0" at bounding box center [342, 185] width 488 height 324
click at [272, 110] on icon "0" at bounding box center [342, 185] width 488 height 324
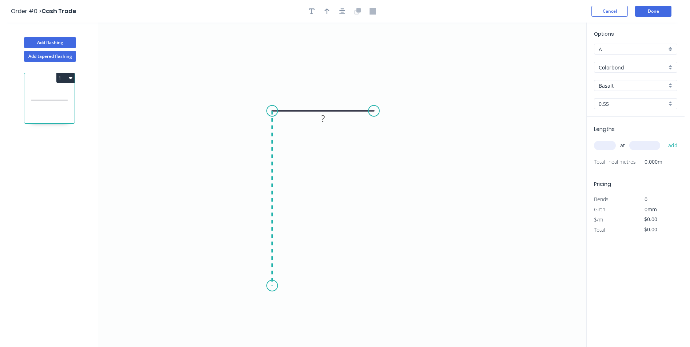
click at [262, 286] on icon "0 ?" at bounding box center [342, 185] width 488 height 324
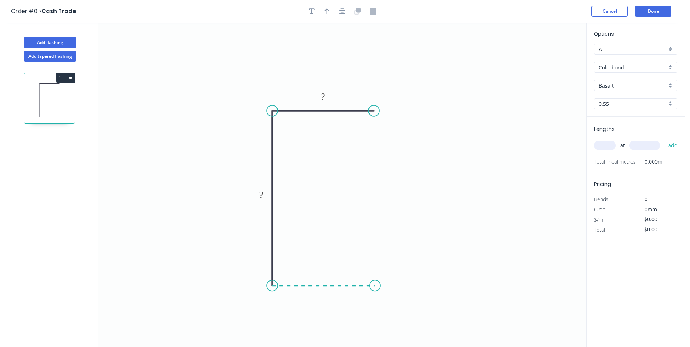
click at [375, 292] on icon "0 ? ?" at bounding box center [342, 185] width 488 height 324
click at [375, 293] on icon "0 ? ? ?" at bounding box center [342, 185] width 488 height 324
click at [322, 96] on tspan "?" at bounding box center [323, 97] width 4 height 12
click at [619, 88] on input "Basalt" at bounding box center [632, 86] width 68 height 8
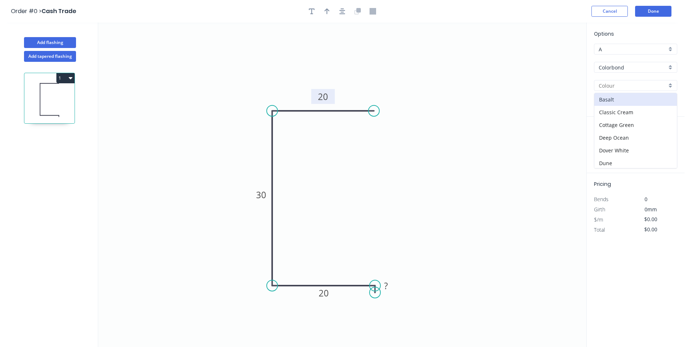
click at [644, 64] on input "Colorbond" at bounding box center [632, 68] width 68 height 8
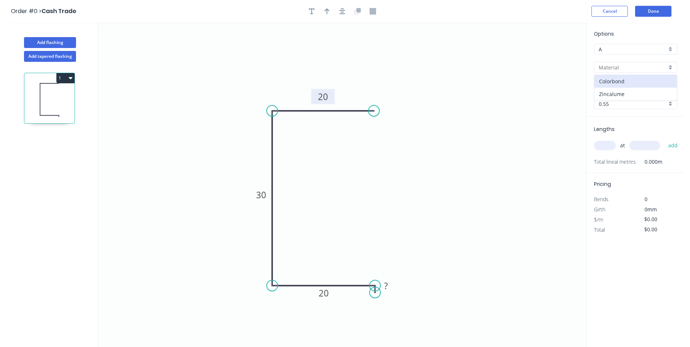
click at [633, 94] on div "Zincalume" at bounding box center [635, 94] width 83 height 13
type input "Zincalume"
type input "Zinc"
click at [607, 142] on input "text" at bounding box center [605, 145] width 22 height 9
type input "2"
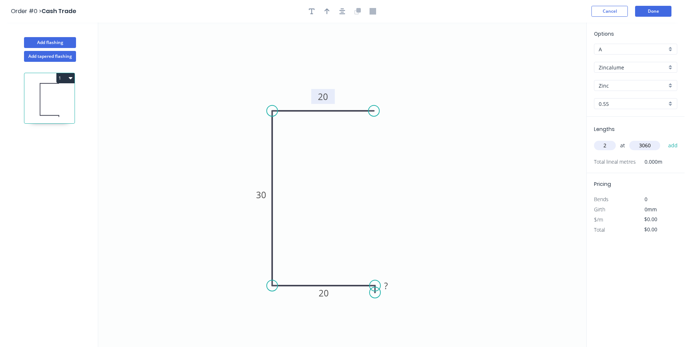
type input "3060"
click at [664, 139] on button "add" at bounding box center [672, 145] width 17 height 12
click at [655, 8] on button "Done" at bounding box center [653, 11] width 36 height 11
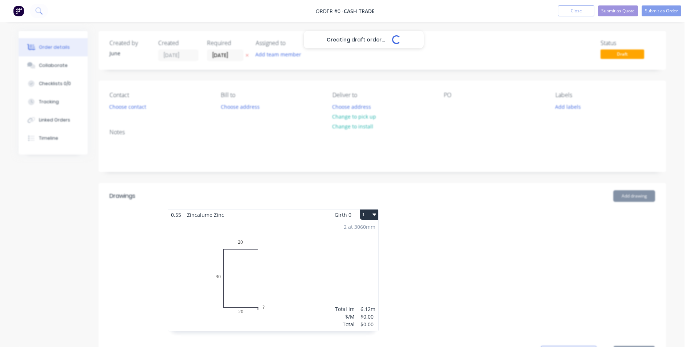
scroll to position [109, 0]
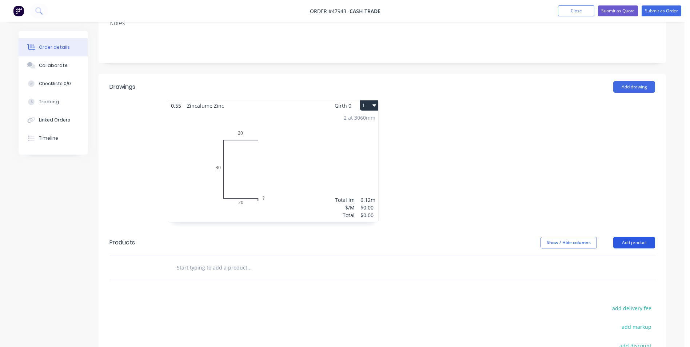
click at [628, 247] on button "Add product" at bounding box center [634, 243] width 42 height 12
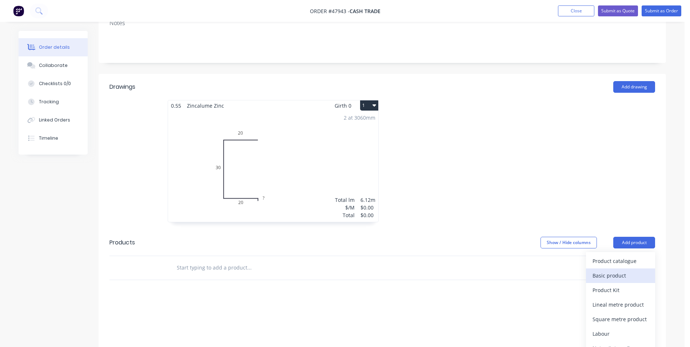
click at [618, 269] on button "Basic product" at bounding box center [620, 275] width 69 height 15
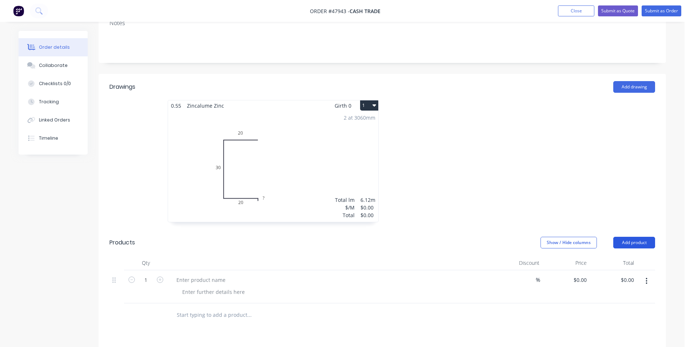
click at [632, 247] on button "Add product" at bounding box center [634, 243] width 42 height 12
click at [630, 257] on div "Product catalogue" at bounding box center [620, 261] width 56 height 11
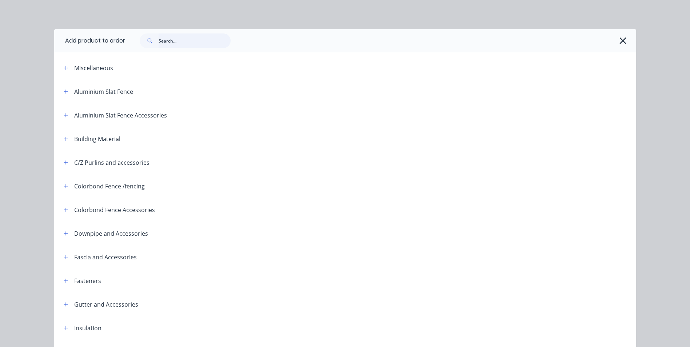
click at [204, 44] on input "text" at bounding box center [195, 40] width 72 height 15
type input "roof"
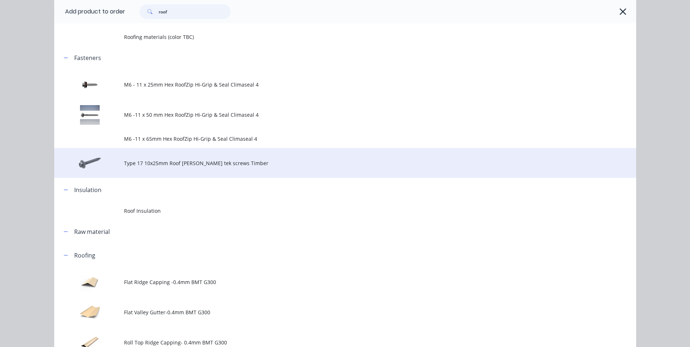
scroll to position [145, 0]
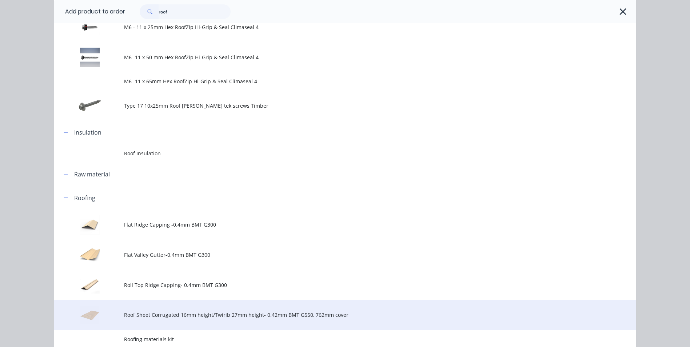
click at [162, 316] on span "Roof Sheet Corrugated 16mm height/Twirib 27mm height- 0.42mm BMT G550, 762mm co…" at bounding box center [328, 315] width 409 height 8
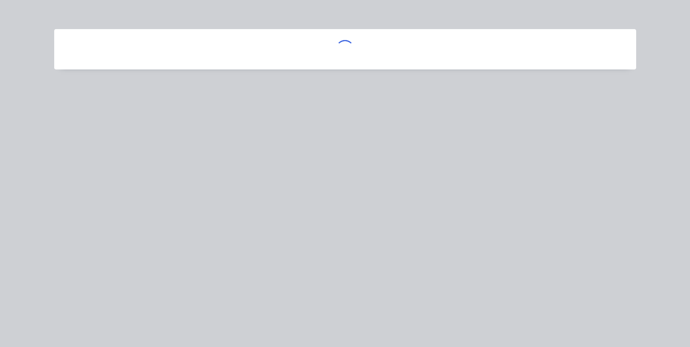
scroll to position [0, 0]
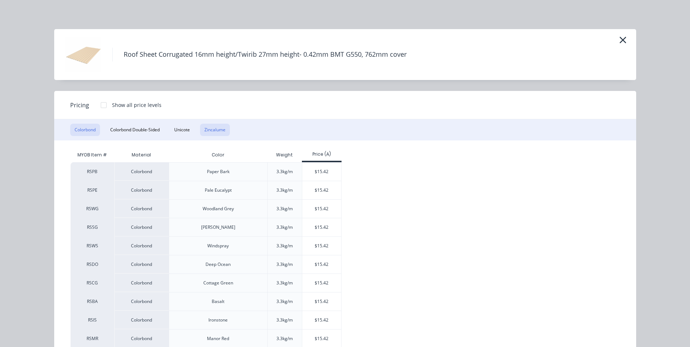
click at [205, 130] on button "Zincalume" at bounding box center [215, 130] width 30 height 12
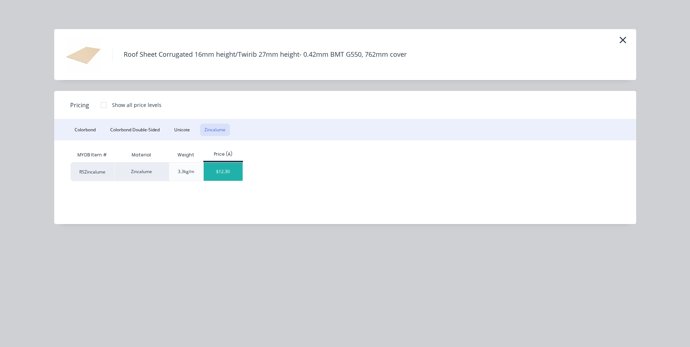
click at [220, 170] on div "$12.30" at bounding box center [223, 172] width 39 height 18
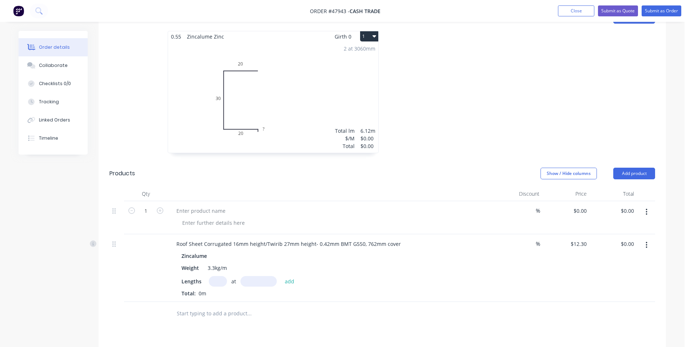
scroll to position [218, 0]
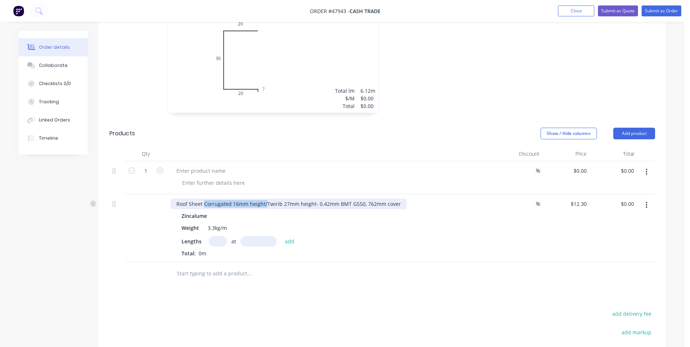
drag, startPoint x: 266, startPoint y: 204, endPoint x: 204, endPoint y: 208, distance: 62.0
click at [204, 208] on div "Roof Sheet Corrugated 16mm height/Twirib 27mm height- 0.42mm BMT G550, 762mm co…" at bounding box center [289, 204] width 236 height 11
click at [215, 240] on input "text" at bounding box center [218, 241] width 18 height 11
type input "4"
click at [254, 243] on input "text" at bounding box center [258, 241] width 36 height 11
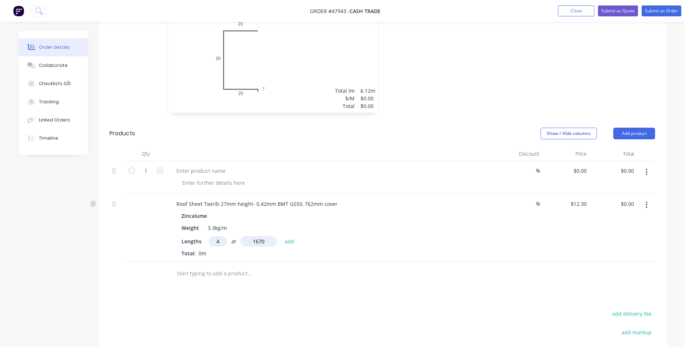
type input "1670"
click at [281, 236] on button "add" at bounding box center [289, 241] width 17 height 10
type input "$82.16"
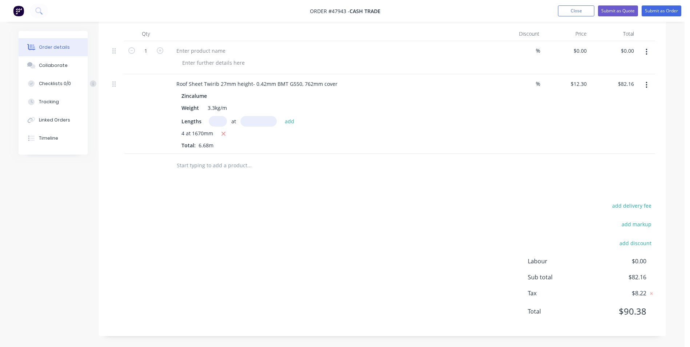
scroll to position [302, 0]
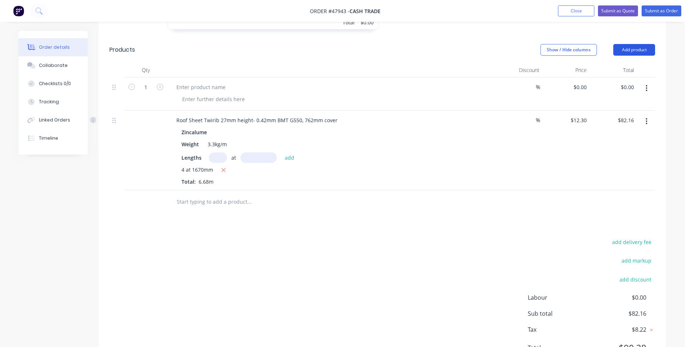
click at [641, 49] on button "Add product" at bounding box center [634, 50] width 42 height 12
click at [632, 64] on div "Product catalogue" at bounding box center [620, 68] width 56 height 11
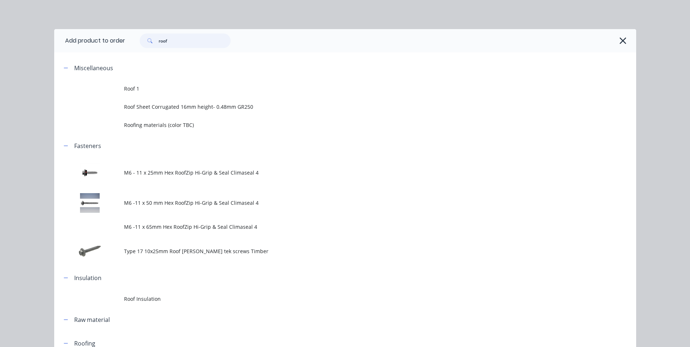
drag, startPoint x: 182, startPoint y: 38, endPoint x: 149, endPoint y: 53, distance: 36.1
click at [624, 41] on icon "button" at bounding box center [623, 41] width 8 height 10
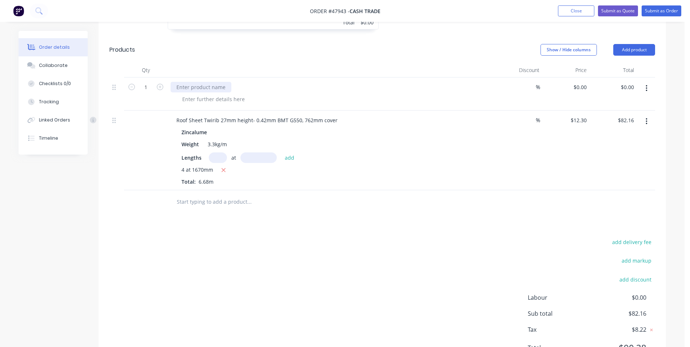
click at [207, 88] on div at bounding box center [201, 87] width 61 height 11
click at [237, 76] on div at bounding box center [331, 70] width 327 height 15
click at [581, 85] on div "0 $0.00" at bounding box center [580, 87] width 20 height 11
type input "$6.15"
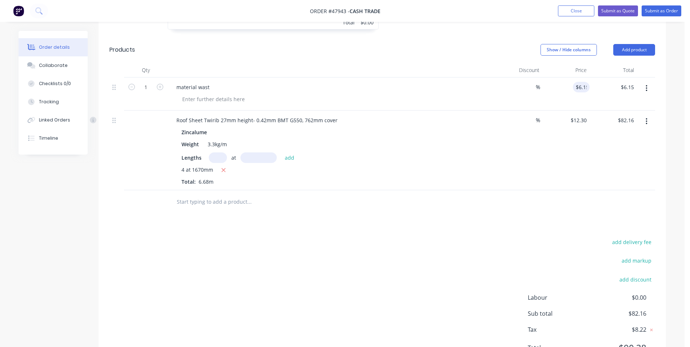
click at [579, 147] on div "$12.30 $12.30" at bounding box center [565, 151] width 47 height 80
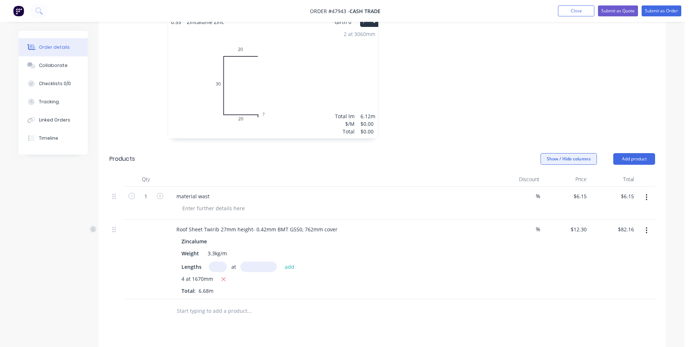
scroll to position [156, 0]
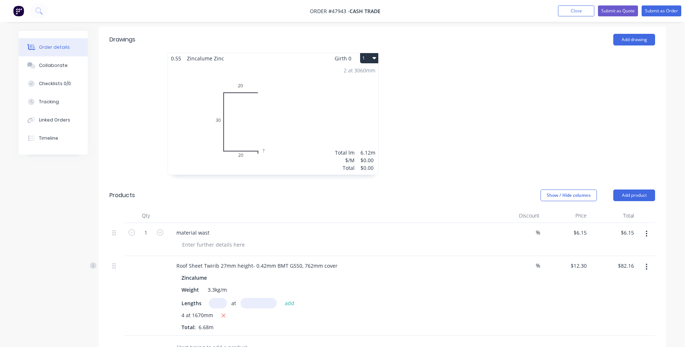
click at [341, 111] on div "2 at 3060mm Total lm $/M Total 6.12m $0.00 $0.00" at bounding box center [273, 119] width 210 height 111
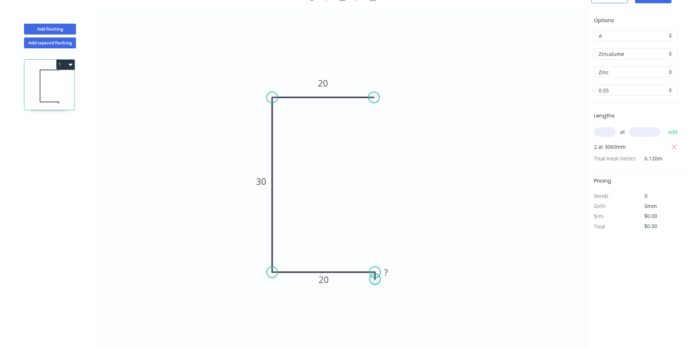
click at [376, 278] on circle at bounding box center [374, 278] width 11 height 11
click at [375, 275] on circle at bounding box center [374, 278] width 11 height 11
click at [381, 278] on div "Delete point" at bounding box center [409, 282] width 73 height 15
click at [439, 258] on icon "0 20 30 20" at bounding box center [342, 171] width 488 height 324
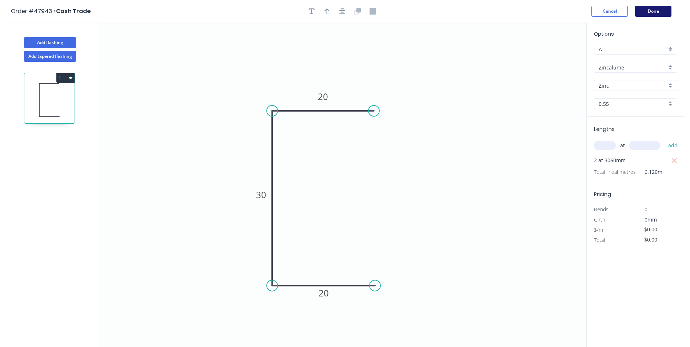
click at [657, 8] on button "Done" at bounding box center [653, 11] width 36 height 11
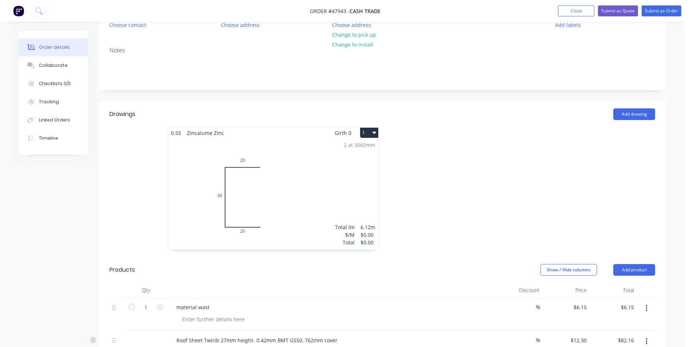
scroll to position [11, 0]
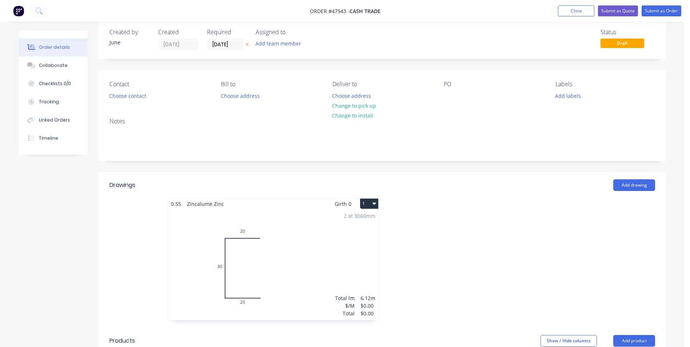
click at [311, 269] on div "2 at 3060mm Total lm $/M Total 6.12m $0.00 $0.00" at bounding box center [273, 264] width 210 height 111
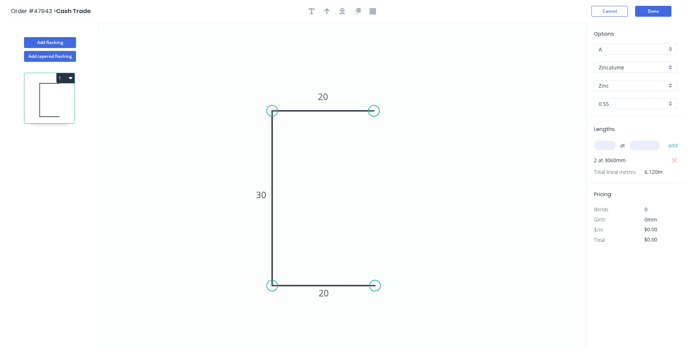
click at [508, 216] on icon "0 20 30 20" at bounding box center [342, 185] width 488 height 324
type input "$6.27"
type input "$38.37"
click at [388, 111] on circle at bounding box center [387, 110] width 11 height 11
drag, startPoint x: 388, startPoint y: 111, endPoint x: 371, endPoint y: 109, distance: 16.8
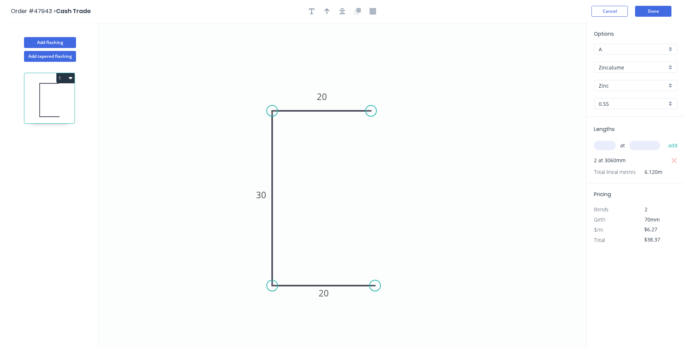
click at [371, 109] on circle at bounding box center [370, 110] width 11 height 11
click at [477, 135] on icon "0 20 30 20" at bounding box center [342, 185] width 488 height 324
click at [660, 7] on button "Done" at bounding box center [653, 11] width 36 height 11
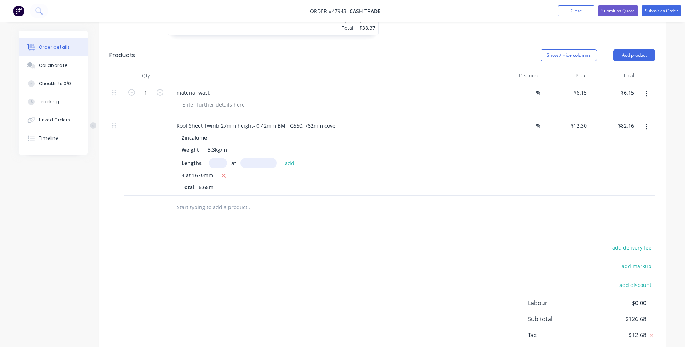
scroll to position [338, 0]
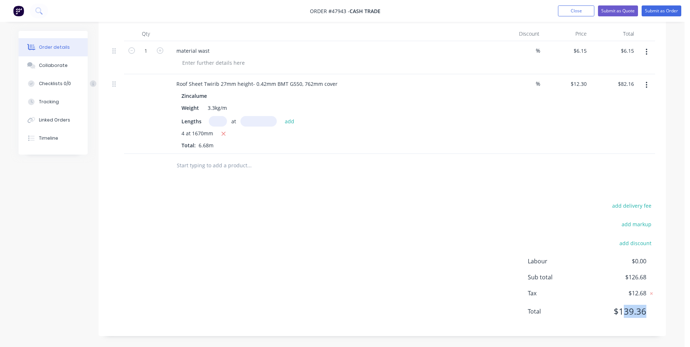
drag, startPoint x: 649, startPoint y: 313, endPoint x: 624, endPoint y: 313, distance: 25.1
click at [624, 313] on div "Total $139.36" at bounding box center [591, 311] width 127 height 13
click at [580, 318] on div "Labour $0.00 Sub total $126.68 Tax $12.68 Total $139.36" at bounding box center [591, 291] width 127 height 68
click at [383, 197] on div "Drawings Add drawing 0.55 Zincalume Zinc Girth 70 1 0 20 30 20 0 20 30 20 2 at …" at bounding box center [382, 90] width 567 height 491
click at [374, 227] on div "add delivery fee add markup add discount Labour $0.00 Sub total $126.68 Tax $12…" at bounding box center [381, 263] width 545 height 124
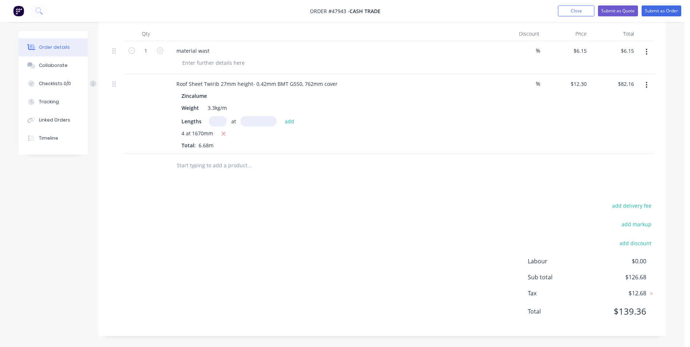
click at [419, 221] on div "add delivery fee add markup add discount Labour $0.00 Sub total $126.68 Tax $12…" at bounding box center [381, 263] width 545 height 124
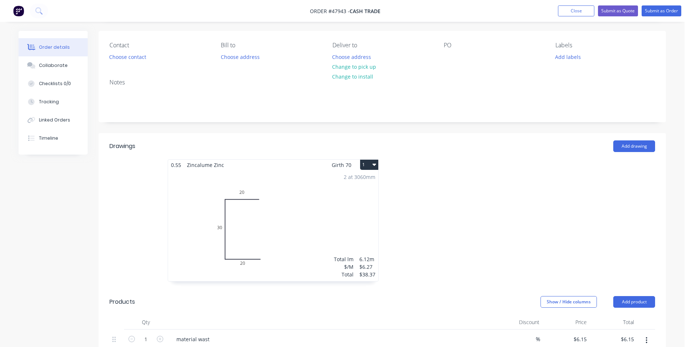
scroll to position [47, 0]
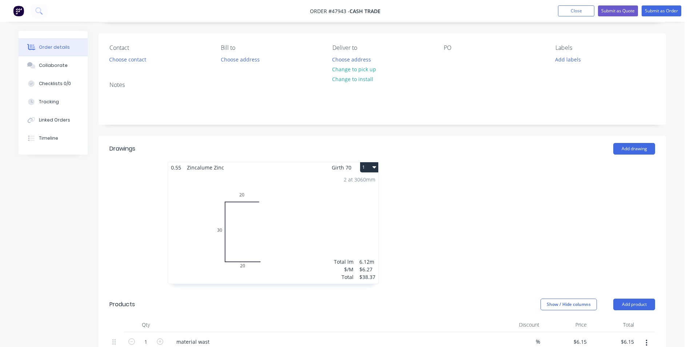
click at [463, 291] on header "Products Show / Hide columns Add product" at bounding box center [382, 304] width 567 height 26
click at [400, 286] on div at bounding box center [491, 226] width 218 height 129
click at [399, 285] on div at bounding box center [491, 226] width 218 height 129
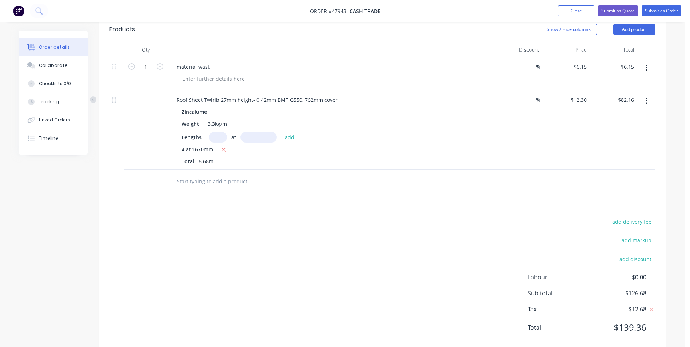
scroll to position [338, 0]
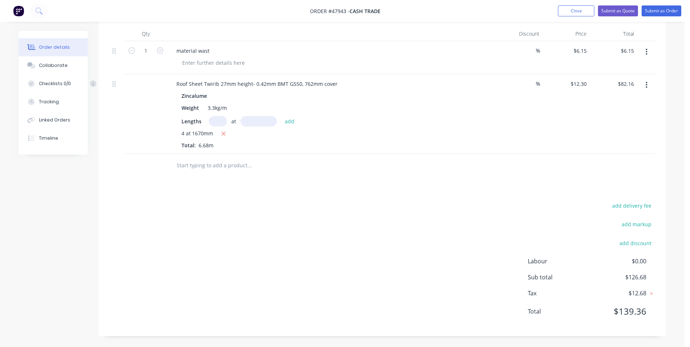
click at [299, 233] on div "add delivery fee add markup add discount Labour $0.00 Sub total $126.68 Tax $12…" at bounding box center [381, 263] width 545 height 124
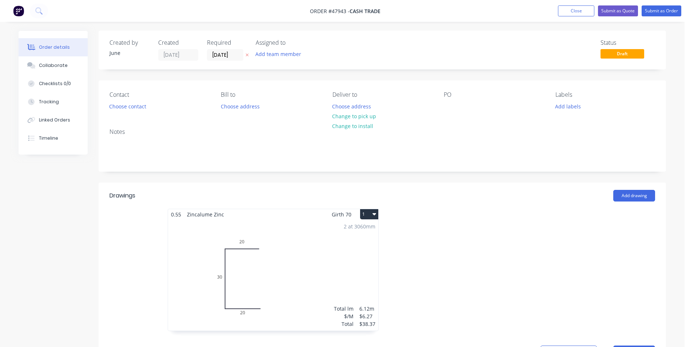
scroll to position [0, 0]
click at [137, 109] on button "Choose contact" at bounding box center [127, 106] width 45 height 10
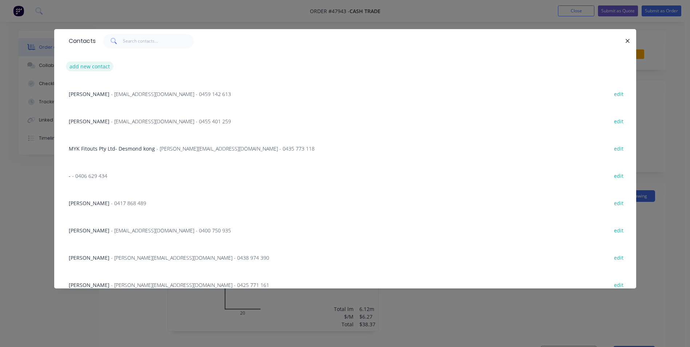
click at [98, 64] on button "add new contact" at bounding box center [90, 66] width 48 height 10
select select "AU"
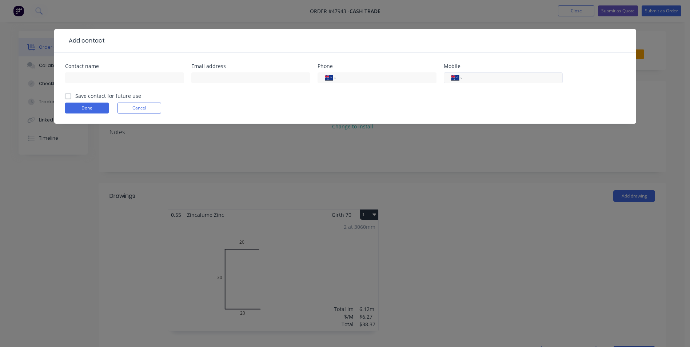
click at [478, 73] on div "International Afghanistan Åland Islands Albania Algeria American Samoa Andorra …" at bounding box center [503, 77] width 119 height 11
click at [477, 75] on input "tel" at bounding box center [510, 78] width 87 height 8
type input "0413 554 028"
click at [145, 79] on input "text" at bounding box center [124, 77] width 119 height 11
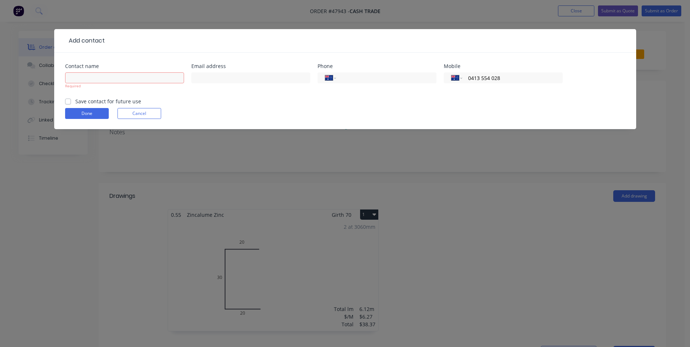
drag, startPoint x: 500, startPoint y: 82, endPoint x: 452, endPoint y: 83, distance: 47.3
click at [452, 83] on div "International Afghanistan Åland Islands Albania Algeria American Samoa Andorra …" at bounding box center [503, 81] width 119 height 21
click at [95, 76] on input "text" at bounding box center [124, 77] width 119 height 11
click at [80, 119] on form "Contact name Required Email address Phone International Afghanistan Åland Islan…" at bounding box center [345, 96] width 560 height 65
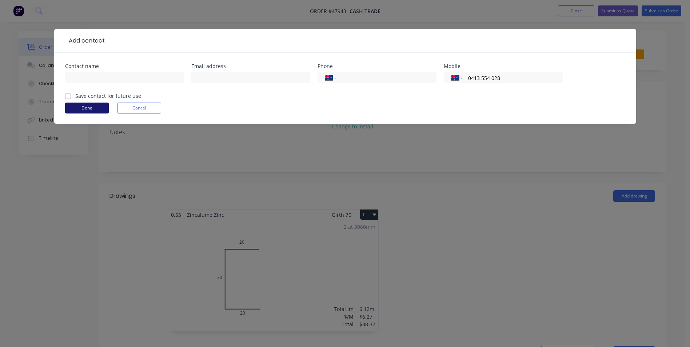
click at [86, 112] on button "Done" at bounding box center [87, 108] width 44 height 11
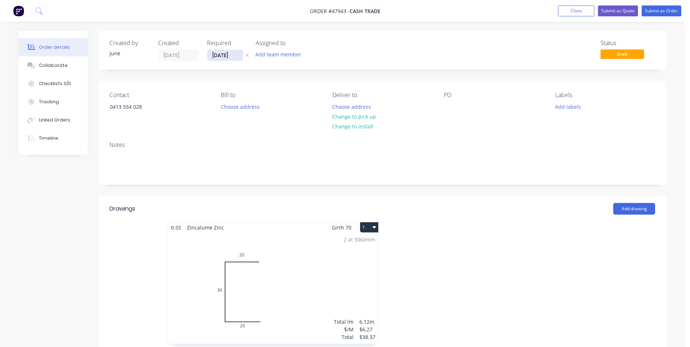
click at [236, 57] on input "[DATE]" at bounding box center [225, 55] width 36 height 11
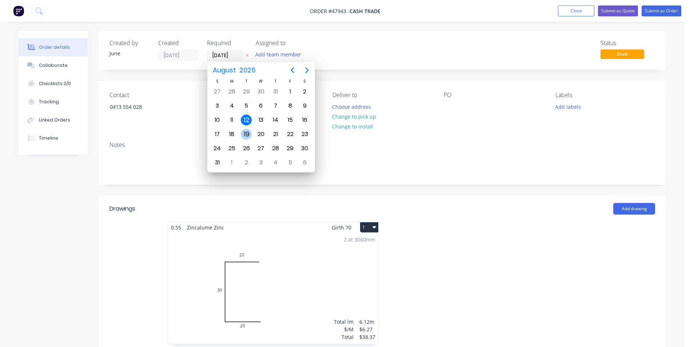
click at [245, 136] on div "19" at bounding box center [246, 134] width 11 height 11
type input "19/08/25"
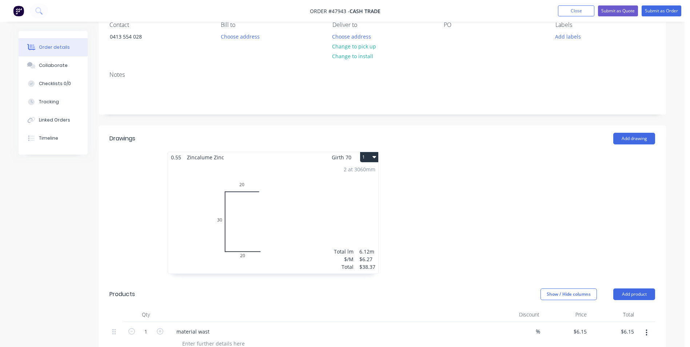
scroll to position [60, 0]
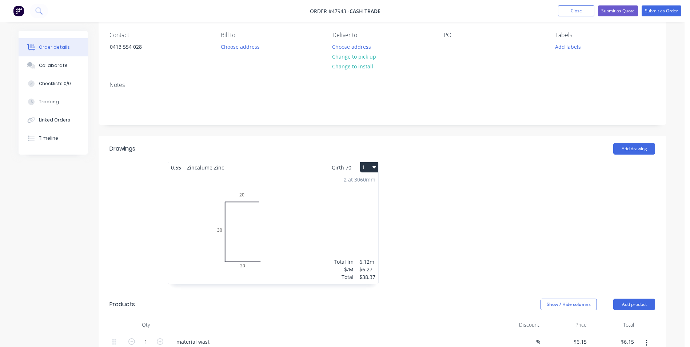
click at [438, 261] on div at bounding box center [491, 226] width 218 height 129
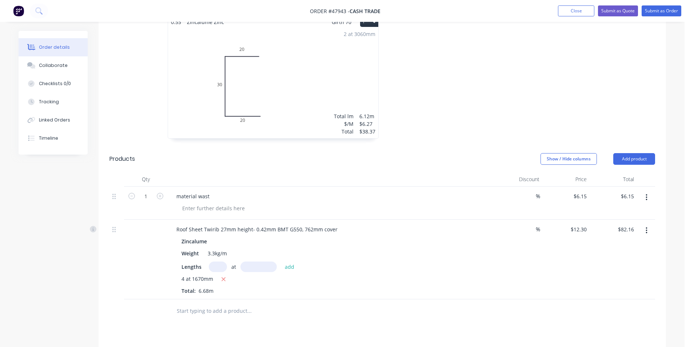
scroll to position [351, 0]
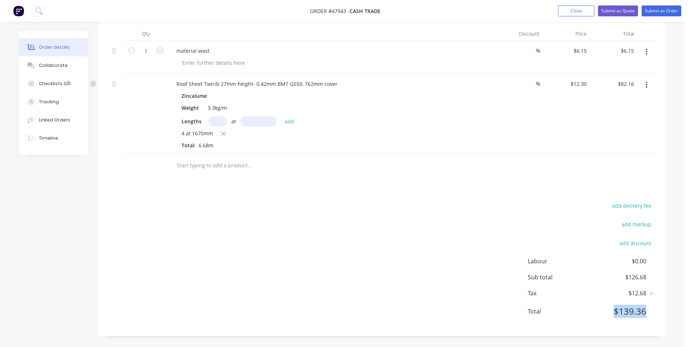
drag, startPoint x: 606, startPoint y: 316, endPoint x: 654, endPoint y: 314, distance: 47.7
click at [654, 314] on div "Total $139.36" at bounding box center [591, 311] width 127 height 13
click at [654, 319] on div "Labour $0.00 Sub total $126.68 Tax $12.68 Total $139.36" at bounding box center [591, 291] width 127 height 68
click at [648, 86] on button "button" at bounding box center [646, 85] width 17 height 13
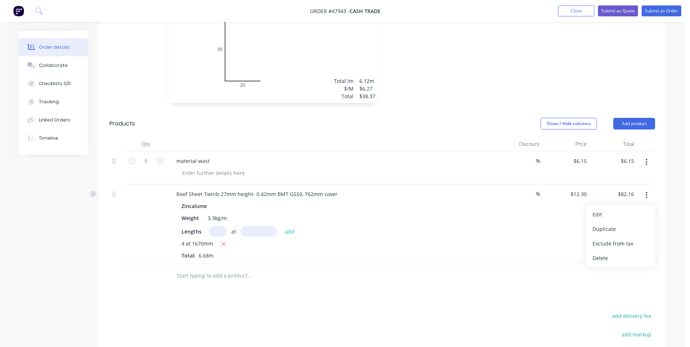
scroll to position [242, 0]
click at [533, 242] on div "%" at bounding box center [518, 223] width 47 height 80
click at [645, 193] on icon "button" at bounding box center [646, 194] width 2 height 8
click at [507, 233] on div "%" at bounding box center [518, 223] width 47 height 80
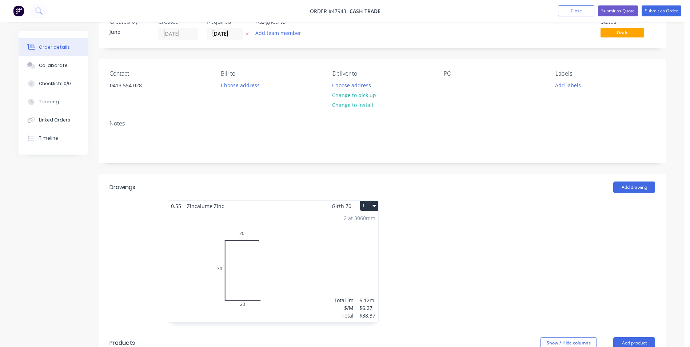
scroll to position [0, 0]
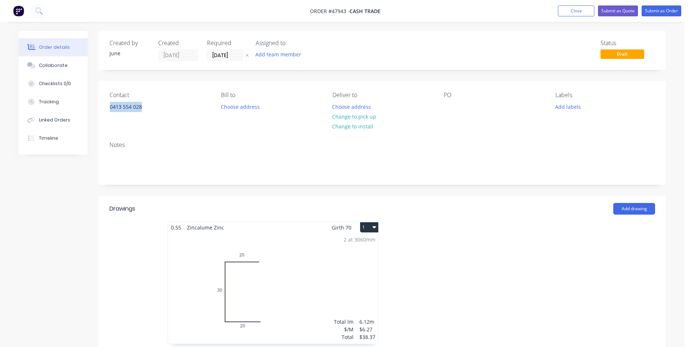
drag, startPoint x: 147, startPoint y: 109, endPoint x: 103, endPoint y: 110, distance: 44.7
click at [103, 110] on div "Contact 0413 554 028 Bill to Choose address Deliver to Choose address Change to…" at bounding box center [382, 108] width 567 height 55
click at [454, 196] on header "Drawings Add drawing" at bounding box center [382, 209] width 567 height 26
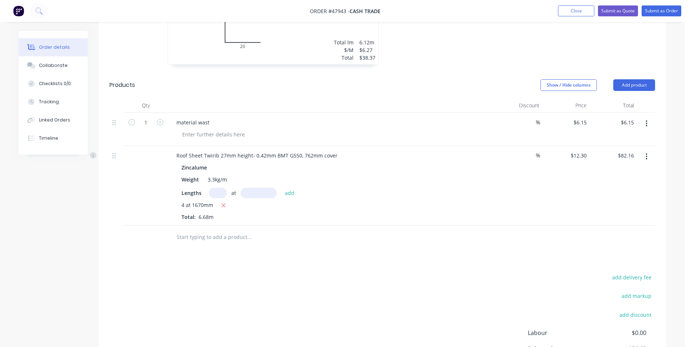
scroll to position [351, 0]
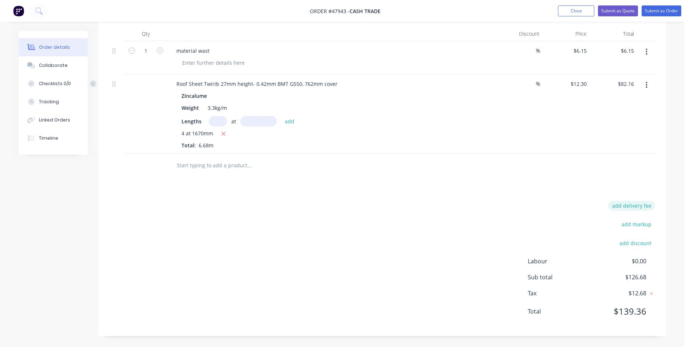
click at [636, 204] on button "add delivery fee" at bounding box center [631, 206] width 47 height 10
click at [653, 208] on icon at bounding box center [651, 208] width 7 height 7
click at [649, 247] on button "add discount" at bounding box center [635, 245] width 40 height 10
click at [583, 248] on input at bounding box center [567, 245] width 69 height 11
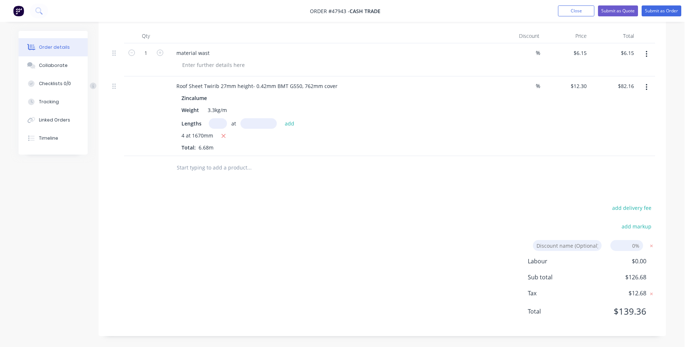
type input "Discount"
click at [625, 241] on input at bounding box center [626, 245] width 33 height 11
type input "7"
click at [491, 228] on div "add delivery fee add markup Discount Discount Discount name (Optional) 7 7 0% L…" at bounding box center [381, 264] width 545 height 123
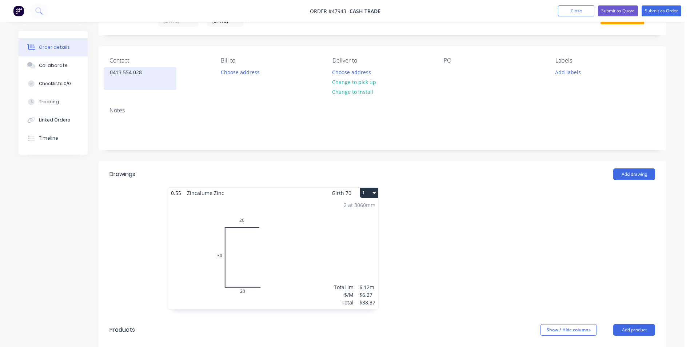
scroll to position [21, 0]
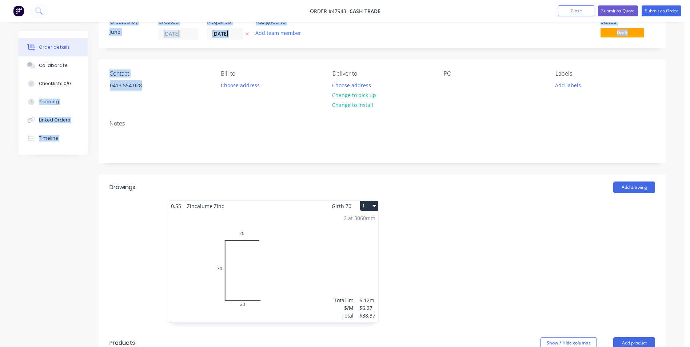
drag, startPoint x: 142, startPoint y: 82, endPoint x: 97, endPoint y: 85, distance: 44.8
click at [97, 85] on div "Order details Collaborate Checklists 0/0 Tracking Linked Orders Timeline Order …" at bounding box center [342, 351] width 662 height 684
click at [161, 88] on div "0413 554 028" at bounding box center [140, 85] width 60 height 10
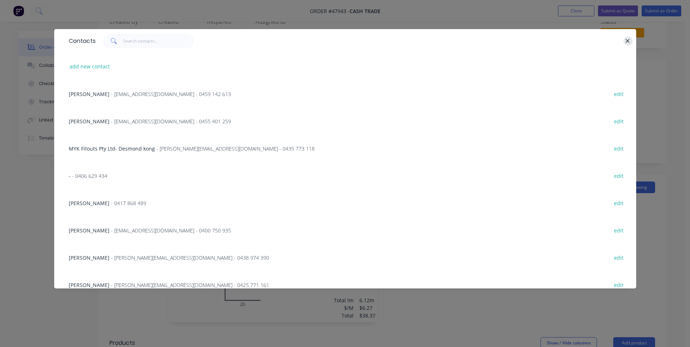
click at [632, 40] on button "button" at bounding box center [627, 40] width 9 height 9
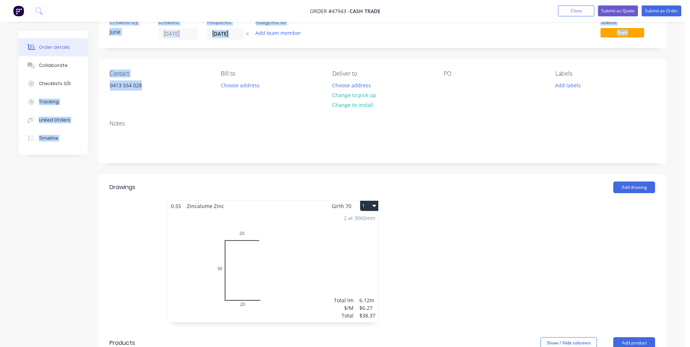
drag, startPoint x: 146, startPoint y: 84, endPoint x: 95, endPoint y: 87, distance: 50.6
click at [95, 87] on div "Order details Collaborate Checklists 0/0 Tracking Linked Orders Timeline Order …" at bounding box center [342, 351] width 662 height 684
click at [162, 93] on div "0413 554 028" at bounding box center [140, 91] width 73 height 23
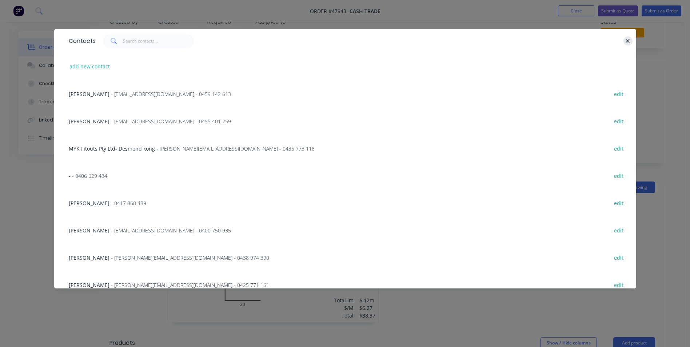
click at [625, 41] on icon "button" at bounding box center [627, 41] width 5 height 7
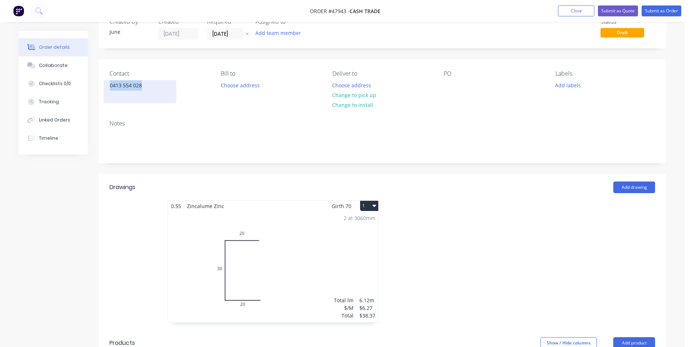
drag, startPoint x: 146, startPoint y: 84, endPoint x: 104, endPoint y: 89, distance: 42.1
click at [104, 89] on div "0413 554 028" at bounding box center [140, 91] width 73 height 23
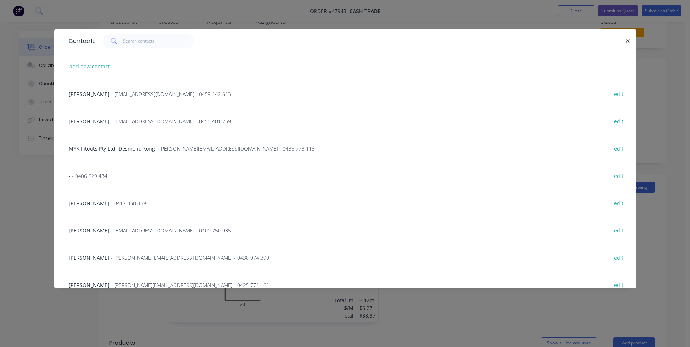
copy div "0413 554 028"
click at [624, 42] on button "button" at bounding box center [627, 40] width 9 height 9
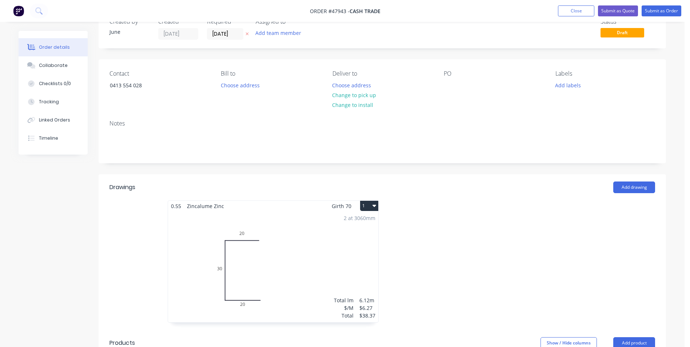
click at [205, 117] on div "Notes" at bounding box center [382, 138] width 567 height 49
click at [155, 91] on div "0413 554 028" at bounding box center [140, 91] width 73 height 23
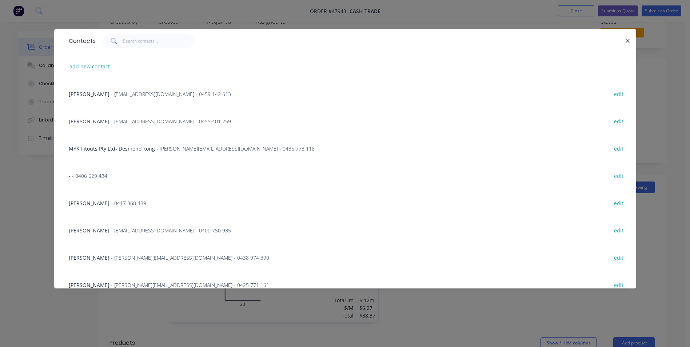
click at [617, 40] on div at bounding box center [360, 41] width 529 height 15
click at [94, 65] on button "add new contact" at bounding box center [90, 66] width 48 height 10
select select "AU"
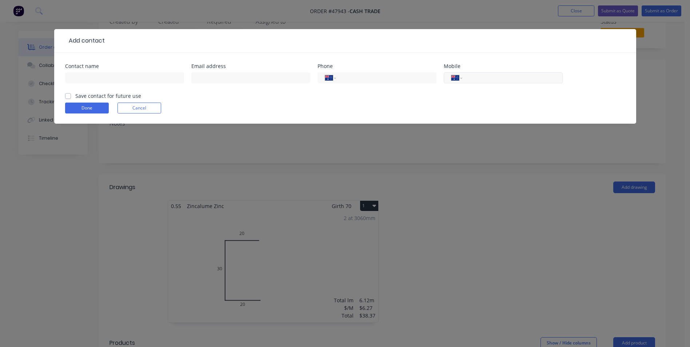
click at [492, 79] on input "tel" at bounding box center [510, 78] width 87 height 8
paste input "0413 554 028"
type input "0413 554 028"
click at [103, 81] on input "text" at bounding box center [124, 77] width 119 height 11
type input "Tang"
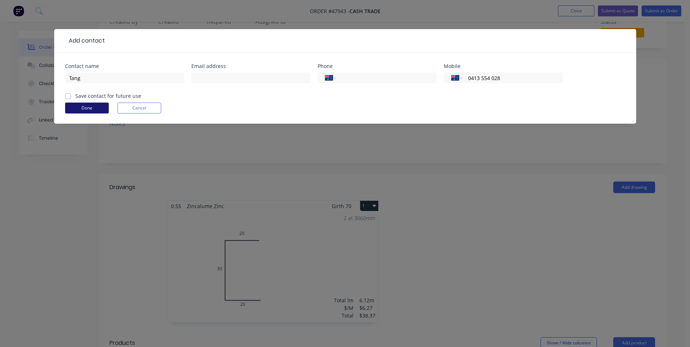
click at [92, 108] on button "Done" at bounding box center [87, 108] width 44 height 11
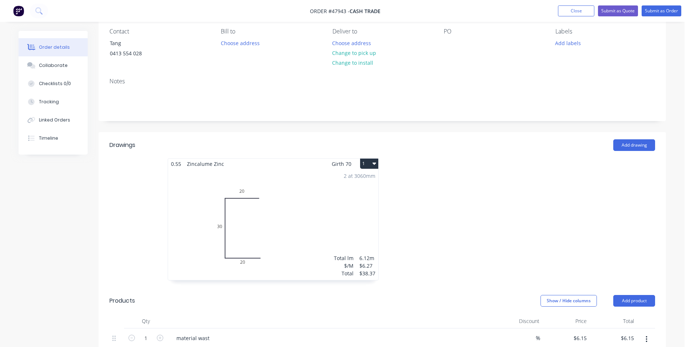
scroll to position [0, 0]
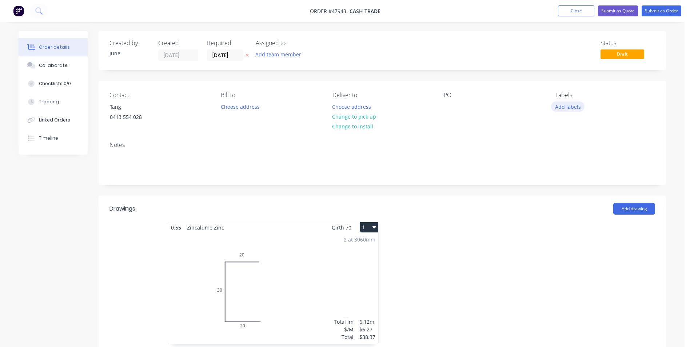
click at [572, 108] on button "Add labels" at bounding box center [567, 106] width 33 height 10
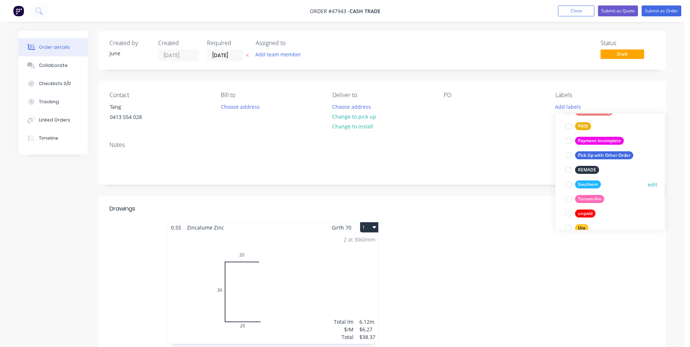
scroll to position [218, 0]
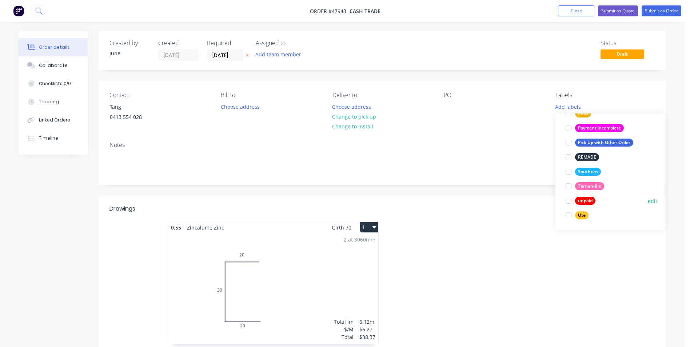
click at [589, 201] on div "unpaid" at bounding box center [585, 201] width 20 height 8
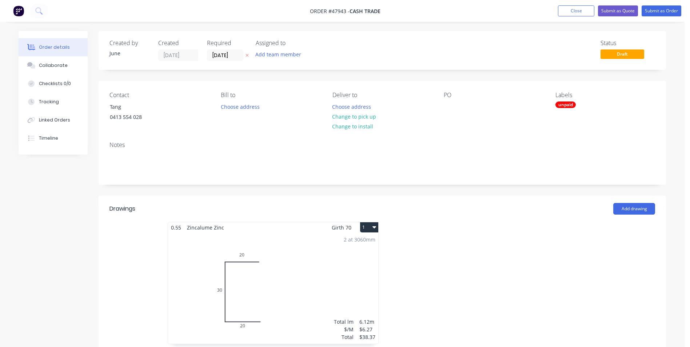
click at [482, 141] on div "Notes" at bounding box center [382, 160] width 567 height 49
click at [361, 120] on button "Change to pick up" at bounding box center [354, 117] width 52 height 10
click at [660, 15] on button "Submit as Order" at bounding box center [661, 10] width 40 height 11
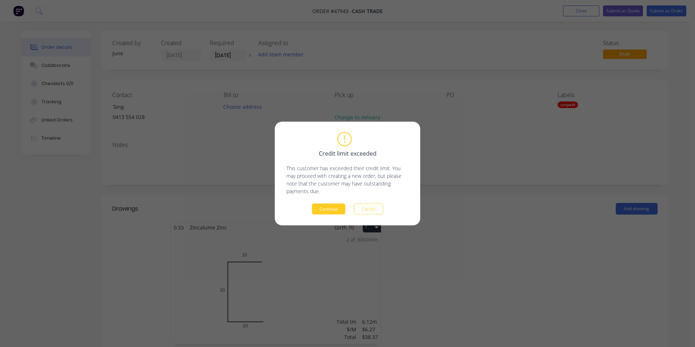
click at [326, 208] on button "Continue" at bounding box center [328, 209] width 33 height 11
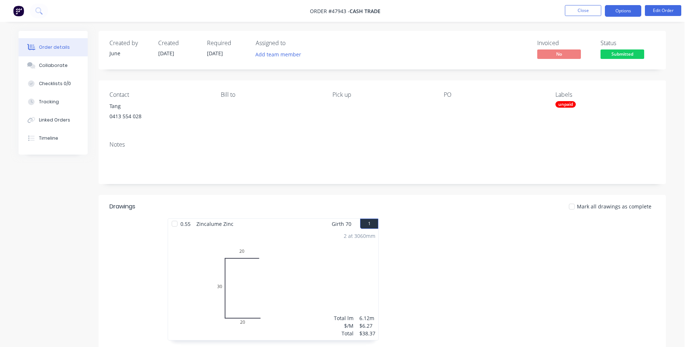
click at [620, 14] on button "Options" at bounding box center [623, 11] width 36 height 12
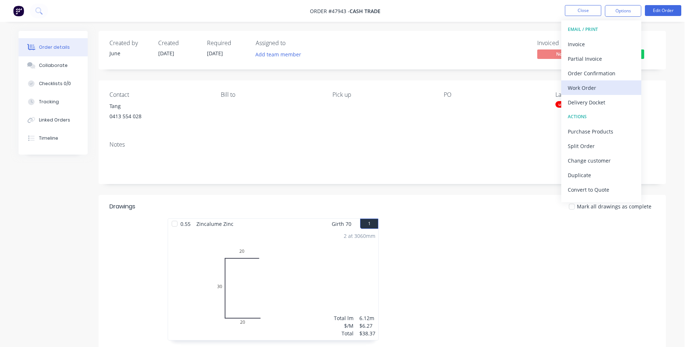
click at [584, 84] on div "Work Order" at bounding box center [601, 88] width 67 height 11
click at [586, 86] on div "Custom" at bounding box center [601, 88] width 67 height 11
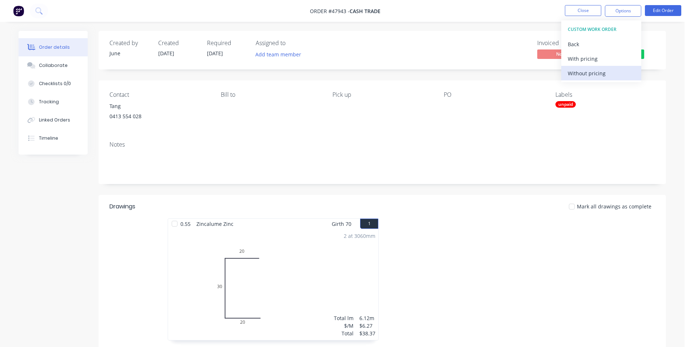
click at [584, 77] on div "Without pricing" at bounding box center [601, 73] width 67 height 11
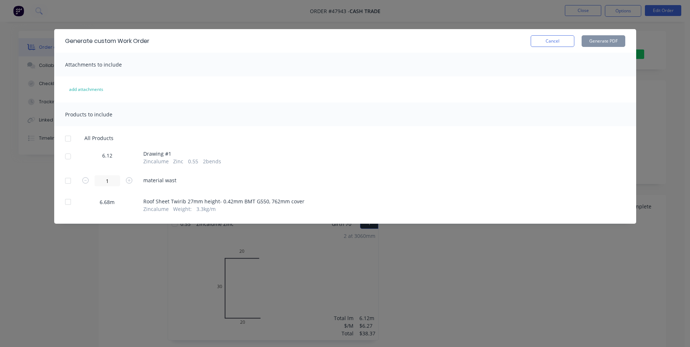
click at [68, 157] on div at bounding box center [68, 156] width 15 height 15
click at [604, 42] on button "Generate PDF" at bounding box center [603, 41] width 44 height 12
click at [70, 140] on div at bounding box center [68, 138] width 15 height 15
click at [66, 200] on div at bounding box center [68, 202] width 15 height 15
click at [591, 44] on button "Generate PDF" at bounding box center [603, 41] width 44 height 12
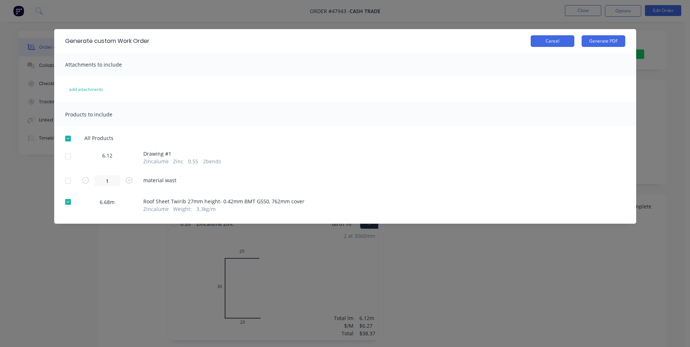
click at [538, 39] on button "Cancel" at bounding box center [553, 41] width 44 height 12
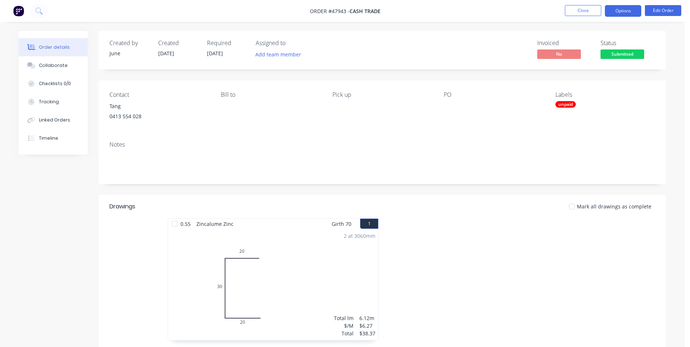
click at [625, 12] on button "Options" at bounding box center [623, 11] width 36 height 12
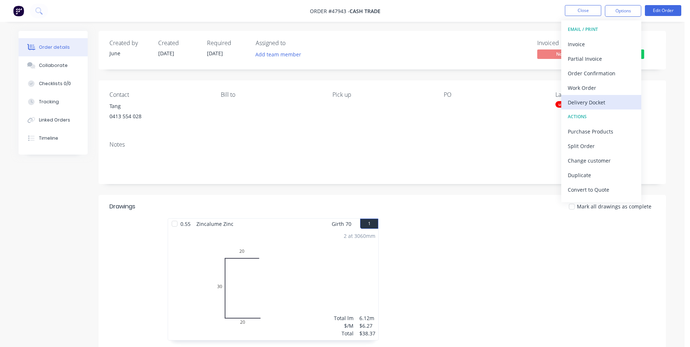
click at [614, 104] on div "Delivery Docket" at bounding box center [601, 102] width 67 height 11
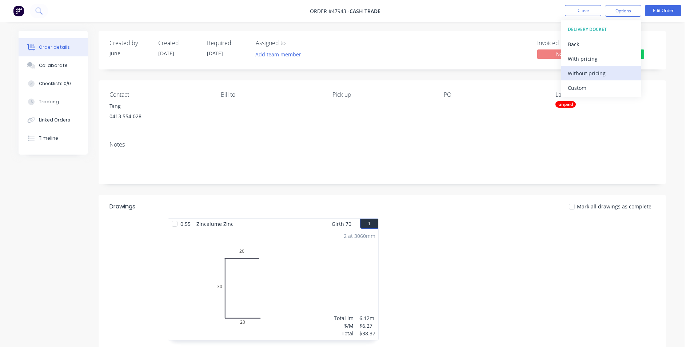
click at [609, 71] on div "Without pricing" at bounding box center [601, 73] width 67 height 11
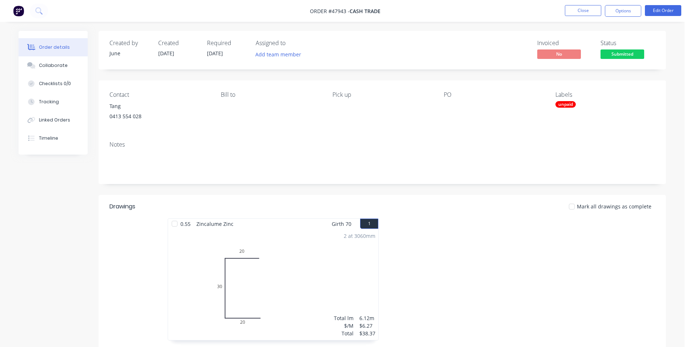
click at [464, 149] on div "Notes" at bounding box center [382, 159] width 567 height 49
click at [457, 207] on div "Mark all drawings as complete" at bounding box center [439, 207] width 429 height 8
click at [581, 10] on button "Close" at bounding box center [583, 10] width 36 height 11
